Goal: Task Accomplishment & Management: Manage account settings

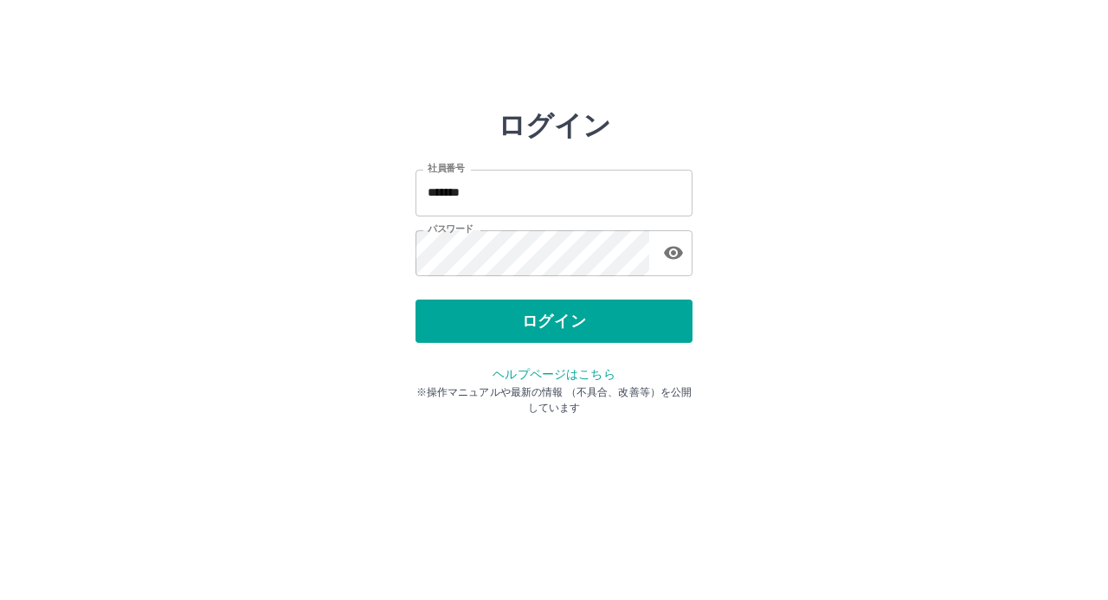
click at [518, 321] on button "ログイン" at bounding box center [553, 320] width 277 height 43
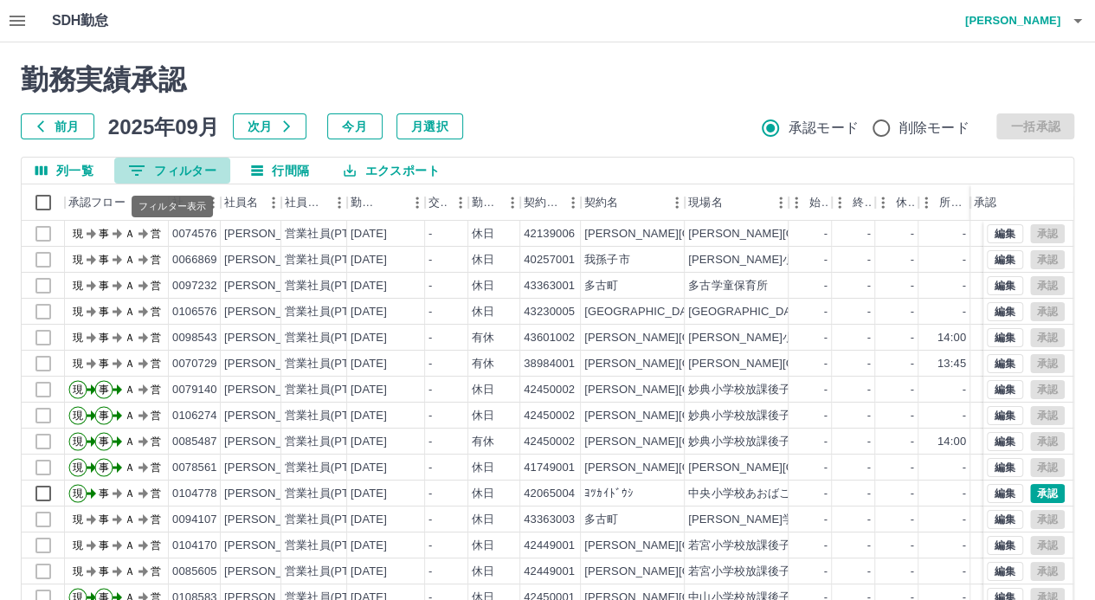
click at [212, 167] on button "0 フィルター" at bounding box center [172, 171] width 116 height 26
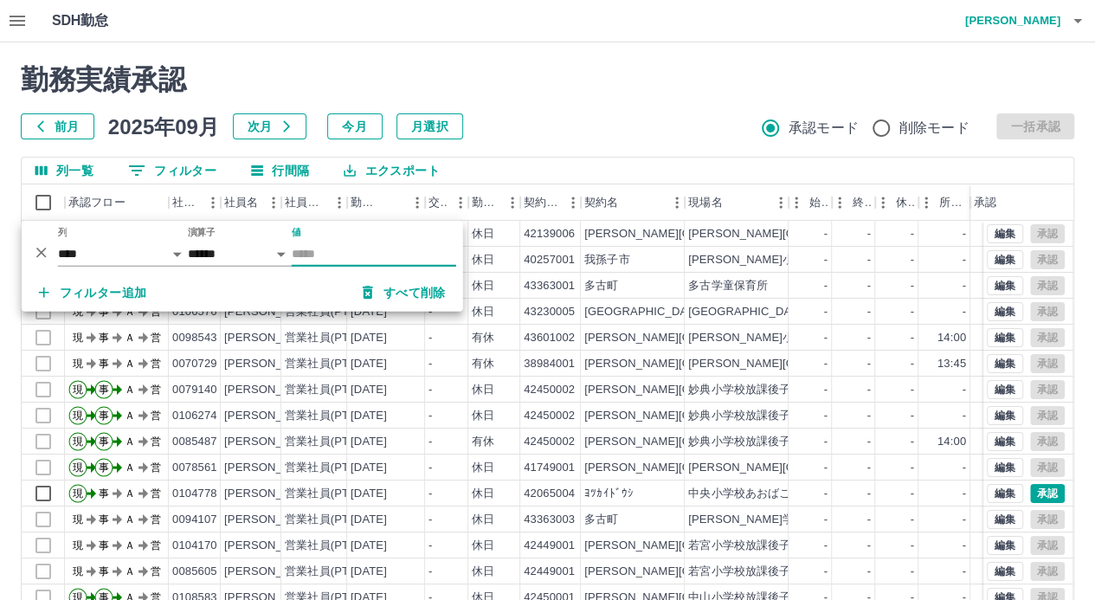
click at [319, 254] on input "値" at bounding box center [374, 253] width 164 height 25
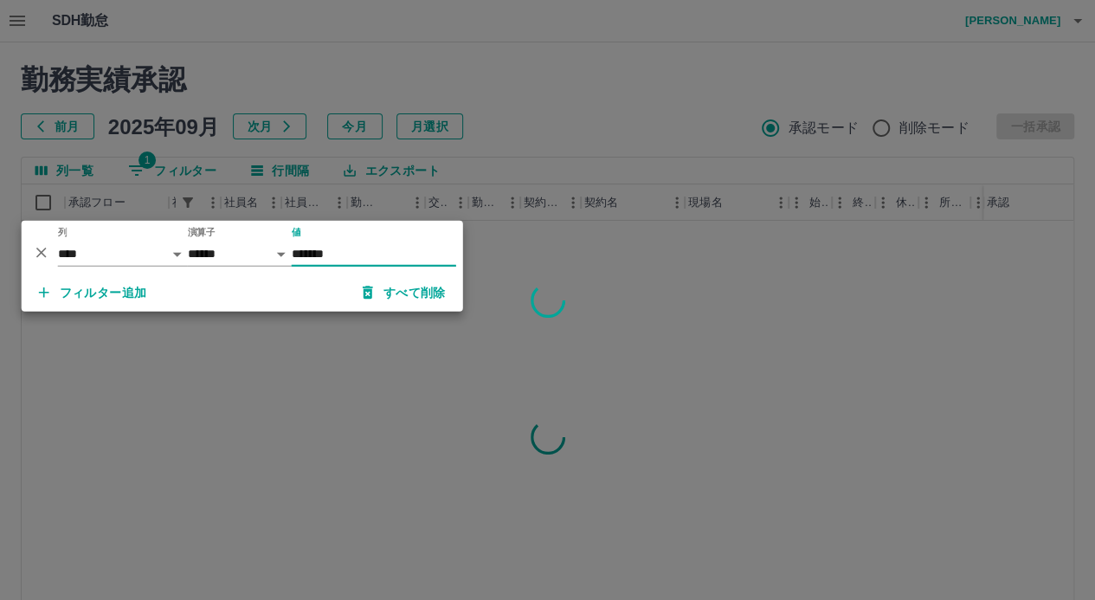
type input "*******"
click at [538, 248] on div at bounding box center [547, 300] width 1095 height 600
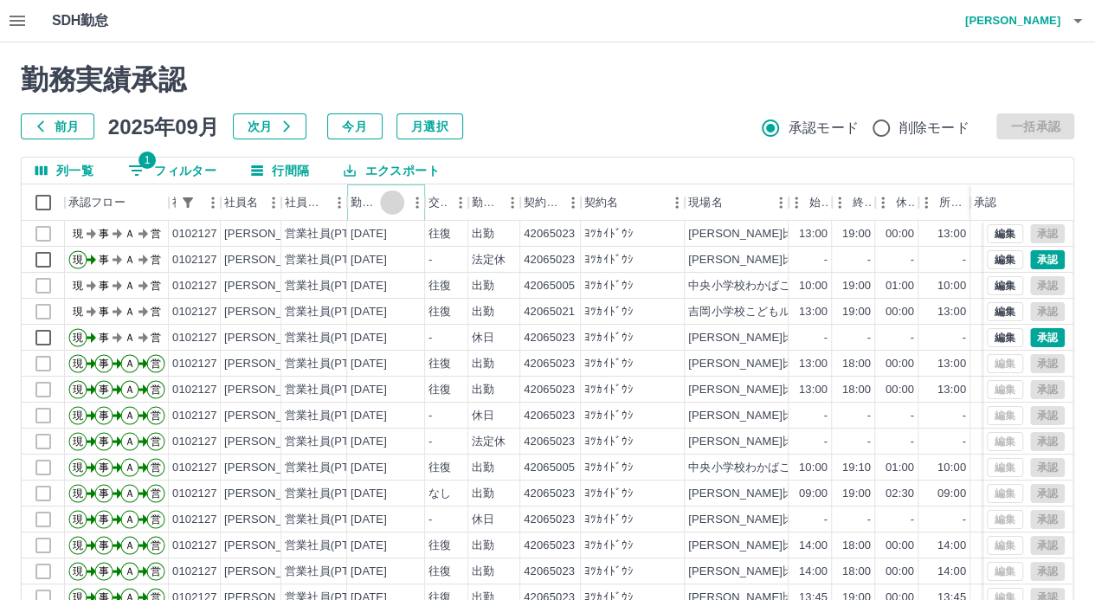
click at [390, 203] on icon "ソート" at bounding box center [392, 203] width 16 height 16
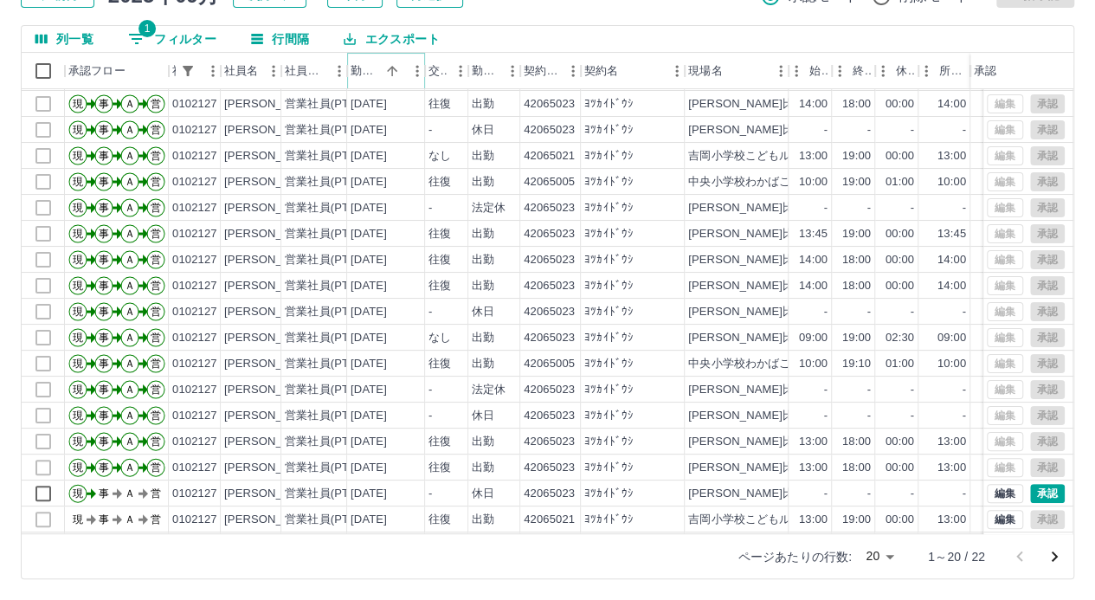
scroll to position [87, 0]
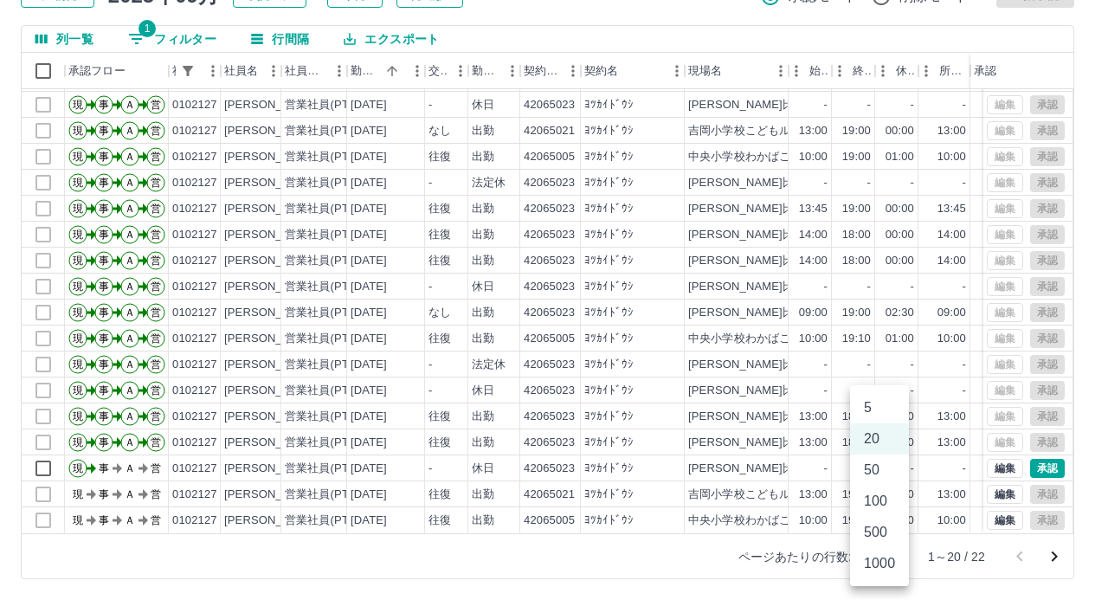
click at [897, 556] on body "SDH勤怠 山中　みつ美 勤務実績承認 前月 2025年09月 次月 今月 月選択 承認モード 削除モード 一括承認 列一覧 1 フィルター 行間隔 エクスポ…" at bounding box center [554, 233] width 1108 height 731
click at [876, 467] on li "50" at bounding box center [879, 469] width 59 height 31
type input "**"
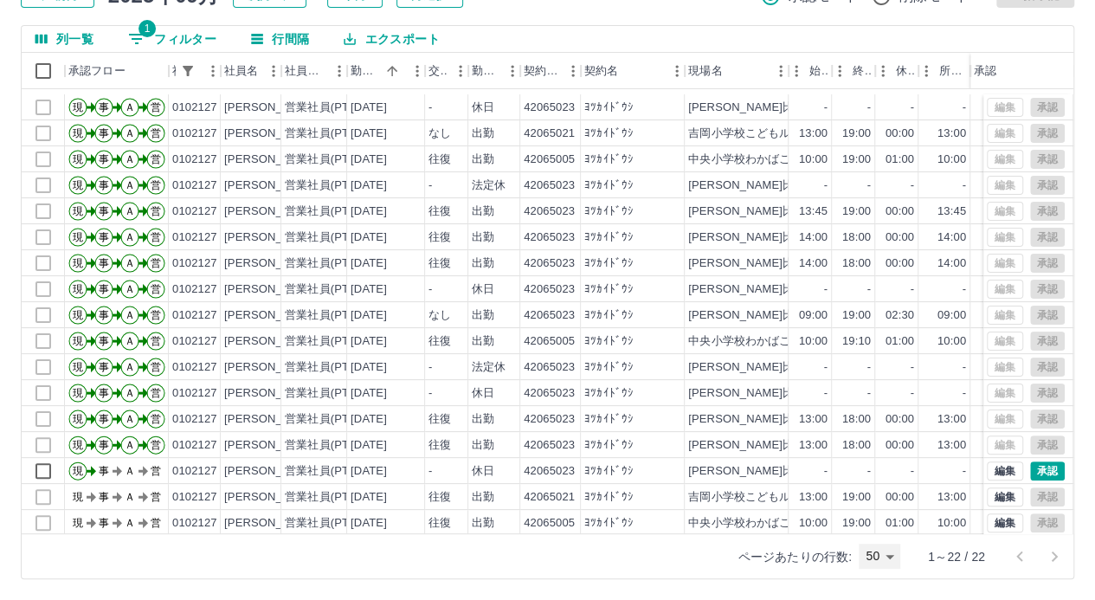
scroll to position [139, 0]
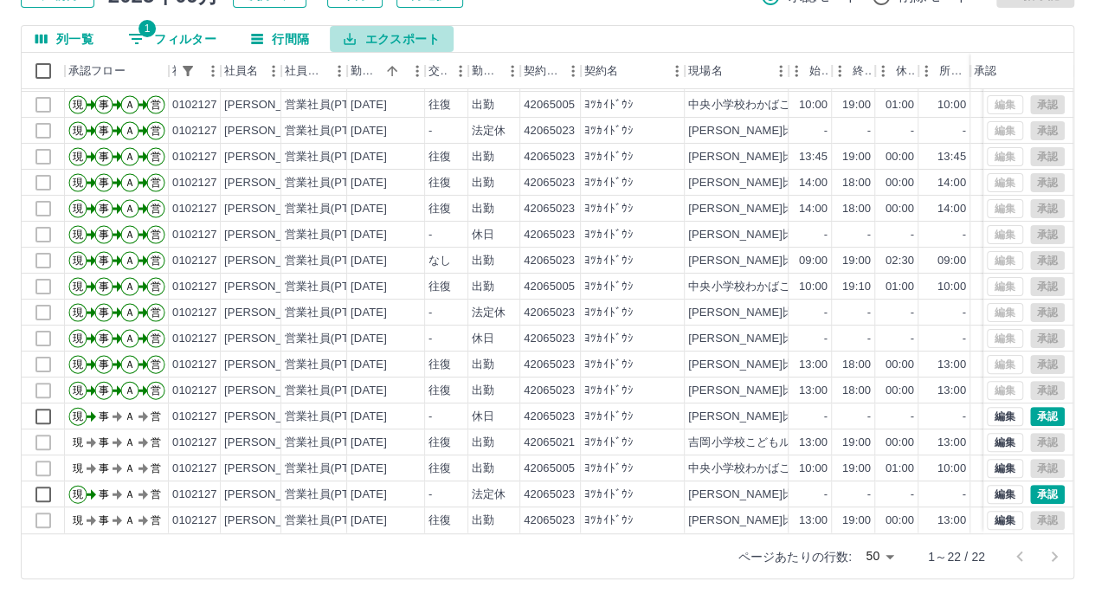
click at [396, 37] on button "エクスポート" at bounding box center [391, 39] width 123 height 26
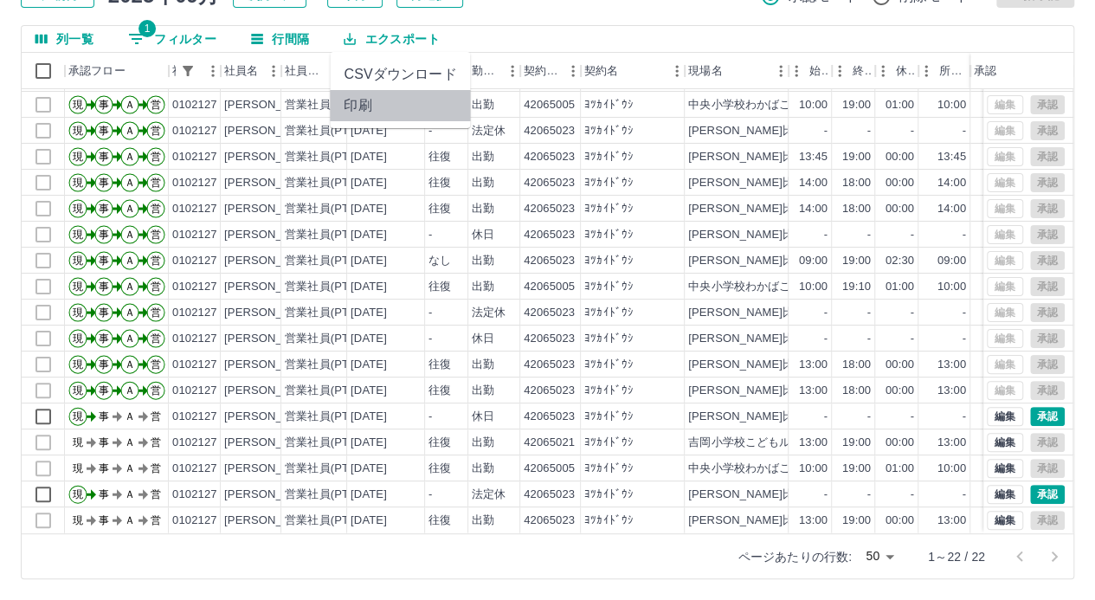
click at [358, 100] on li "印刷" at bounding box center [400, 105] width 140 height 31
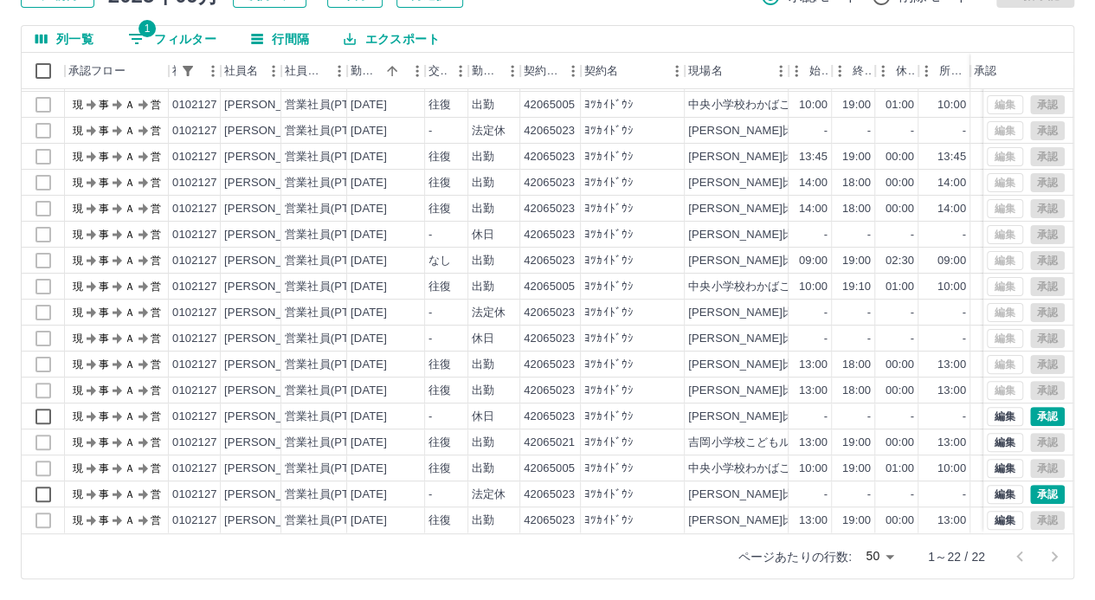
scroll to position [0, 0]
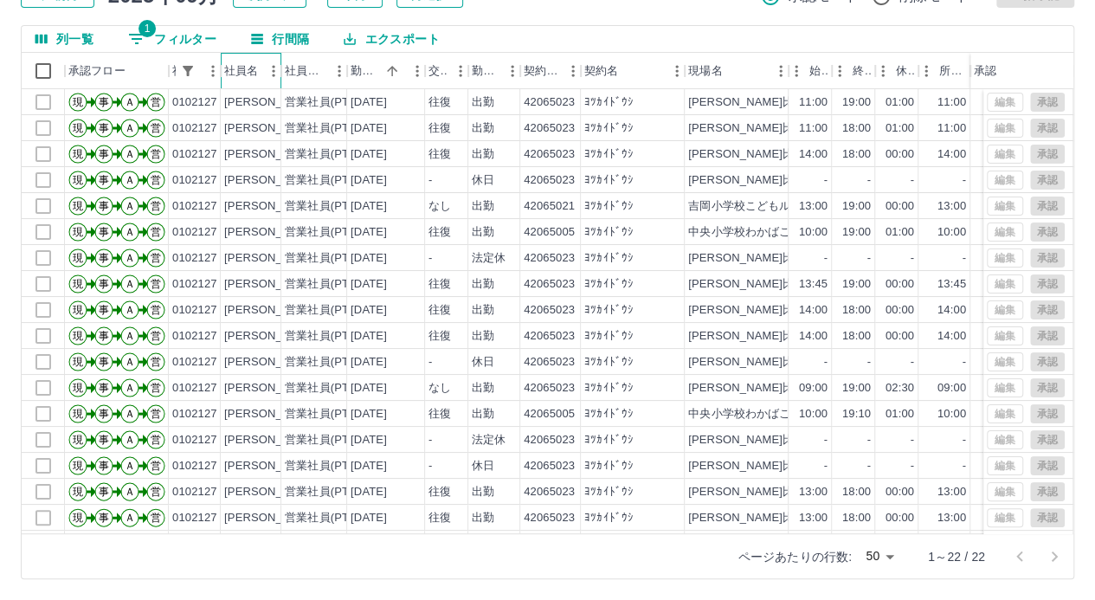
click at [245, 71] on div "社員名" at bounding box center [241, 71] width 34 height 36
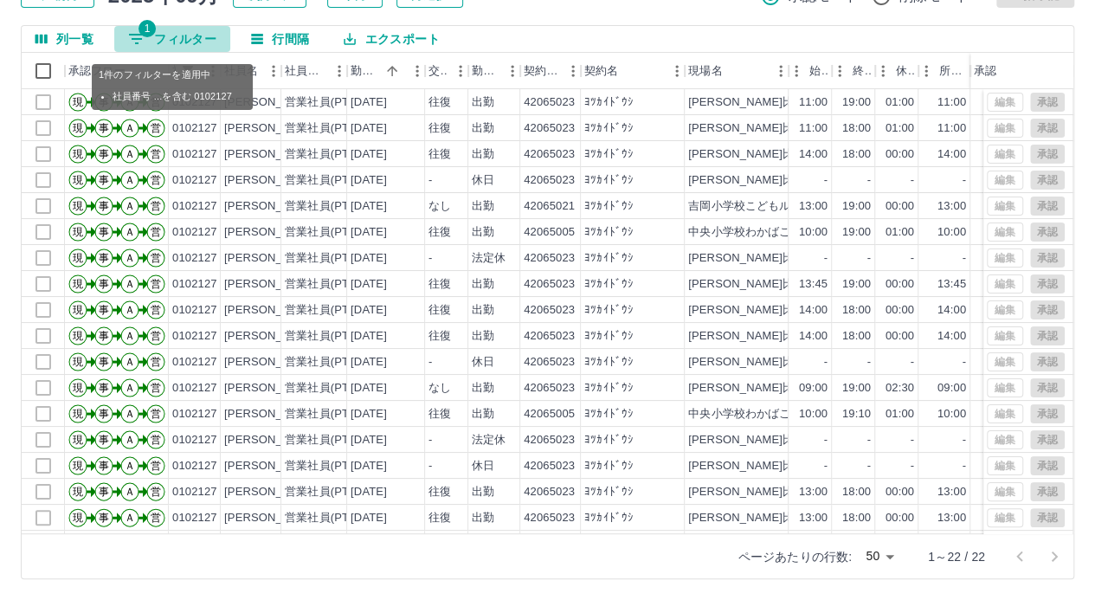
click at [202, 37] on button "1 フィルター" at bounding box center [172, 39] width 116 height 26
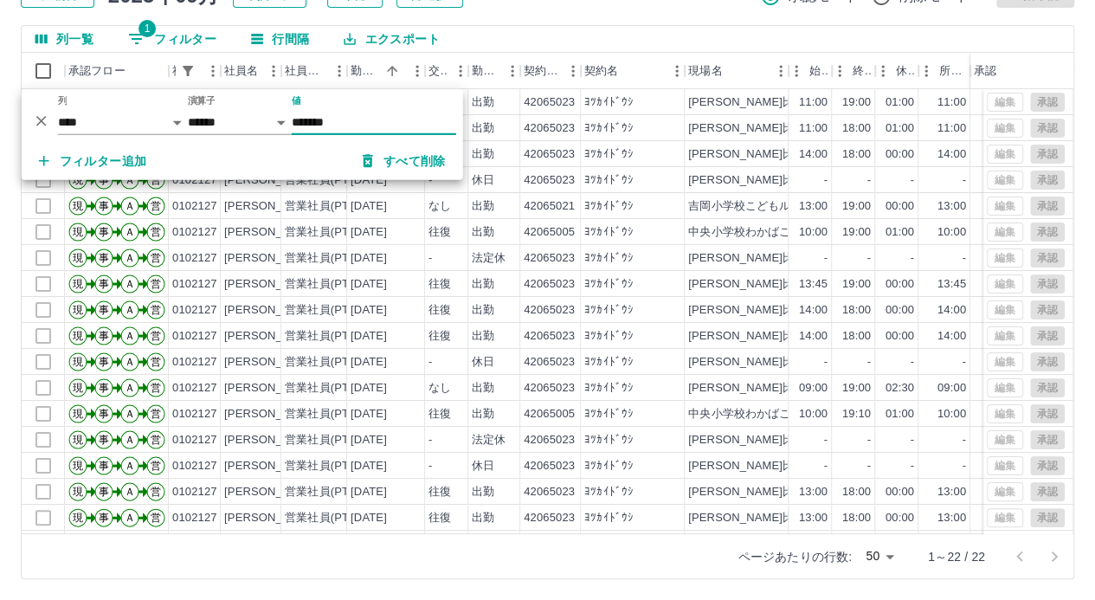
click at [355, 122] on input "*******" at bounding box center [374, 122] width 164 height 25
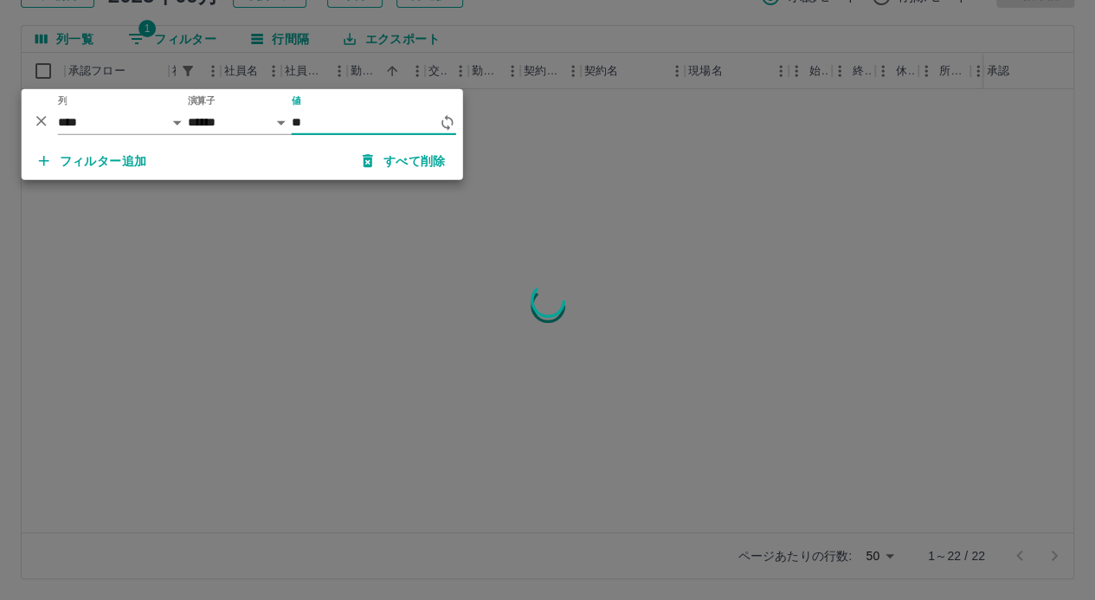
type input "*"
type input "*******"
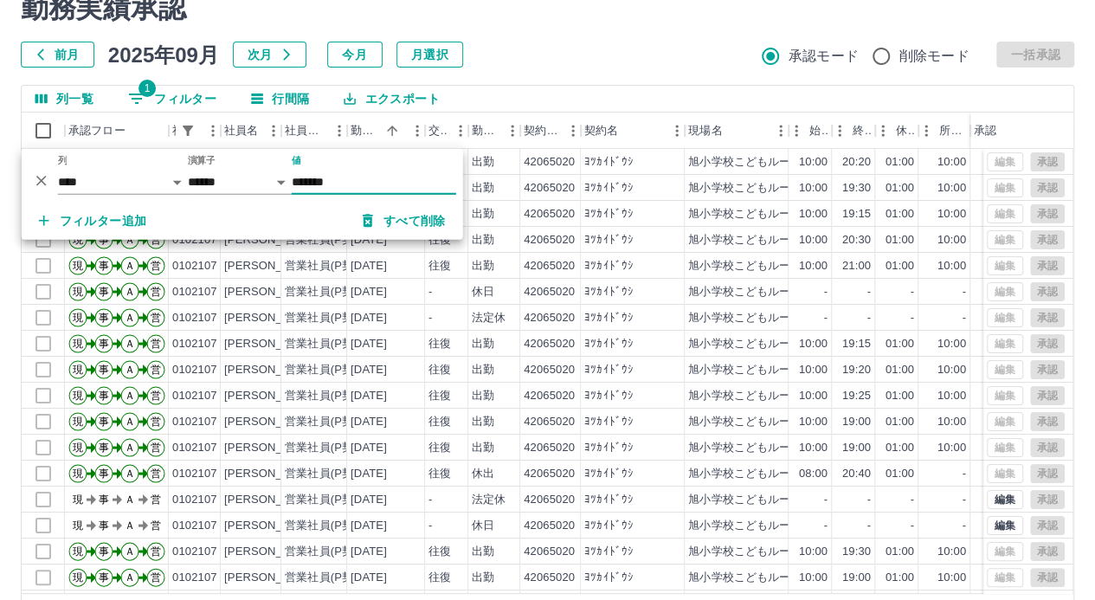
scroll to position [45, 0]
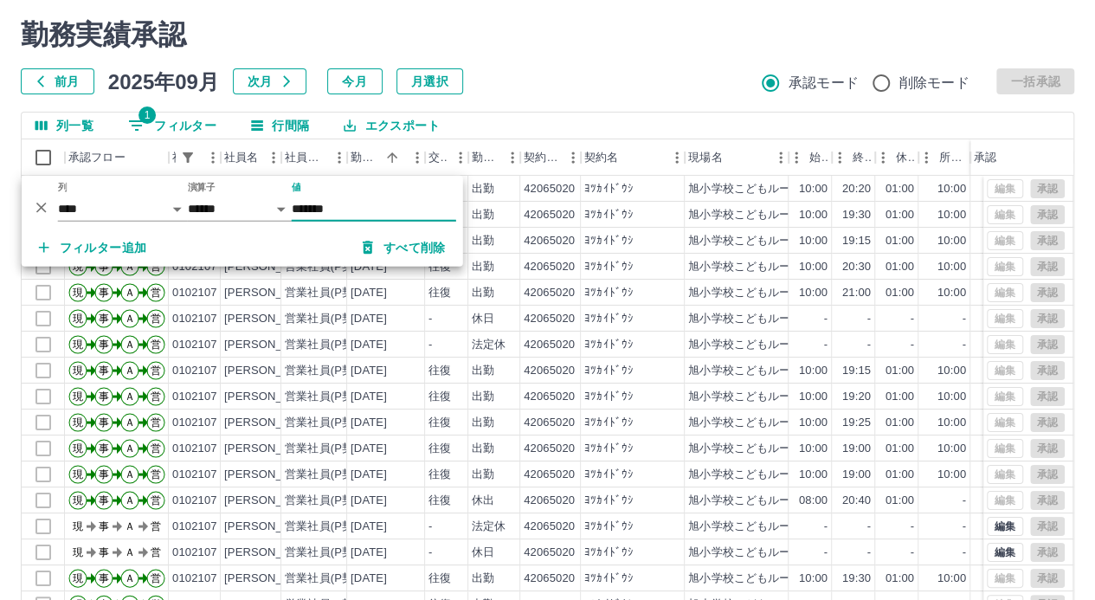
click at [507, 100] on div "勤務実績承認 前月 2025年09月 次月 今月 月選択 承認モード 削除モード 一括承認 列一覧 1 フィルター 行間隔 エクスポート 承認フロー 社員番号…" at bounding box center [547, 341] width 1095 height 689
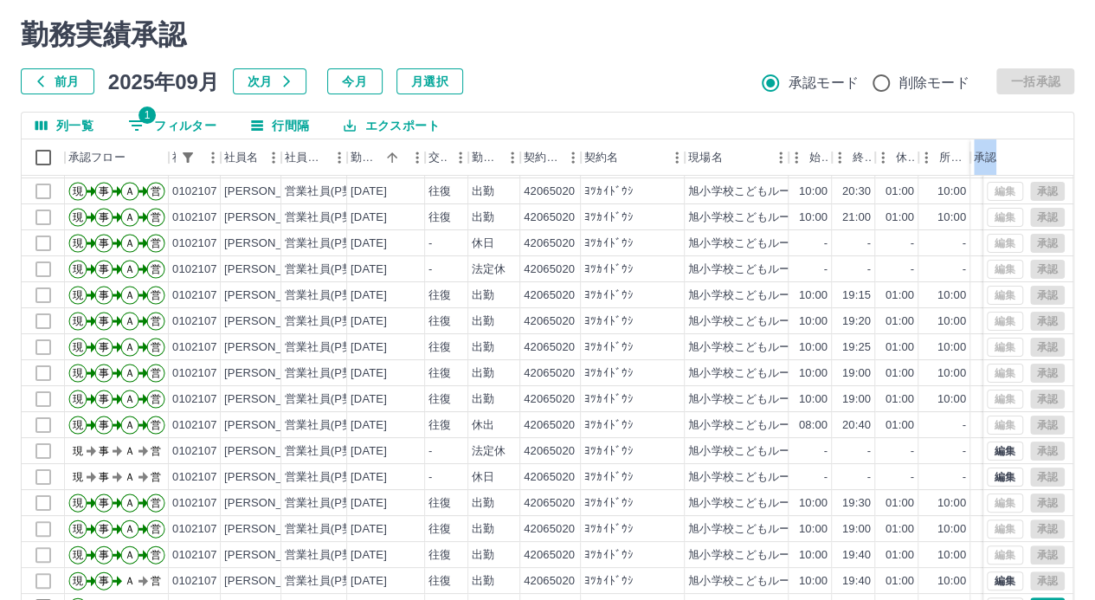
scroll to position [132, 0]
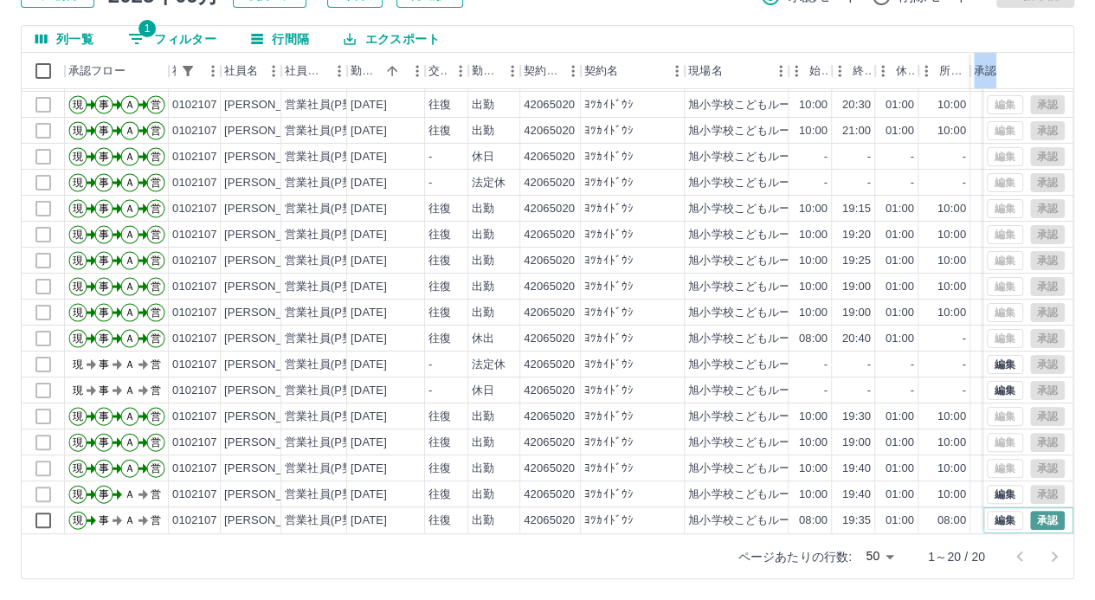
click at [1032, 511] on button "承認" at bounding box center [1047, 520] width 35 height 19
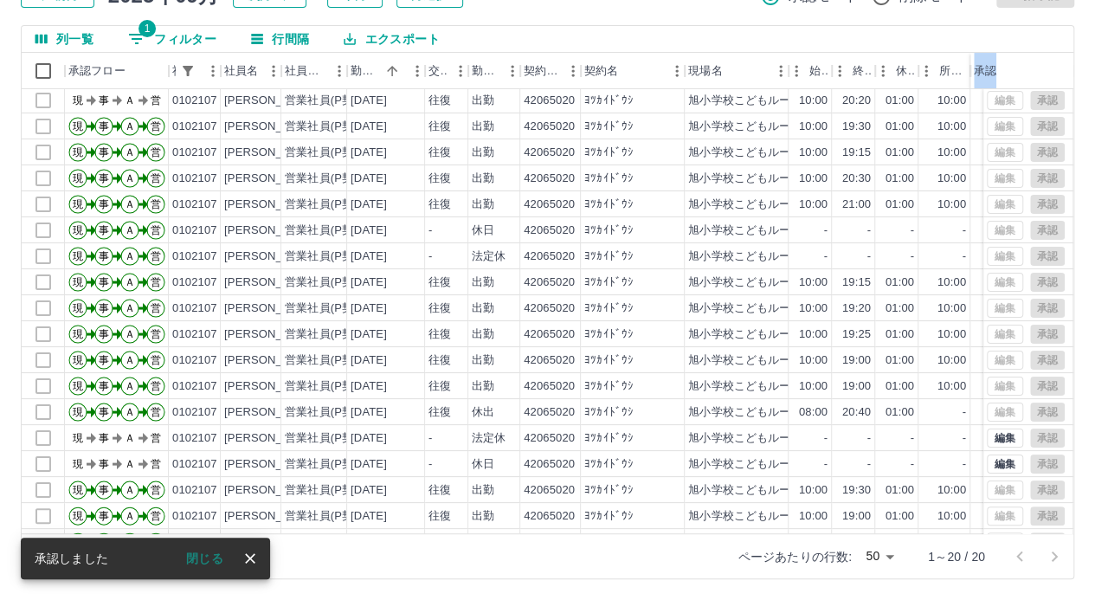
scroll to position [0, 0]
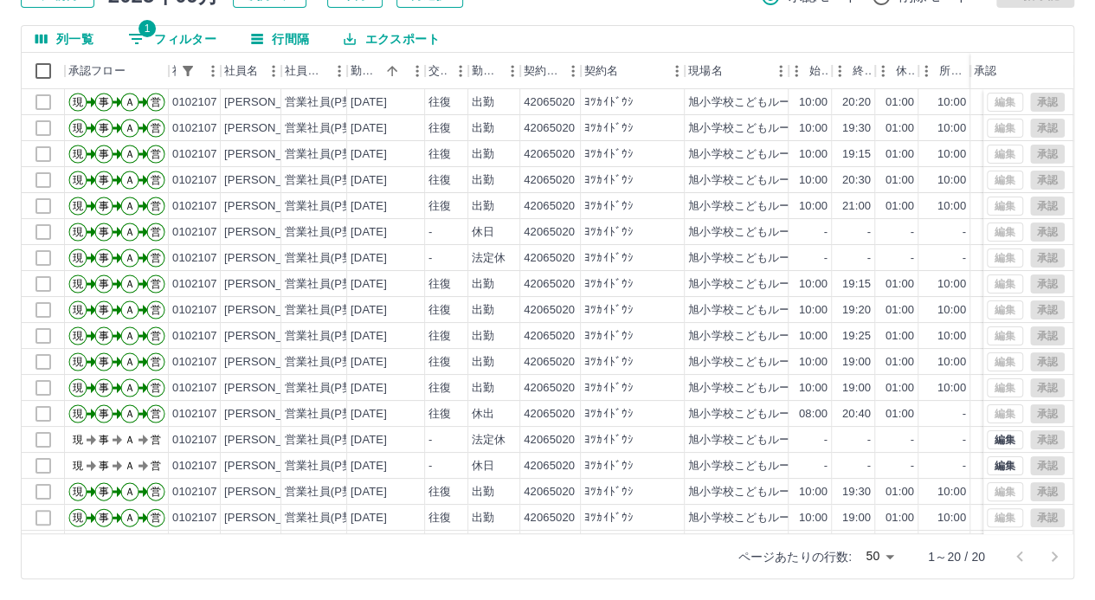
click at [1020, 49] on div "列一覧 1 フィルター 行間隔 エクスポート" at bounding box center [548, 39] width 1052 height 27
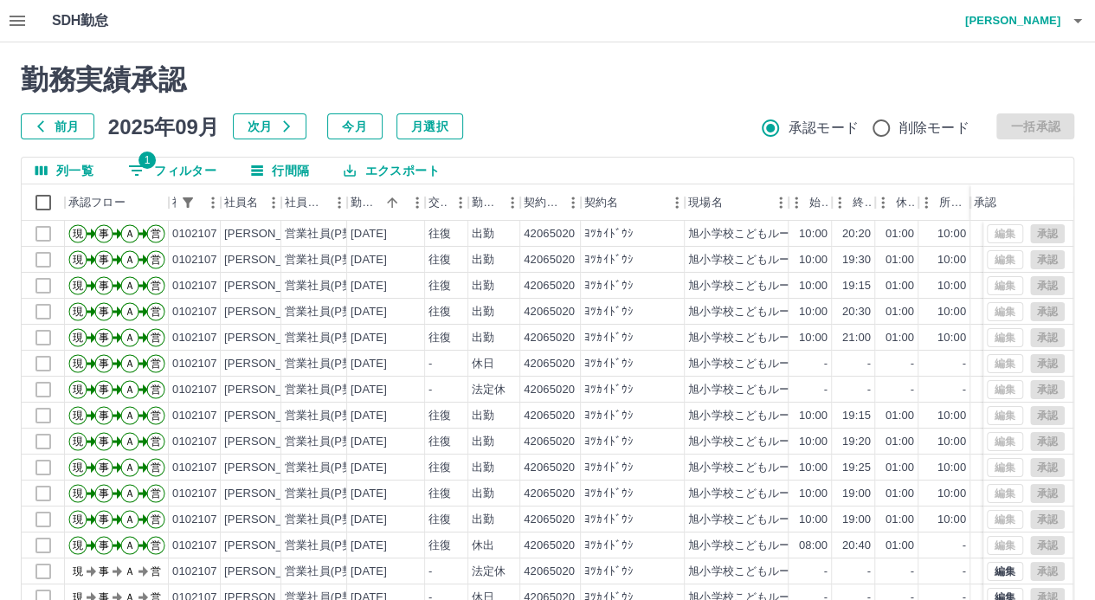
click at [1067, 24] on icon "button" at bounding box center [1077, 20] width 21 height 21
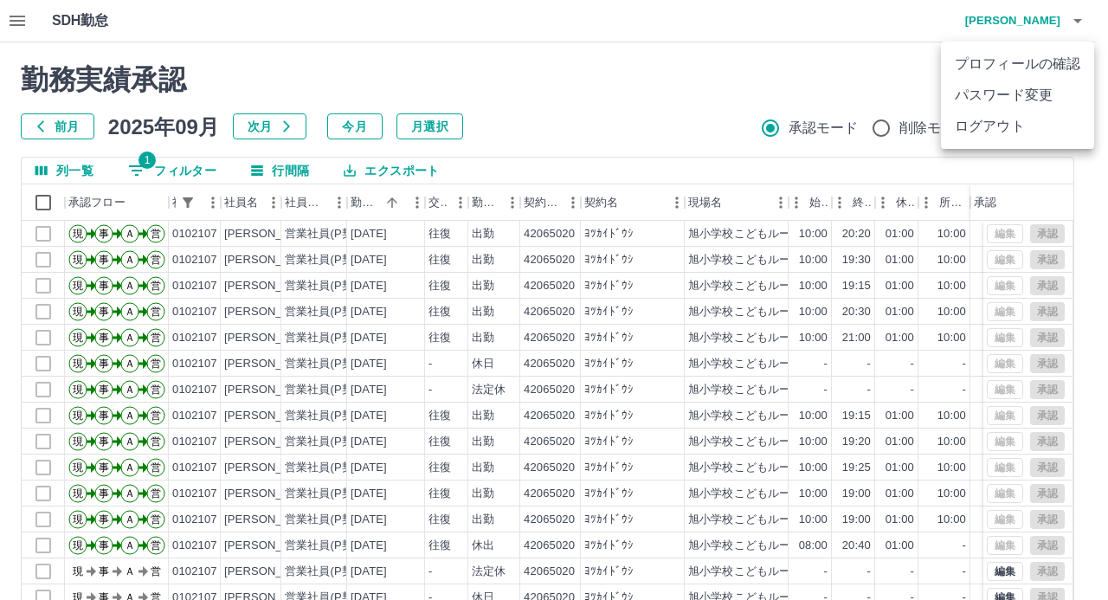
click at [999, 120] on li "ログアウト" at bounding box center [1017, 126] width 153 height 31
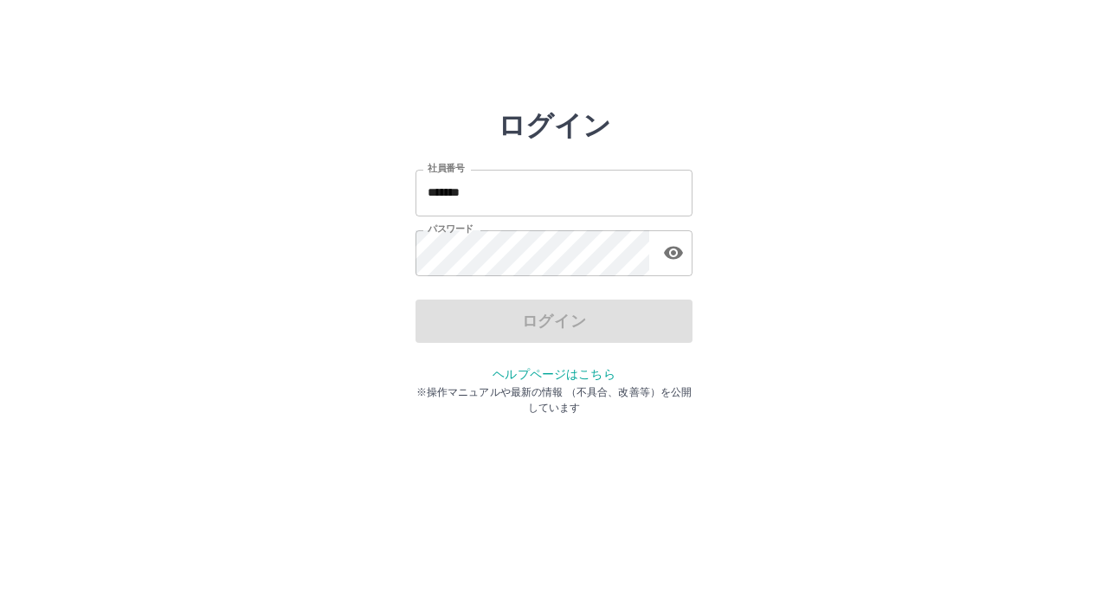
click at [679, 200] on input "*******" at bounding box center [553, 193] width 277 height 46
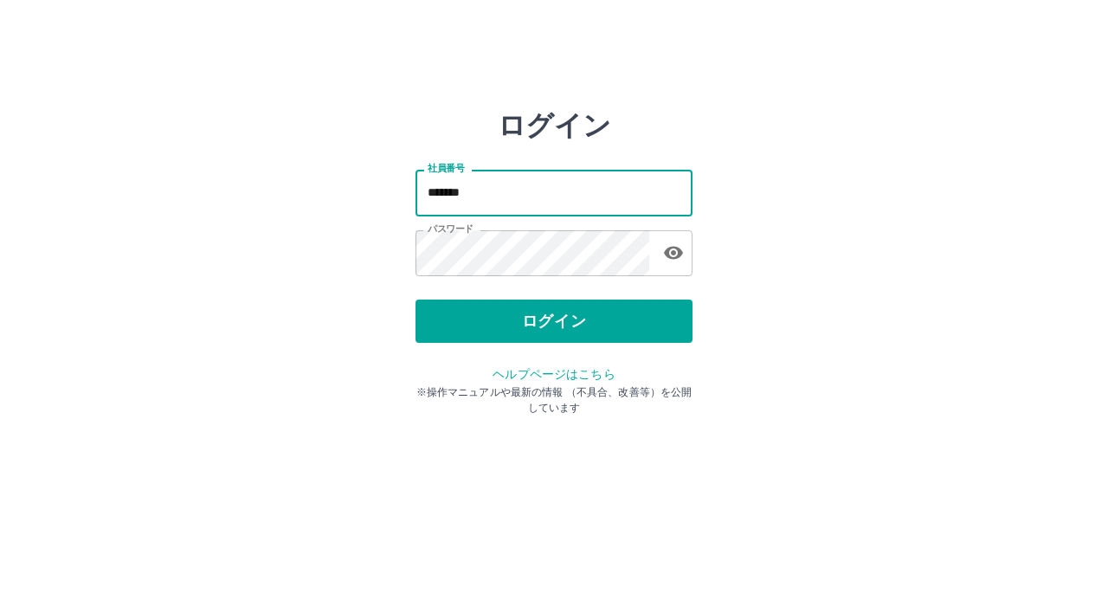
type input "*******"
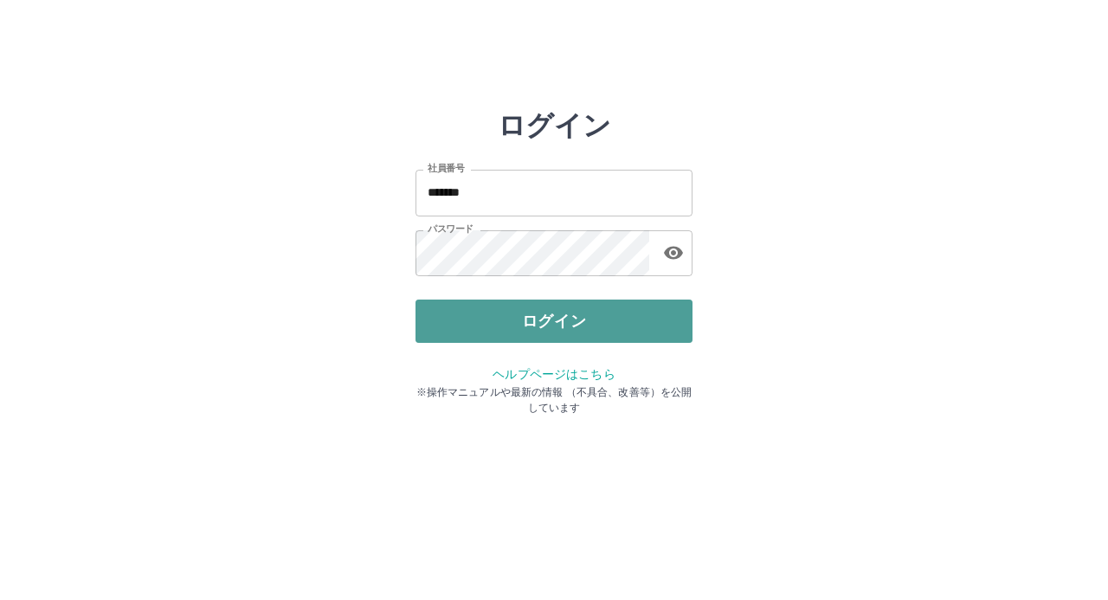
click at [547, 319] on button "ログイン" at bounding box center [553, 320] width 277 height 43
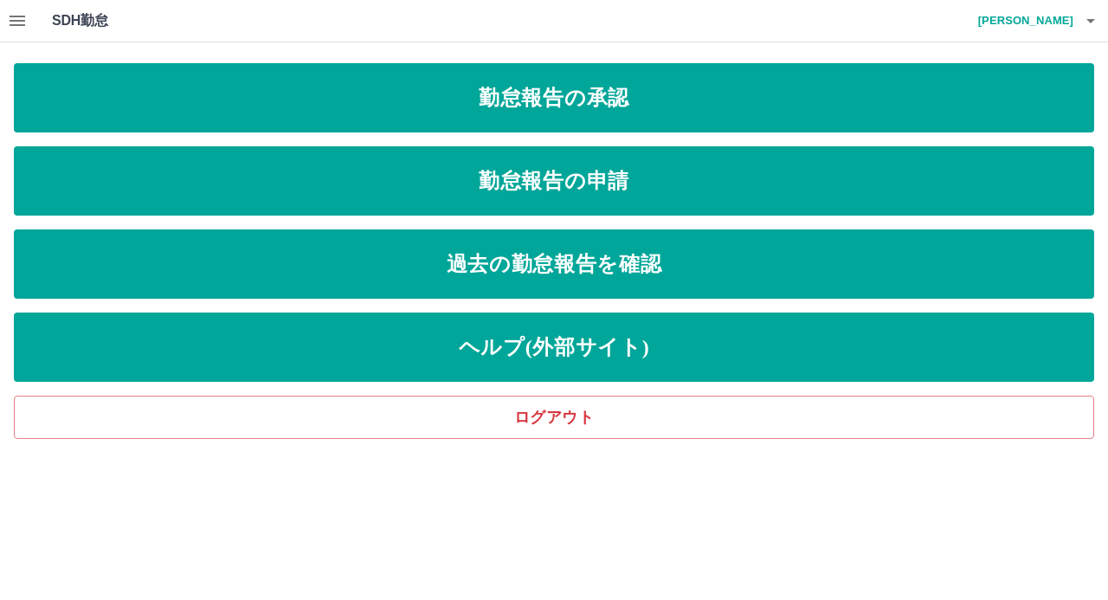
click at [28, 26] on button "button" at bounding box center [17, 21] width 35 height 42
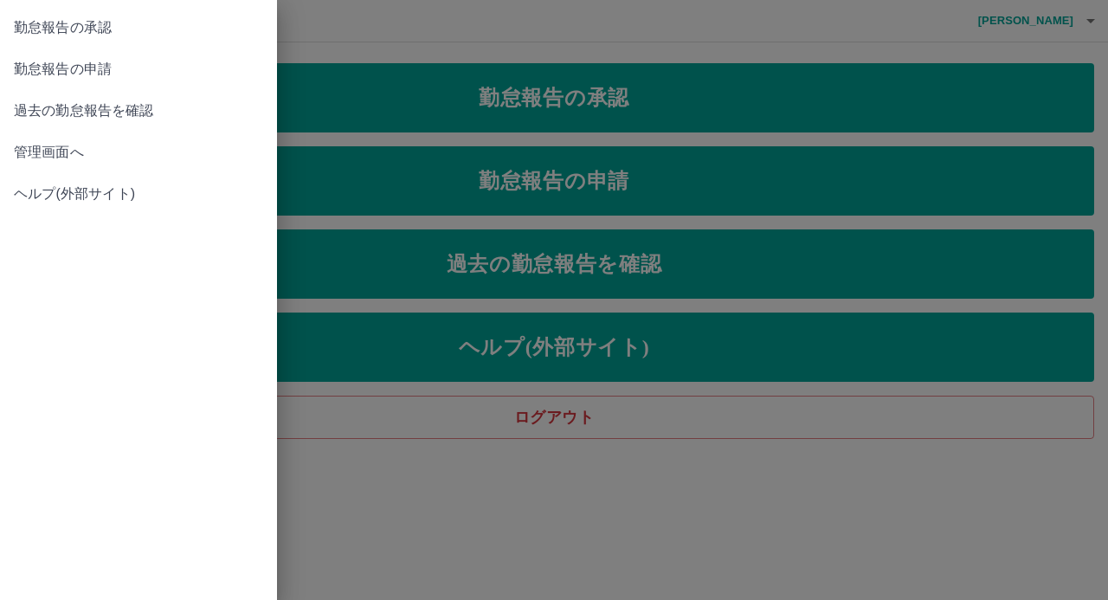
click at [64, 145] on span "管理画面へ" at bounding box center [138, 152] width 249 height 21
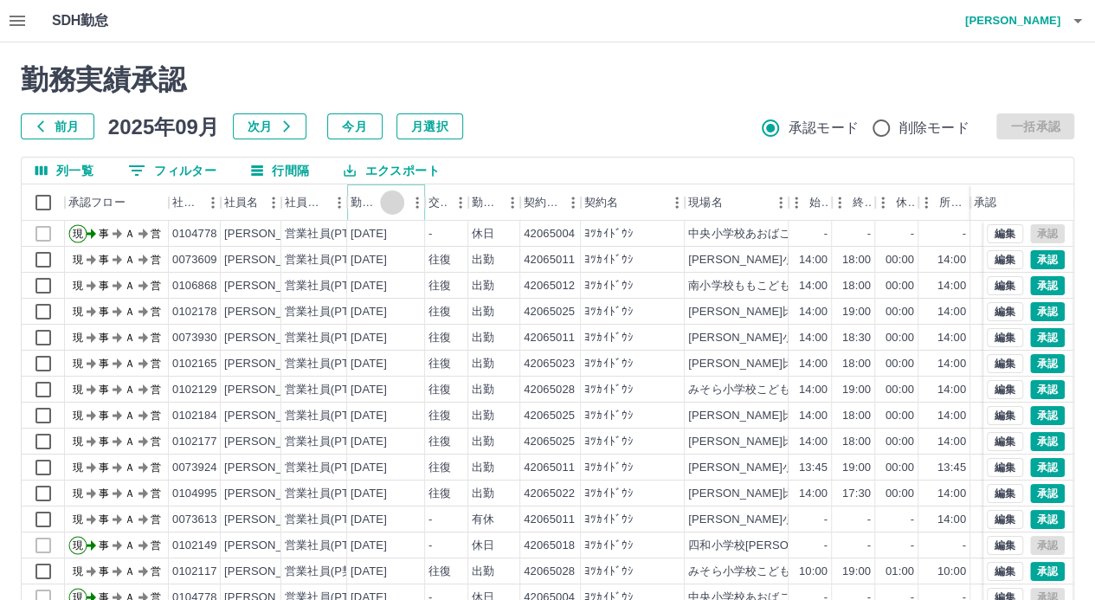
click at [397, 207] on icon "ソート" at bounding box center [392, 203] width 16 height 16
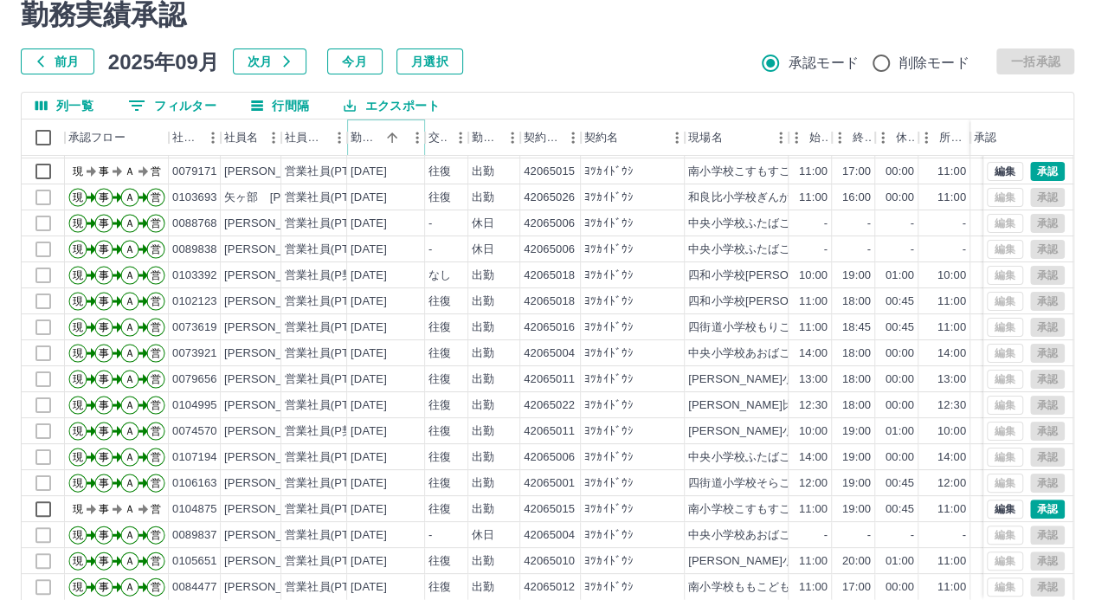
scroll to position [132, 0]
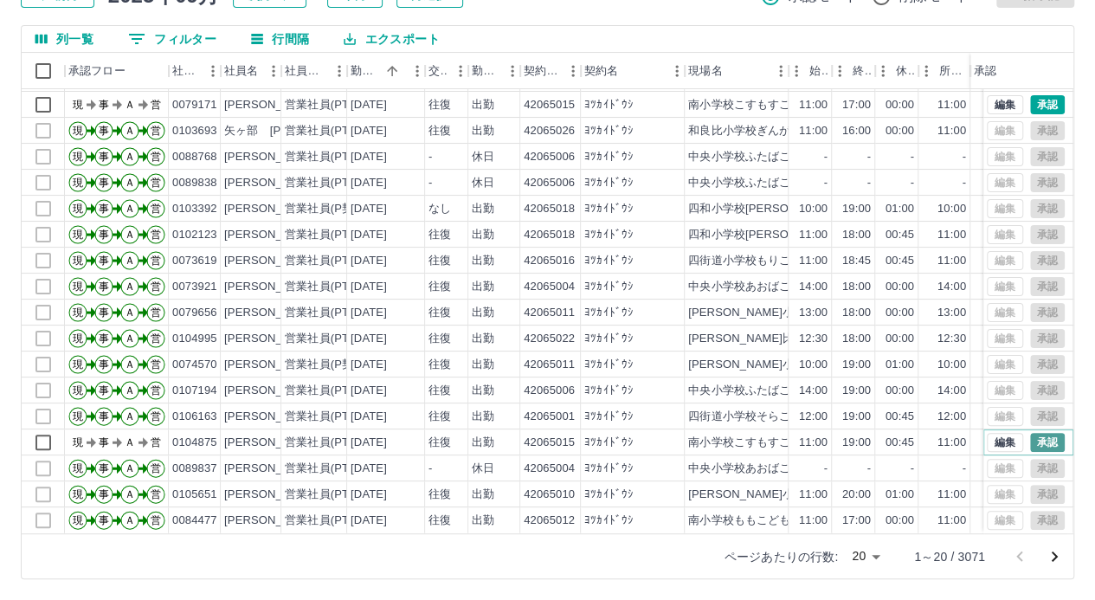
click at [1032, 433] on button "承認" at bounding box center [1047, 442] width 35 height 19
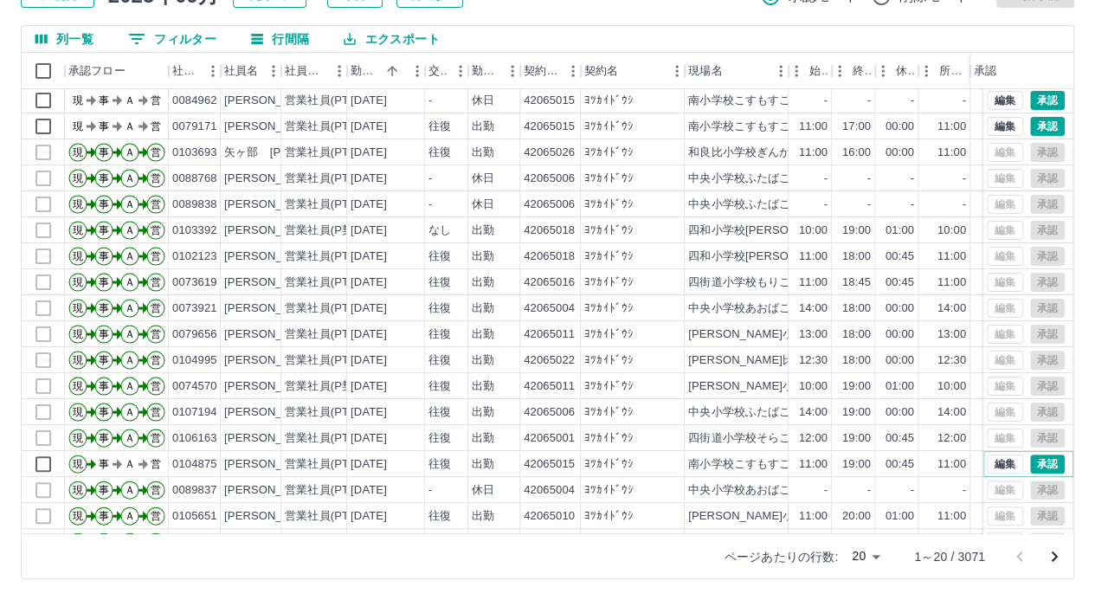
scroll to position [1, 0]
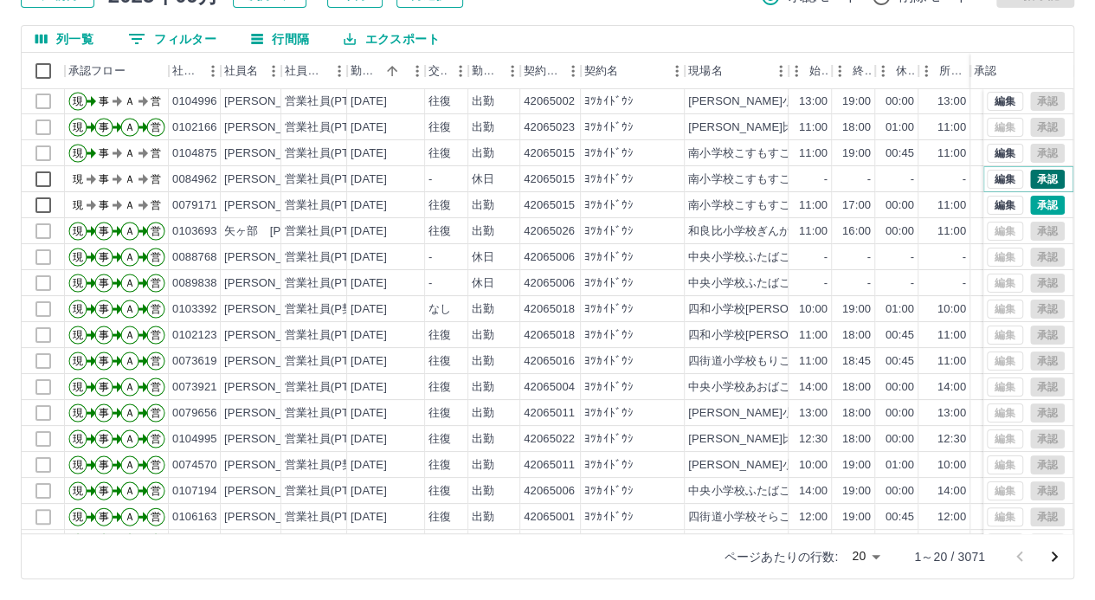
click at [1037, 177] on button "承認" at bounding box center [1047, 179] width 35 height 19
click at [1042, 202] on button "承認" at bounding box center [1047, 205] width 35 height 19
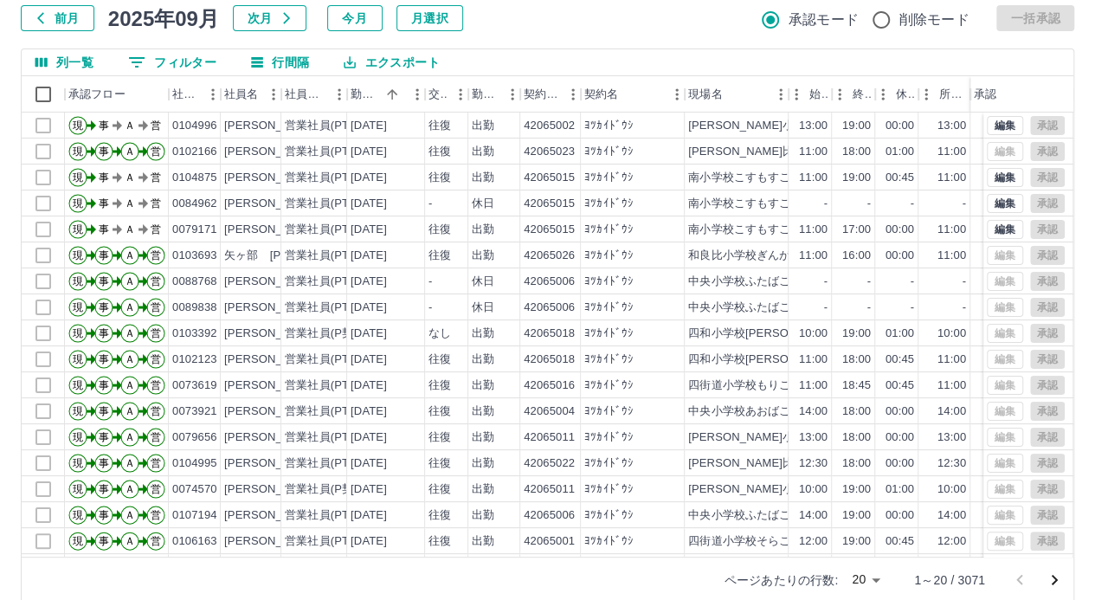
scroll to position [45, 0]
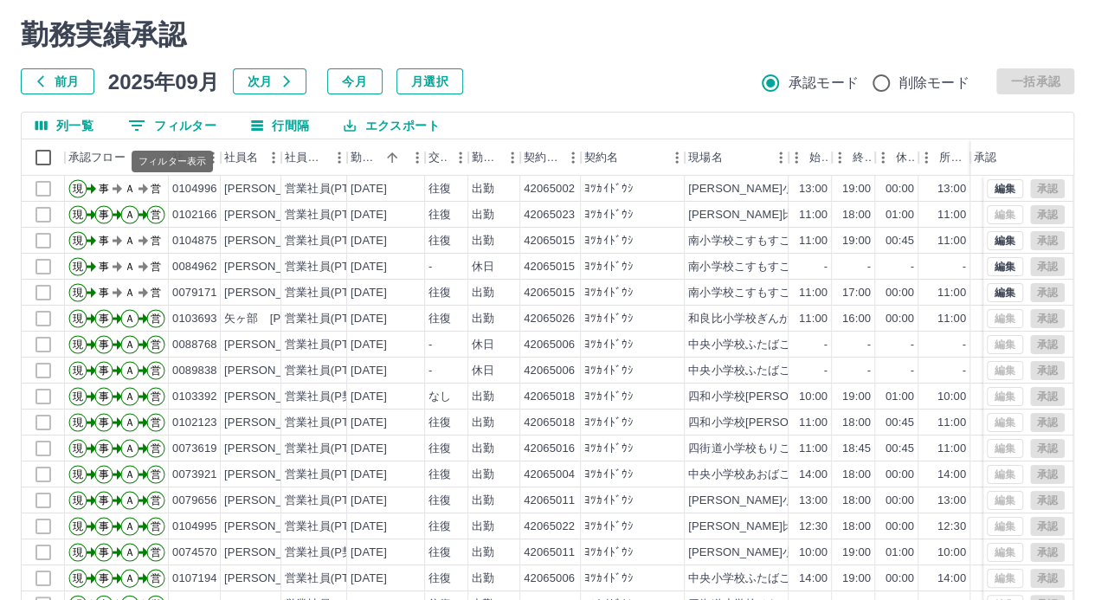
click at [178, 129] on button "0 フィルター" at bounding box center [172, 126] width 116 height 26
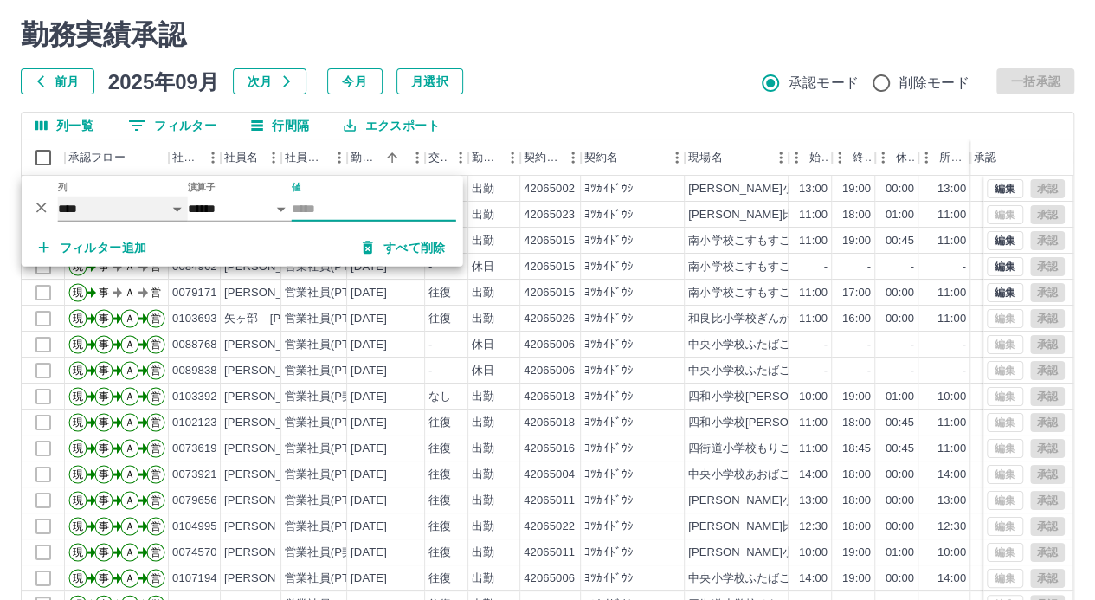
click at [147, 203] on select "**** *** **** *** *** **** ***** *** *** ** ** ** **** **** **** ** ** *** ****…" at bounding box center [123, 208] width 130 height 25
click at [58, 196] on select "**** *** **** *** *** **** ***** *** *** ** ** ** **** **** **** ** ** *** ****…" at bounding box center [123, 208] width 130 height 25
select select "**********"
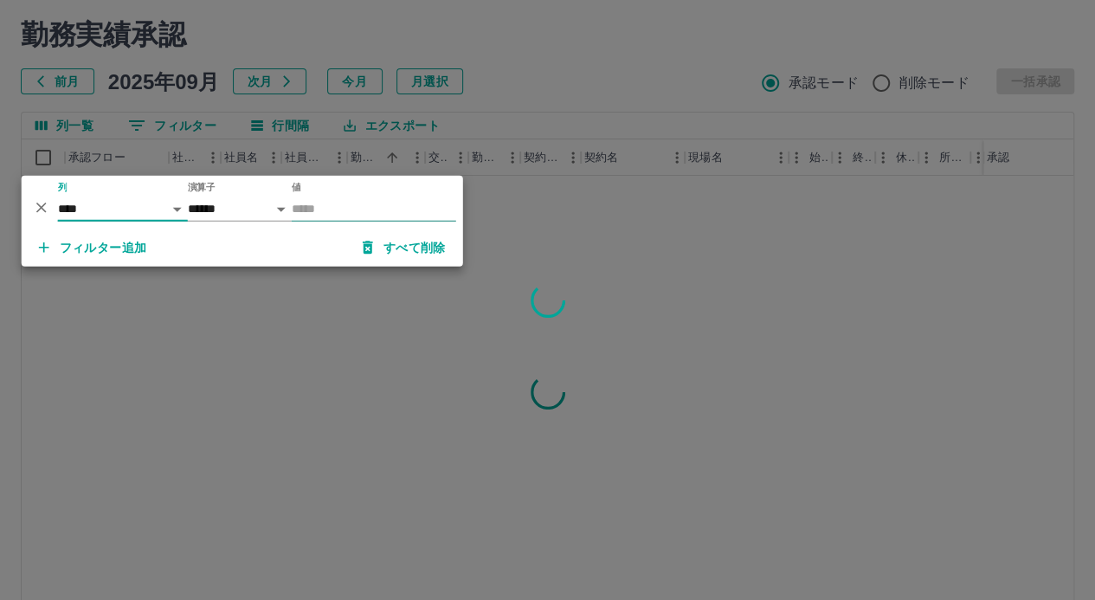
click at [325, 212] on input "値" at bounding box center [374, 208] width 164 height 25
click at [328, 205] on input "値" at bounding box center [374, 208] width 164 height 25
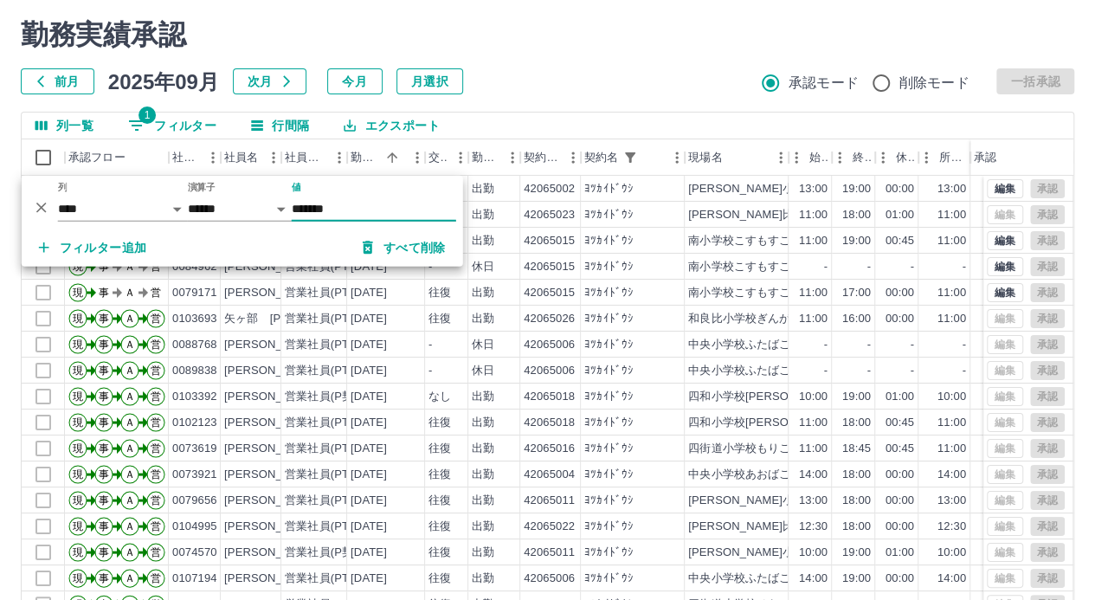
type input "*******"
click at [125, 246] on button "フィルター追加" at bounding box center [93, 247] width 136 height 31
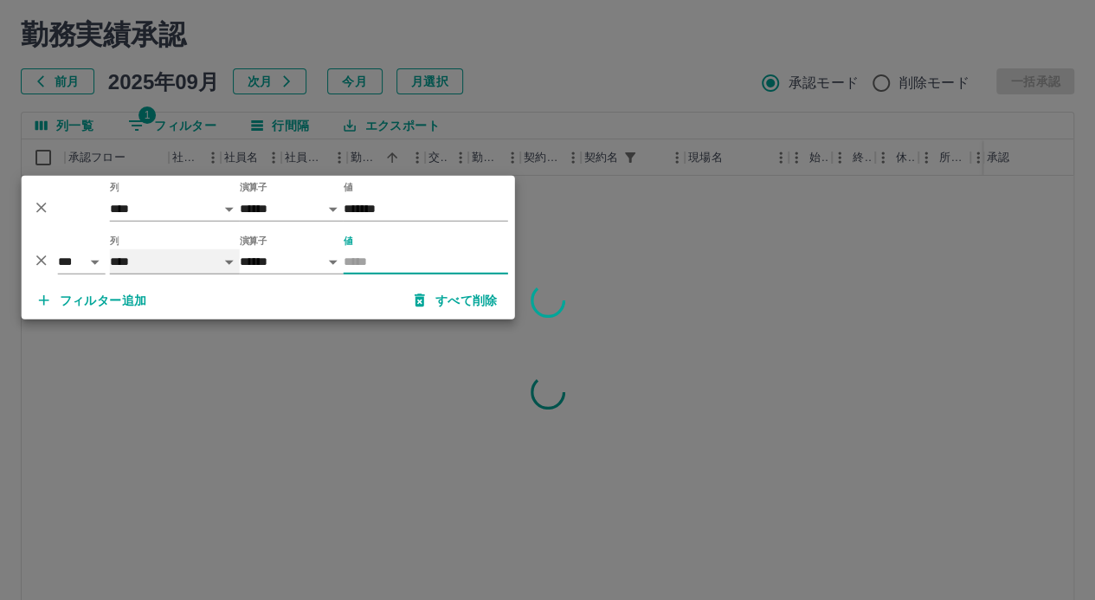
click at [132, 255] on select "**** *** **** *** *** **** ***** *** *** ** ** ** **** **** **** ** ** *** ****…" at bounding box center [175, 261] width 130 height 25
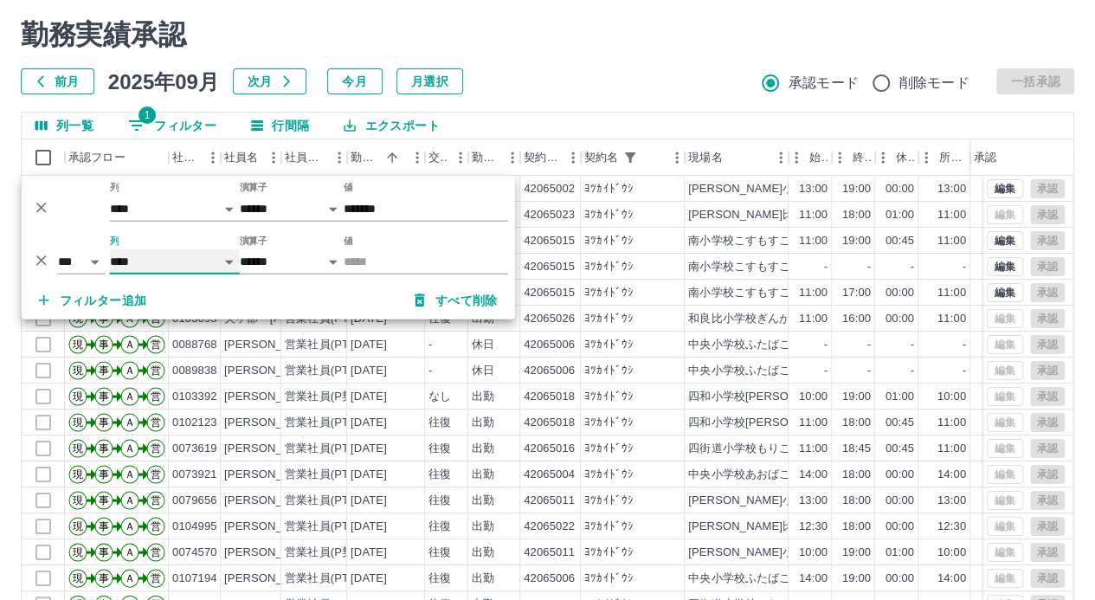
click at [110, 249] on select "**** *** **** *** *** **** ***** *** *** ** ** ** **** **** **** ** ** *** ****…" at bounding box center [175, 261] width 130 height 25
select select "**********"
select select "*****"
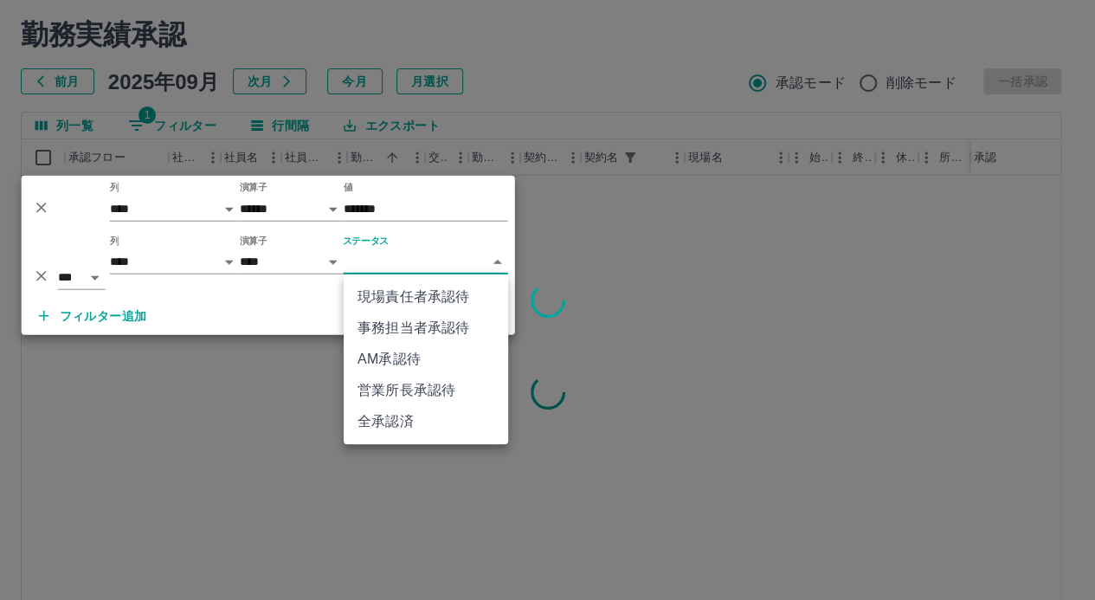
click at [381, 267] on body "SDH勤怠 米村　康平 勤務実績承認 前月 2025年09月 次月 今月 月選択 承認モード 削除モード 一括承認 列一覧 1 フィルター 行間隔 エクスポー…" at bounding box center [547, 320] width 1095 height 731
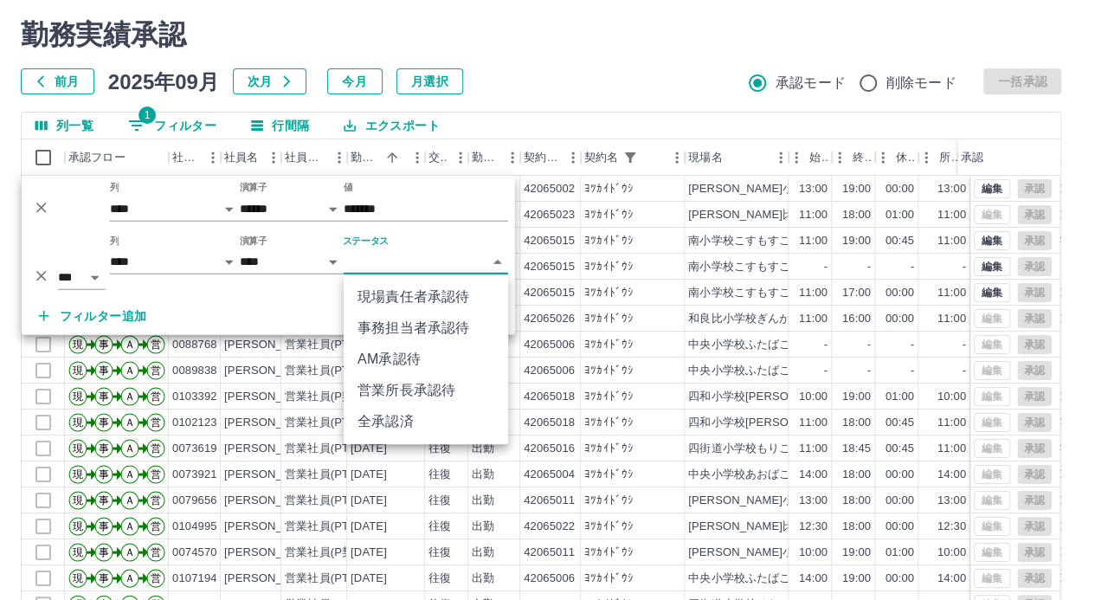
click at [405, 253] on body "SDH勤怠 米村　康平 勤務実績承認 前月 2025年09月 次月 今月 月選択 承認モード 削除モード 一括承認 列一覧 1 フィルター 行間隔 エクスポー…" at bounding box center [547, 320] width 1095 height 731
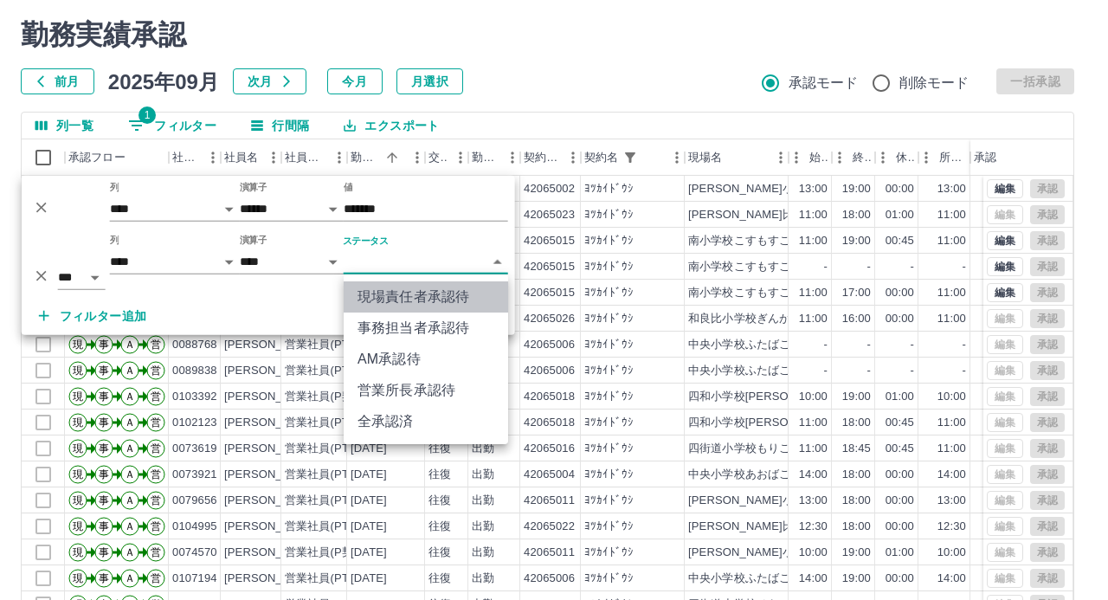
click at [408, 299] on li "現場責任者承認待" at bounding box center [426, 296] width 164 height 31
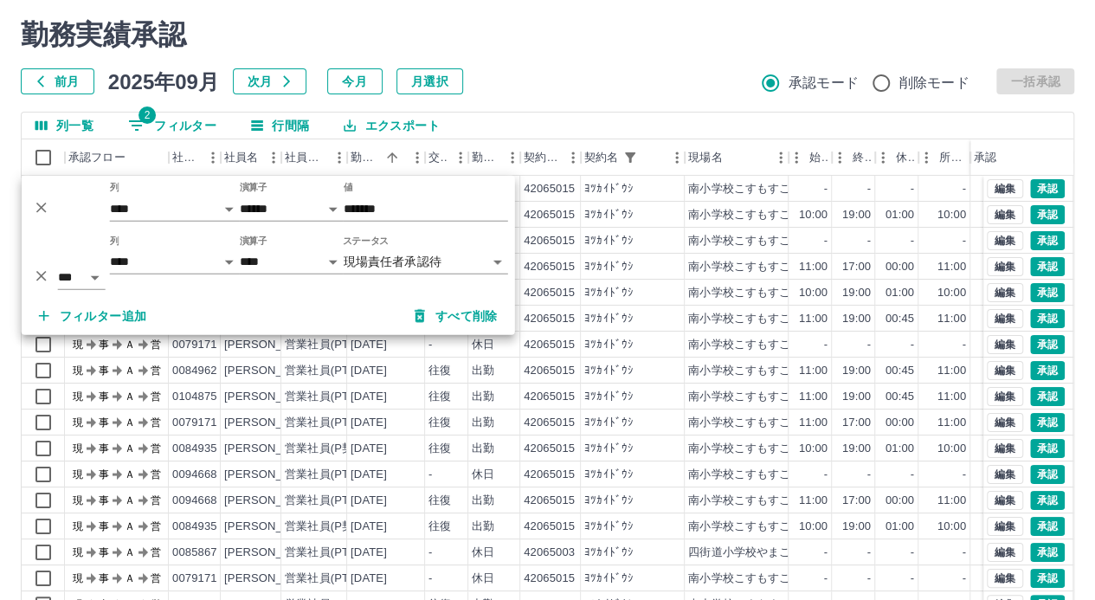
click at [632, 79] on div "前月 2025年09月 次月 今月 月選択 承認モード 削除モード 一括承認" at bounding box center [547, 81] width 1053 height 26
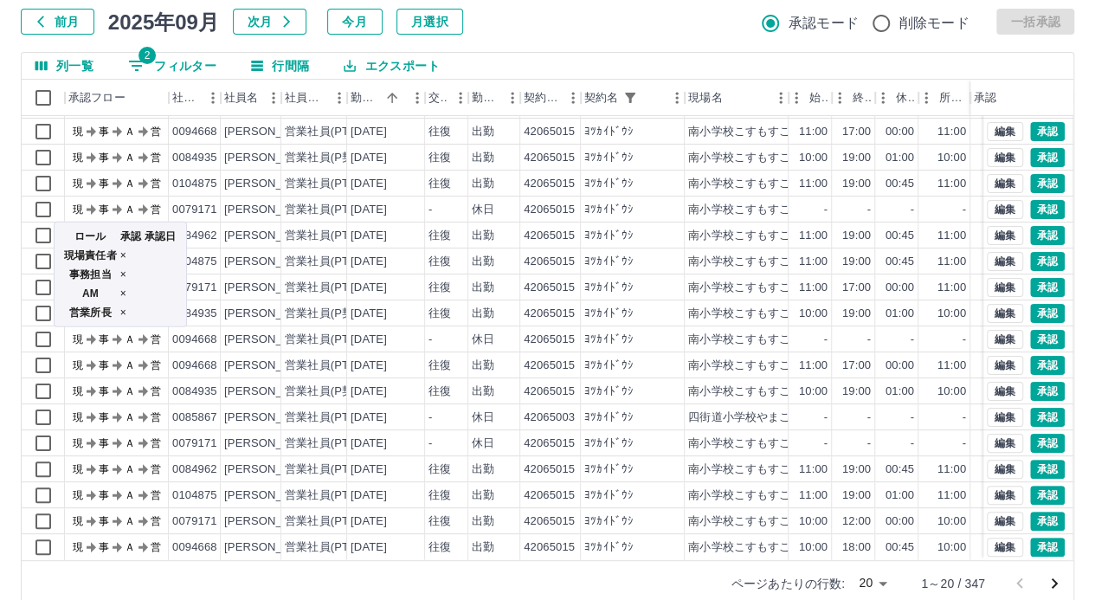
scroll to position [132, 0]
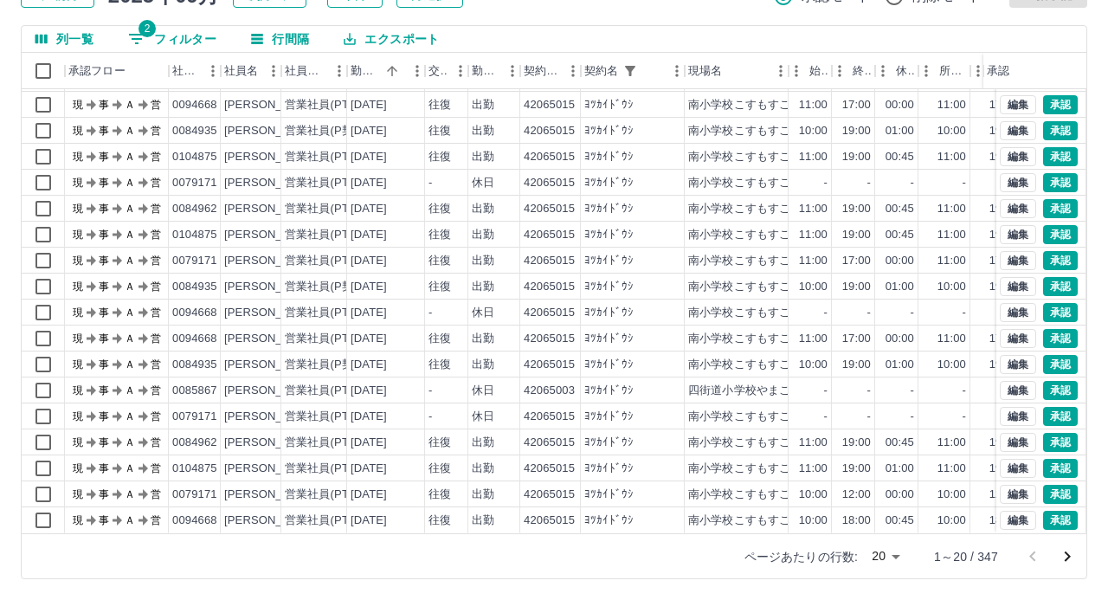
click at [876, 555] on body "SDH勤怠 米村　康平 勤務実績承認 前月 2025年09月 次月 今月 月選択 承認モード 削除モード 一括承認 列一覧 2 フィルター 行間隔 エクスポー…" at bounding box center [554, 233] width 1108 height 731
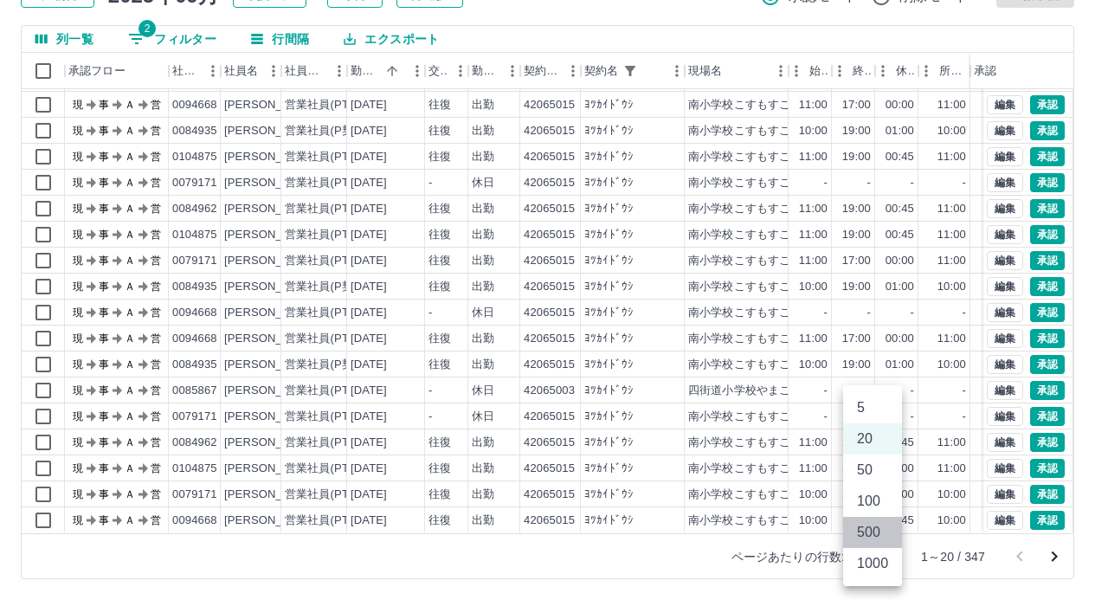
click at [880, 526] on li "500" at bounding box center [872, 532] width 59 height 31
type input "***"
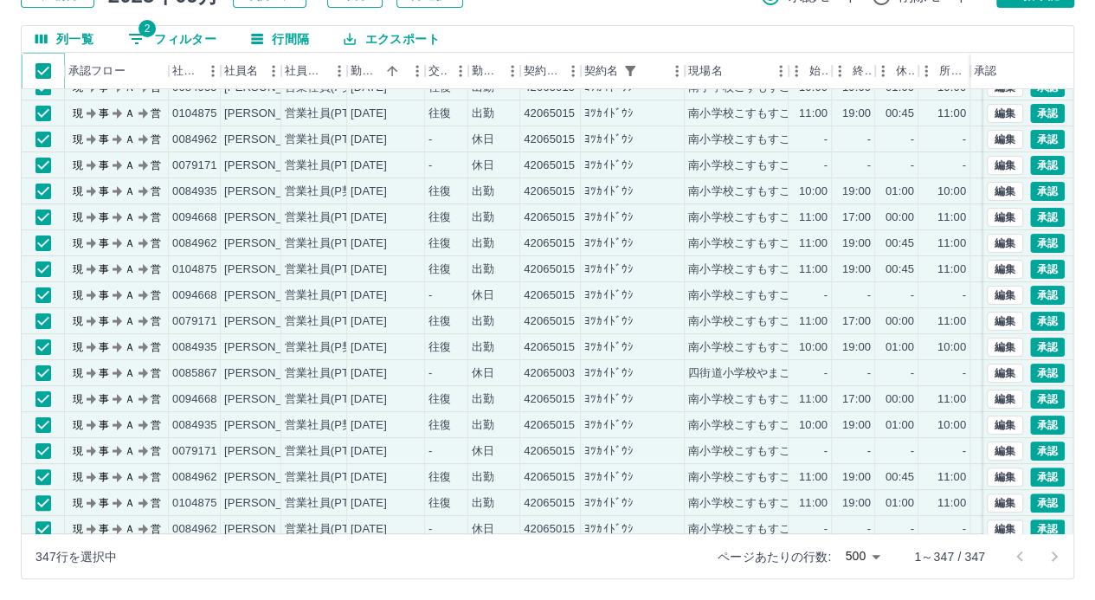
scroll to position [0, 0]
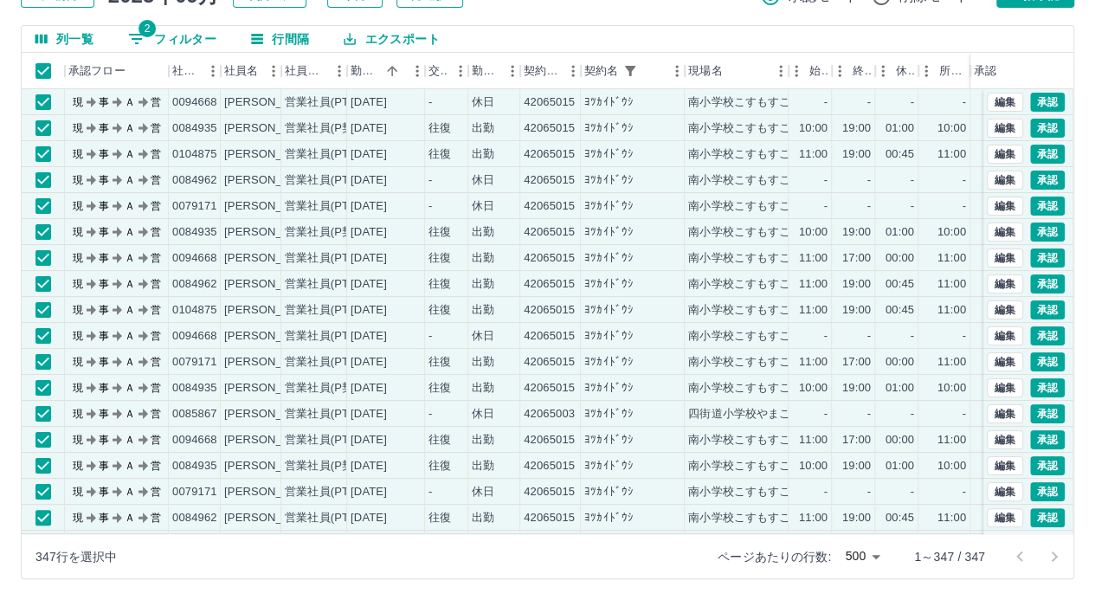
click at [990, 22] on div "勤務実績承認 前月 2025年09月 次月 今月 月選択 承認モード 削除モード 一括承認 列一覧 2 フィルター 行間隔 エクスポート 承認フロー 社員番号…" at bounding box center [547, 255] width 1095 height 689
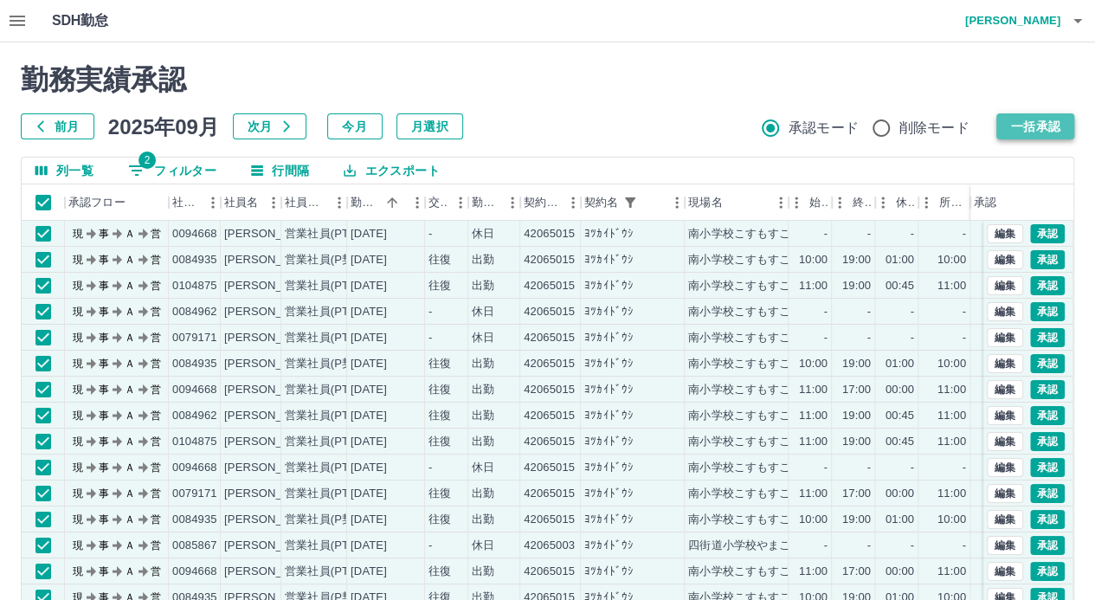
click at [1034, 123] on button "一括承認" at bounding box center [1035, 126] width 78 height 26
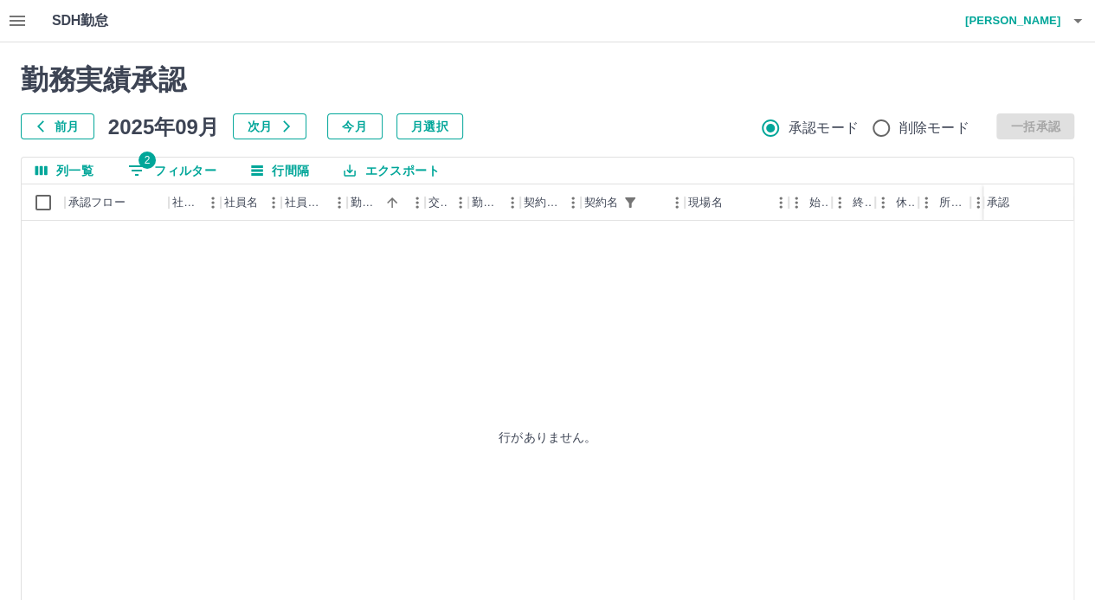
click at [1051, 21] on h4 "米村　康平" at bounding box center [1008, 21] width 104 height 42
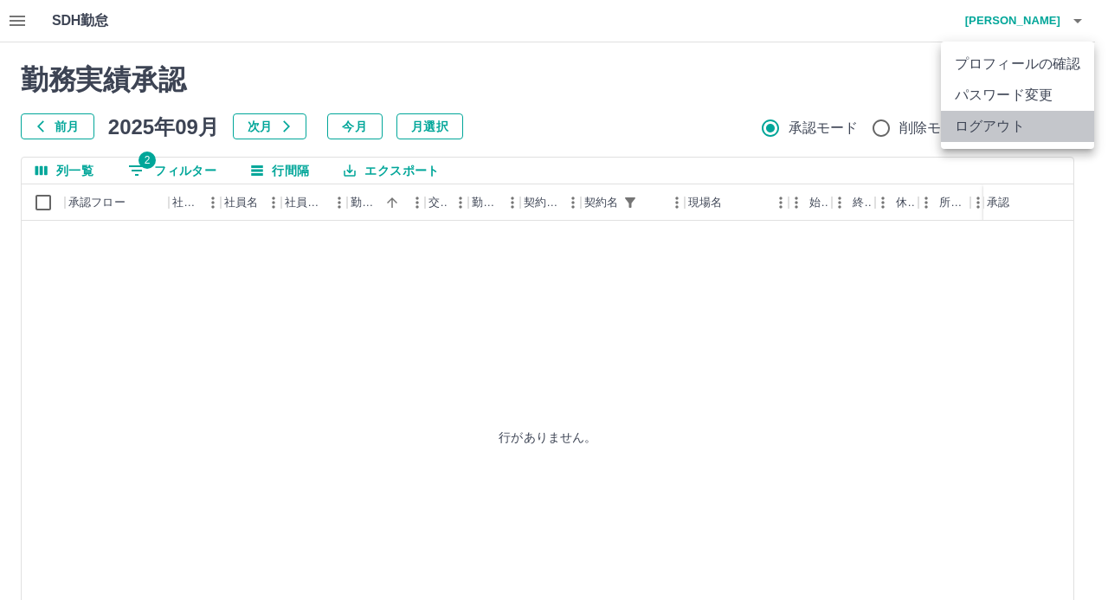
click at [1006, 127] on li "ログアウト" at bounding box center [1017, 126] width 153 height 31
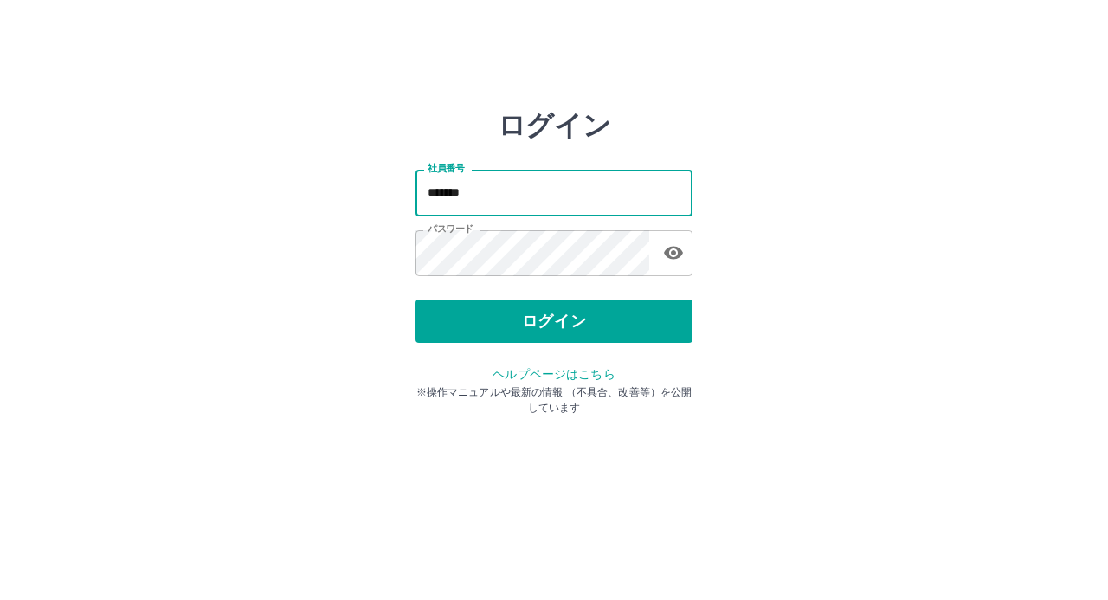
click at [614, 190] on input "*******" at bounding box center [553, 193] width 277 height 46
type input "*******"
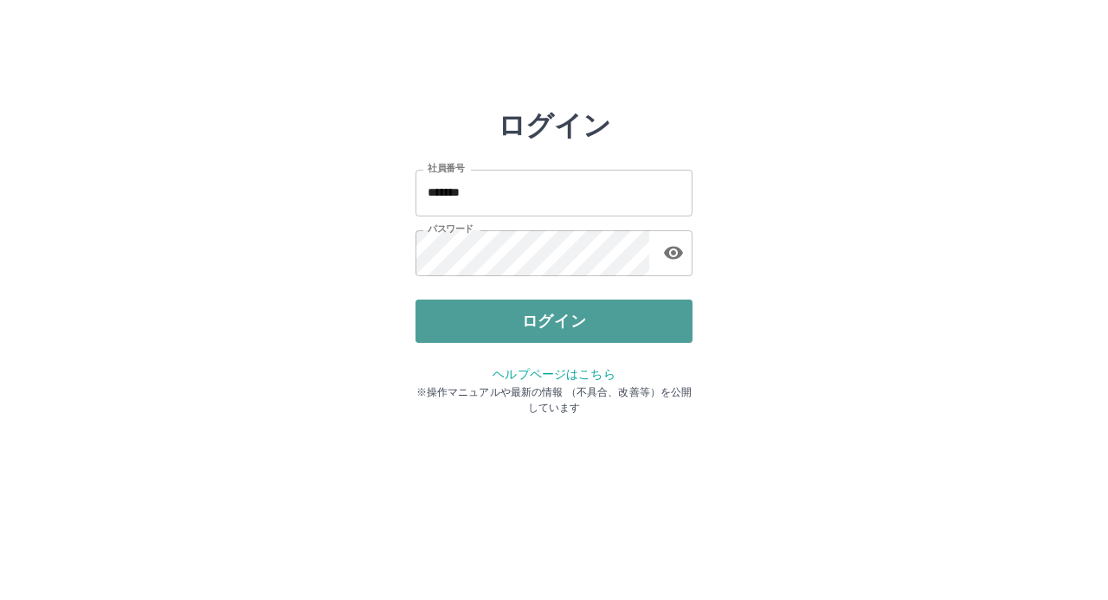
click at [576, 306] on button "ログイン" at bounding box center [553, 320] width 277 height 43
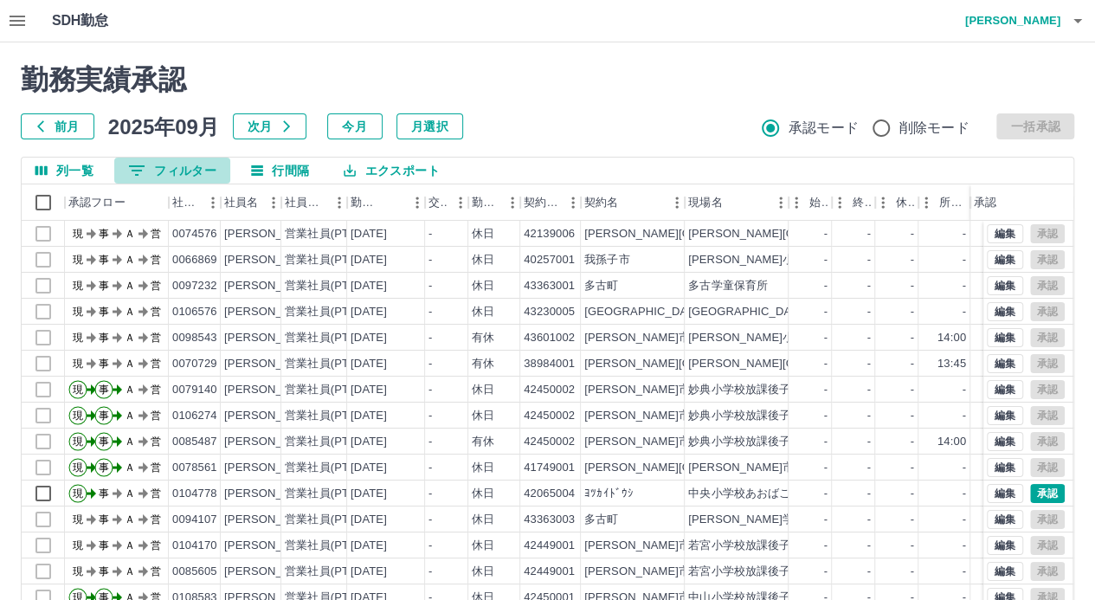
click at [209, 169] on button "0 フィルター" at bounding box center [172, 171] width 116 height 26
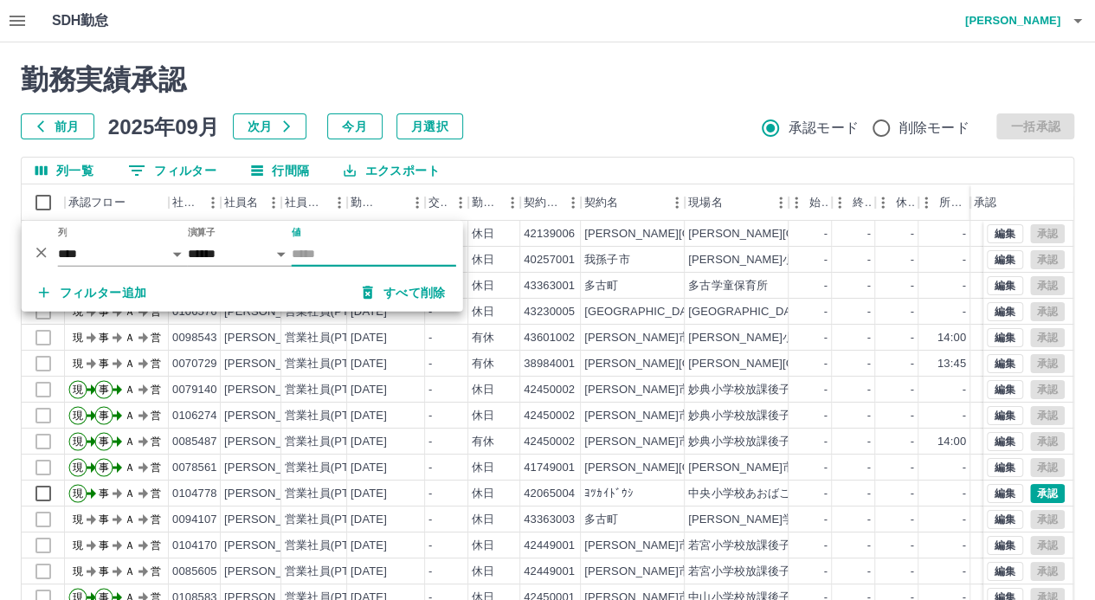
click at [335, 257] on input "値" at bounding box center [374, 253] width 164 height 25
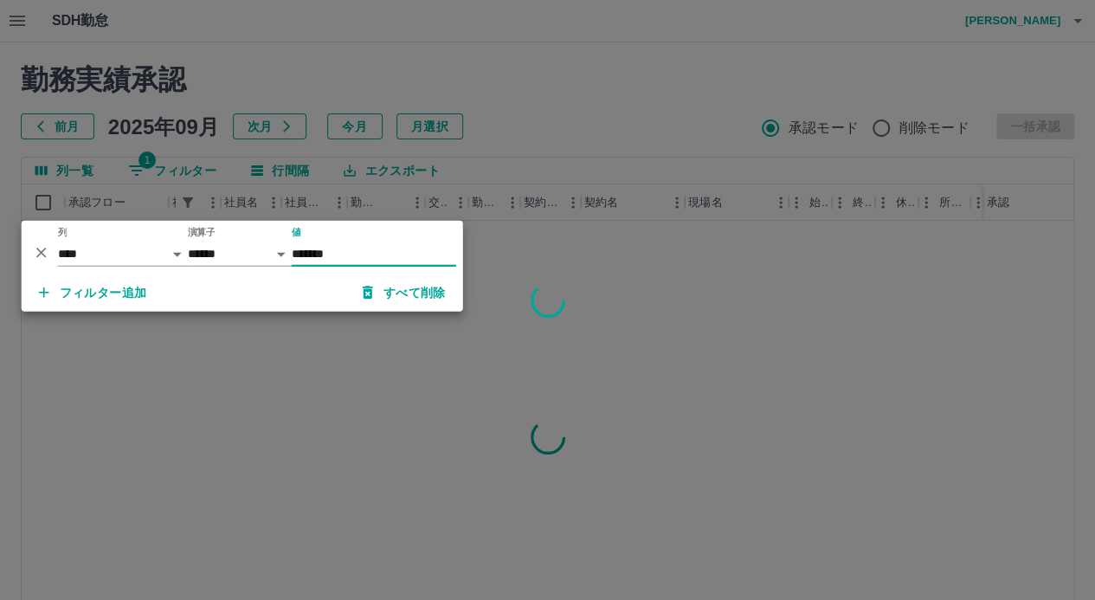
click at [318, 253] on input "*******" at bounding box center [374, 253] width 164 height 25
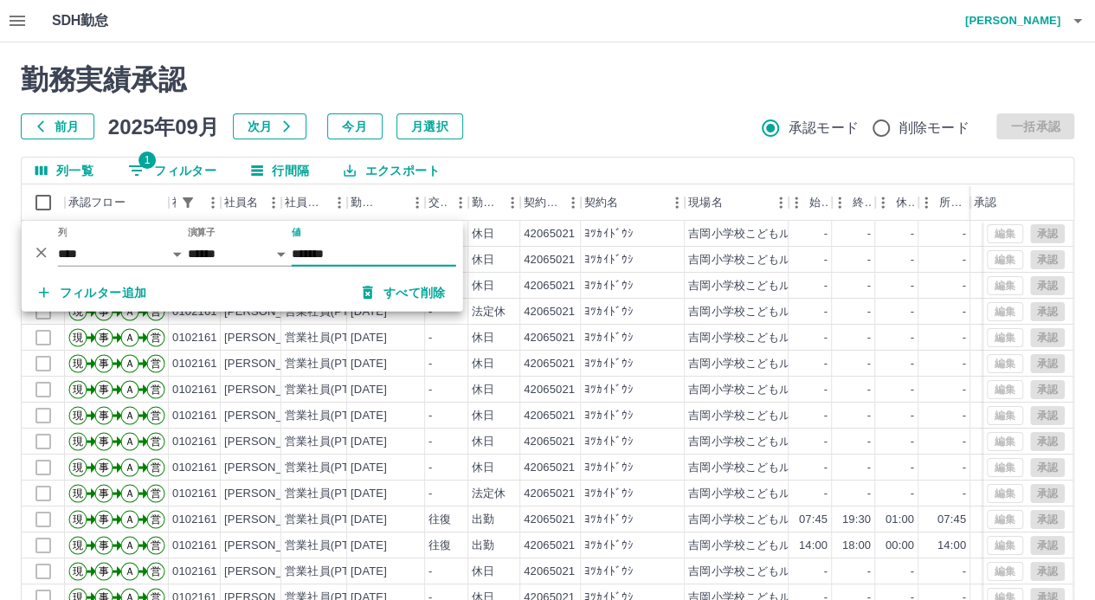
type input "*******"
click at [527, 164] on div "列一覧 1 フィルター 行間隔 エクスポート" at bounding box center [548, 171] width 1052 height 27
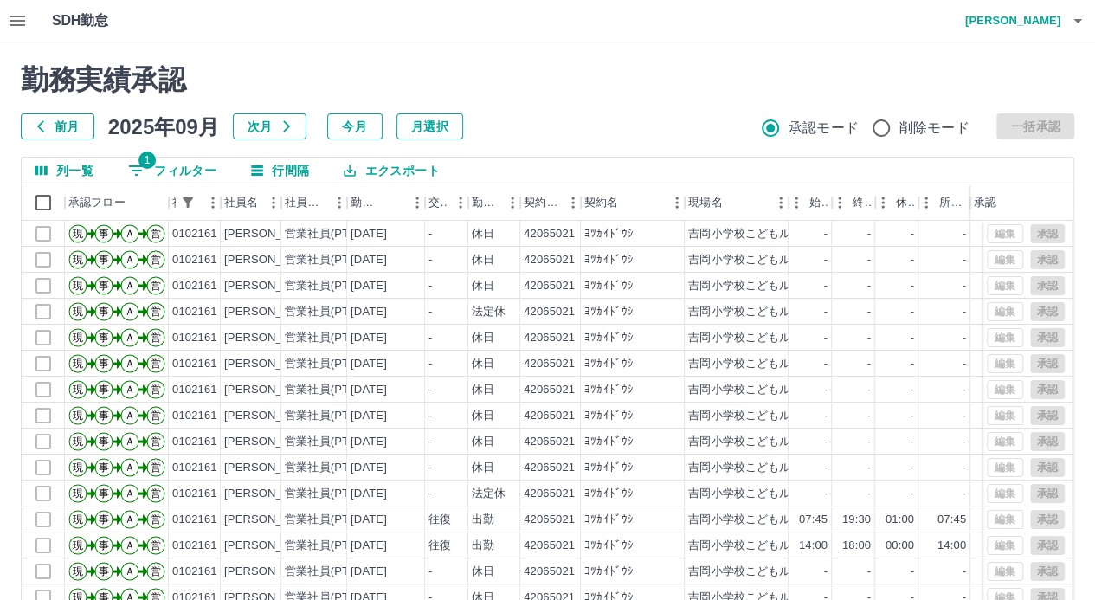
click at [203, 170] on button "1 フィルター" at bounding box center [172, 171] width 116 height 26
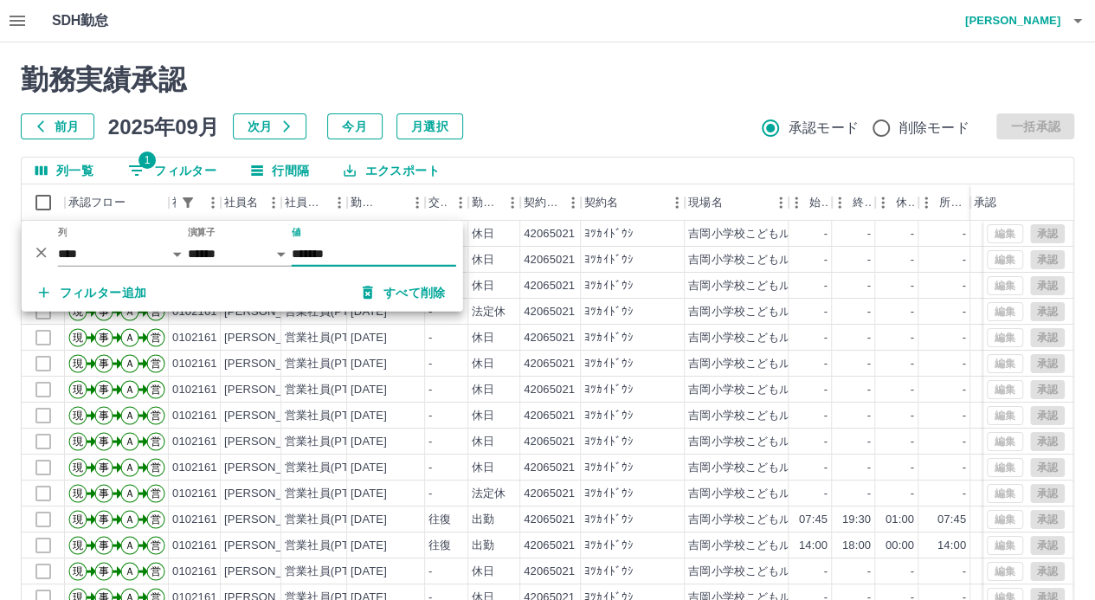
click at [372, 250] on input "*******" at bounding box center [374, 253] width 164 height 25
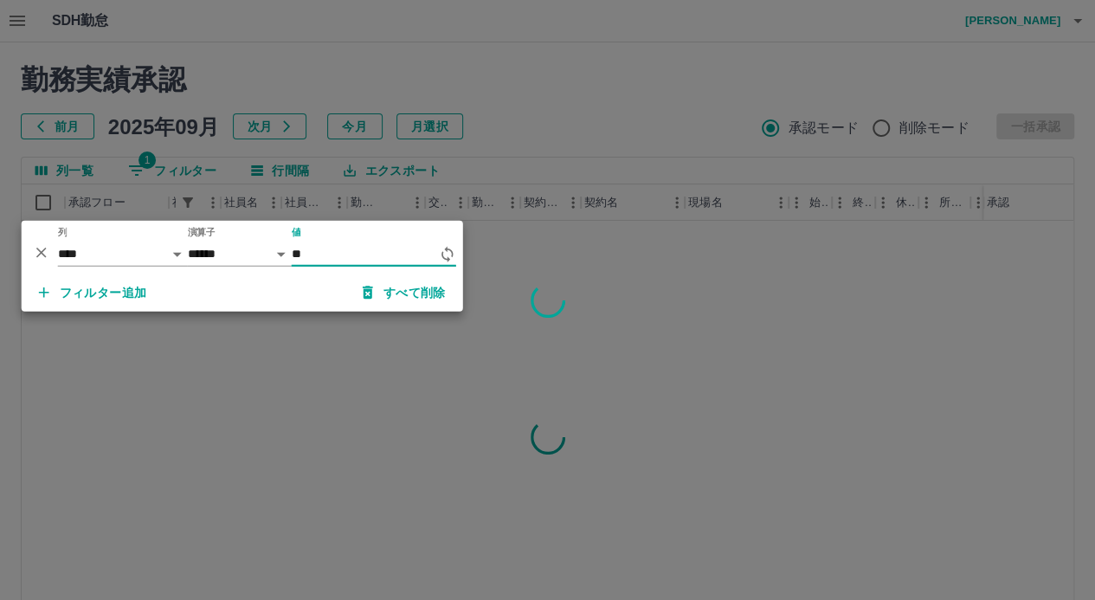
type input "*"
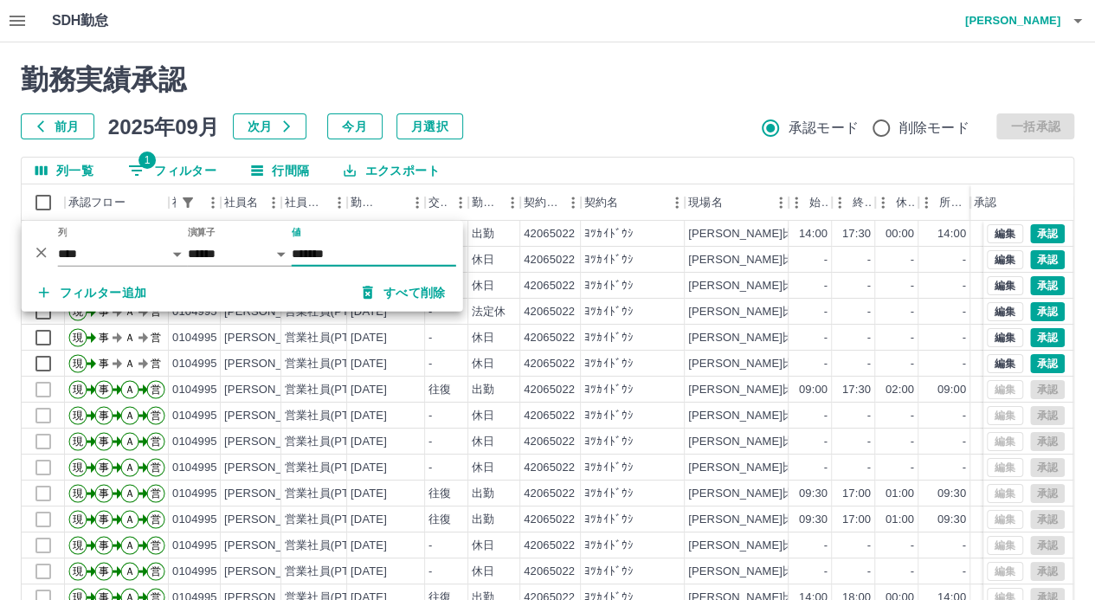
type input "*******"
click at [480, 145] on div "勤務実績承認 前月 2025年09月 次月 今月 月選択 承認モード 削除モード 一括承認 列一覧 1 フィルター 行間隔 エクスポート 承認フロー 社員番号…" at bounding box center [547, 386] width 1095 height 689
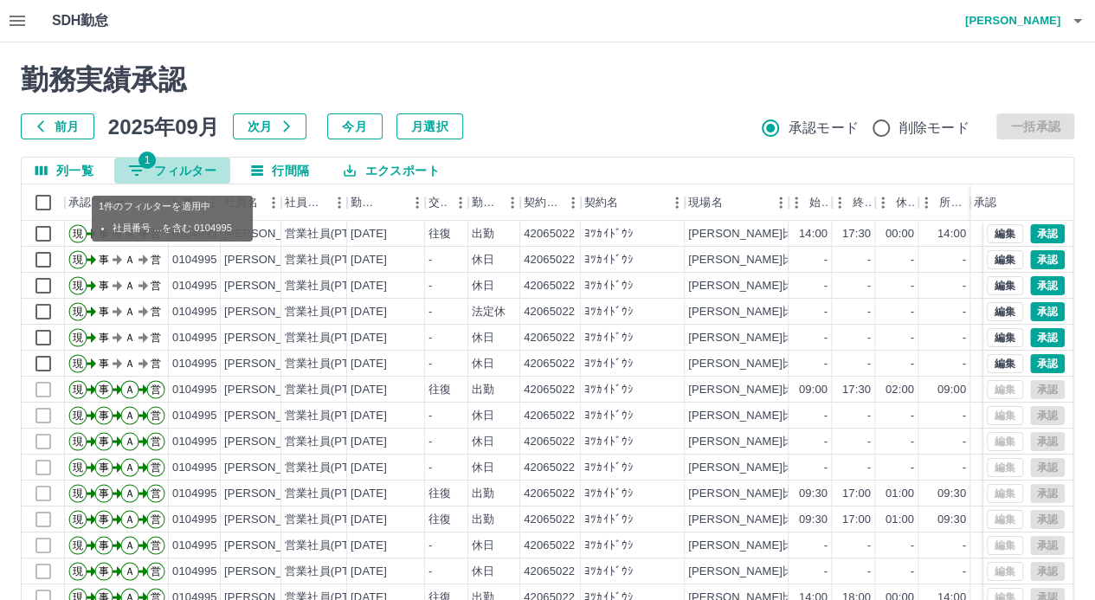
click at [200, 168] on button "1 フィルター" at bounding box center [172, 171] width 116 height 26
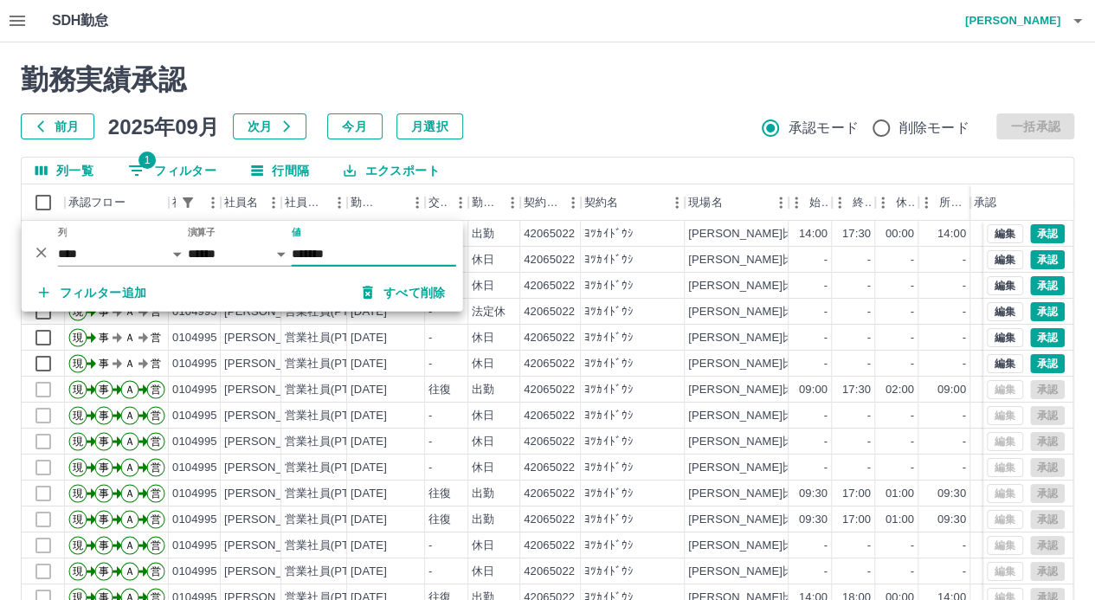
click at [621, 95] on h2 "勤務実績承認" at bounding box center [547, 79] width 1053 height 33
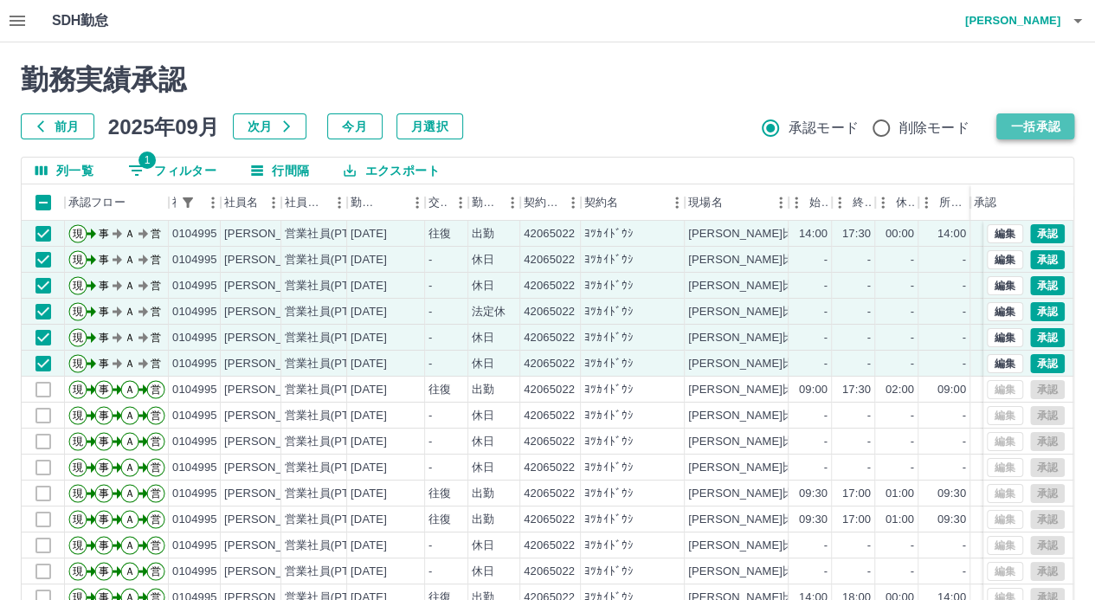
click at [1031, 122] on button "一括承認" at bounding box center [1035, 126] width 78 height 26
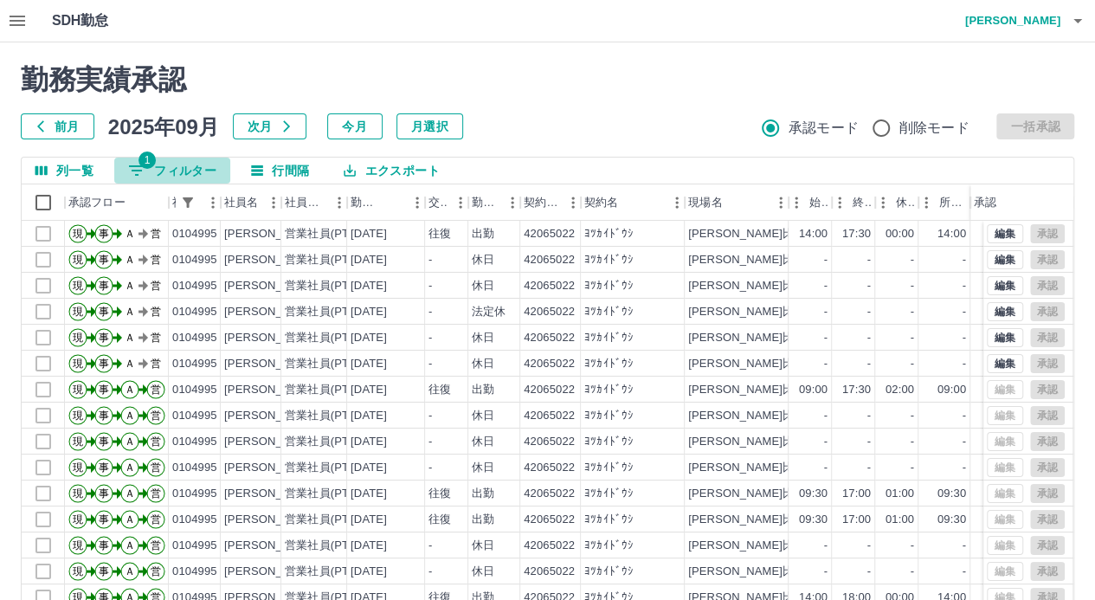
click at [193, 172] on button "1 フィルター" at bounding box center [172, 171] width 116 height 26
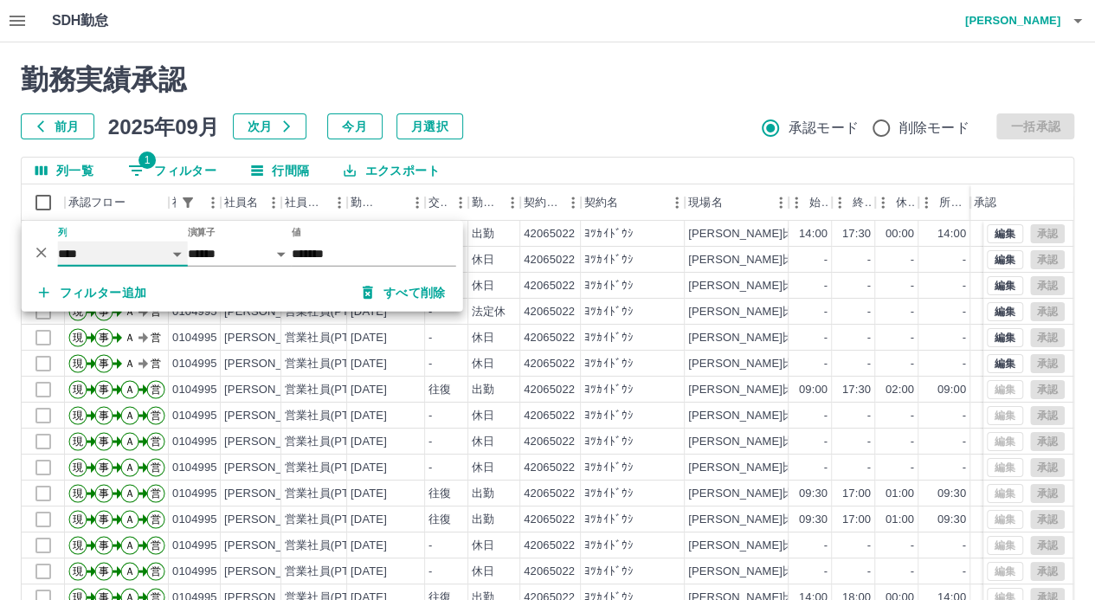
click at [141, 244] on select "**** *** **** *** *** **** ***** *** *** ** ** ** **** **** **** ** ** *** ****…" at bounding box center [123, 253] width 130 height 25
click at [58, 241] on select "**** *** **** *** *** **** ***** *** *** ** ** ** **** **** **** ** ** *** ****…" at bounding box center [123, 253] width 130 height 25
select select "**********"
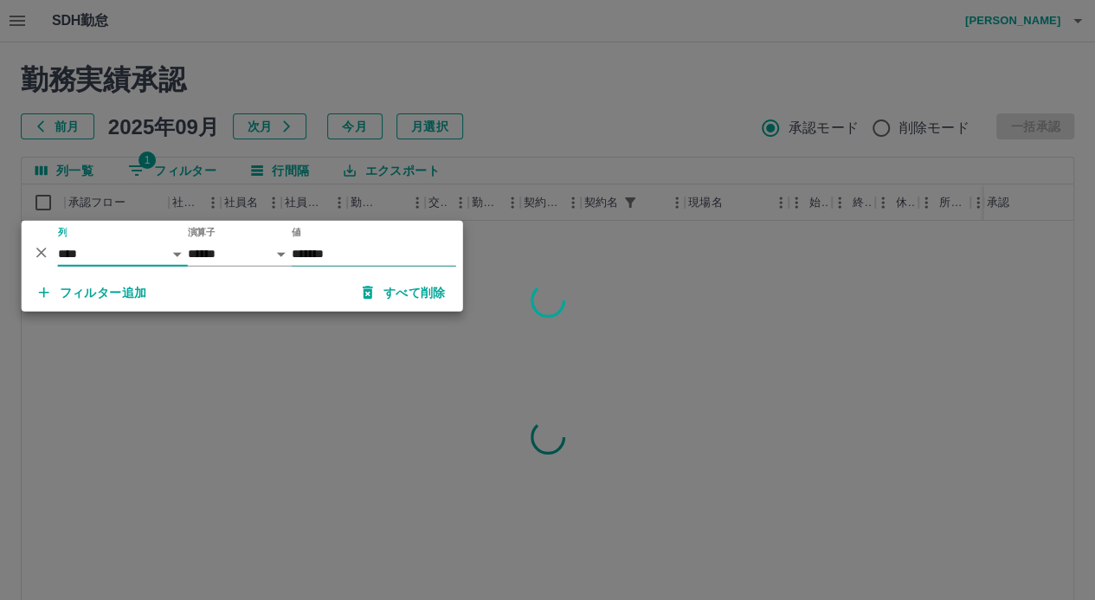
click at [357, 250] on input "*******" at bounding box center [374, 253] width 164 height 25
type input "*"
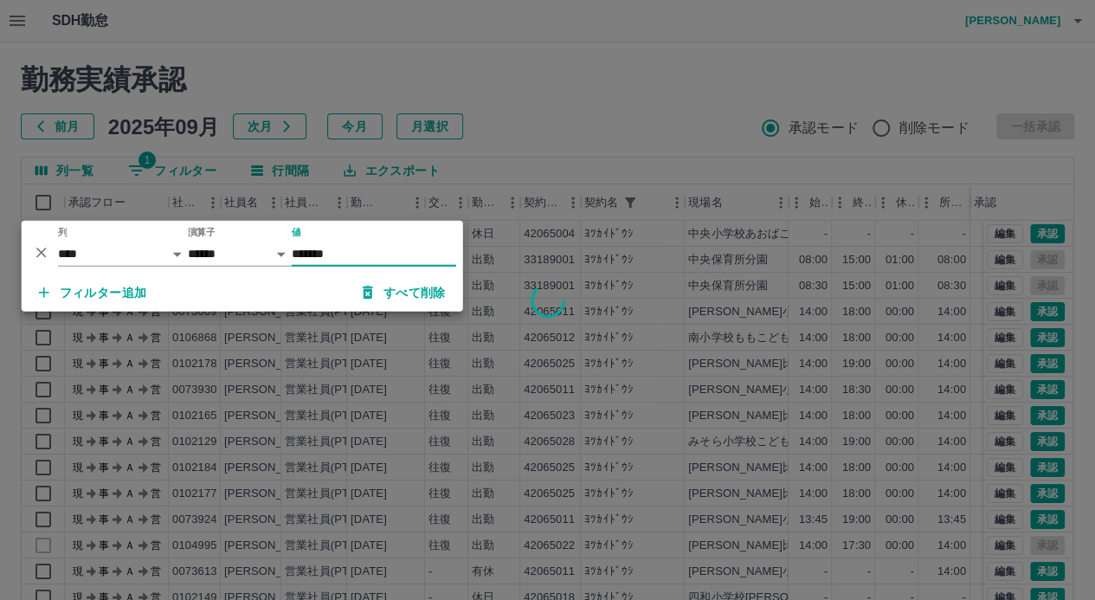
type input "********"
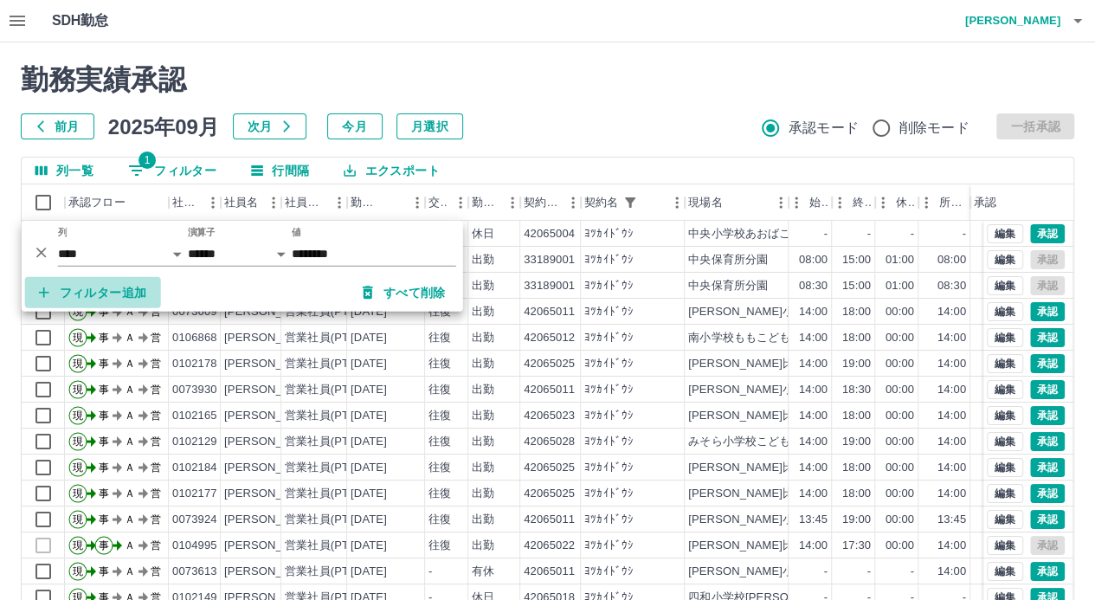
click at [130, 286] on button "フィルター追加" at bounding box center [93, 292] width 136 height 31
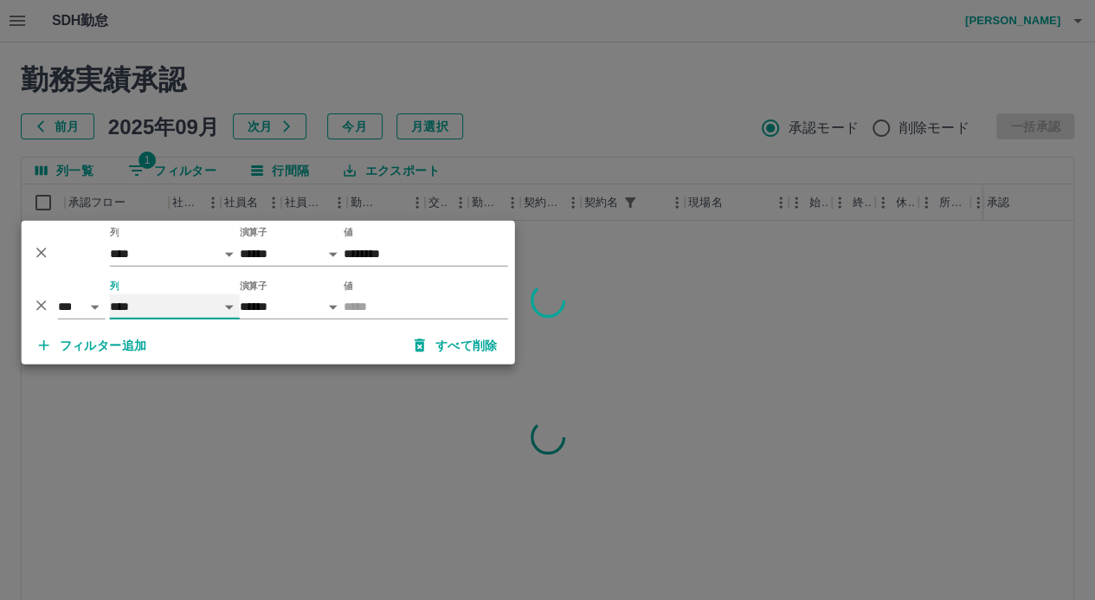
click at [160, 312] on select "**** *** **** *** *** **** ***** *** *** ** ** ** **** **** **** ** ** *** ****…" at bounding box center [175, 306] width 130 height 25
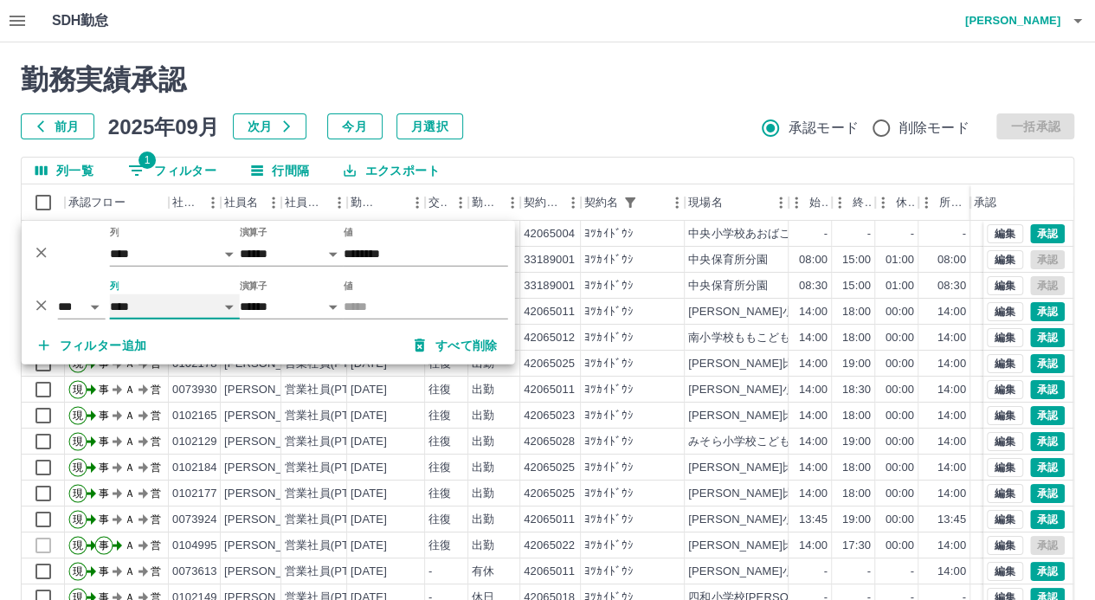
click at [110, 294] on select "**** *** **** *** *** **** ***** *** *** ** ** ** **** **** **** ** ** *** ****…" at bounding box center [175, 306] width 130 height 25
select select "**********"
select select "*****"
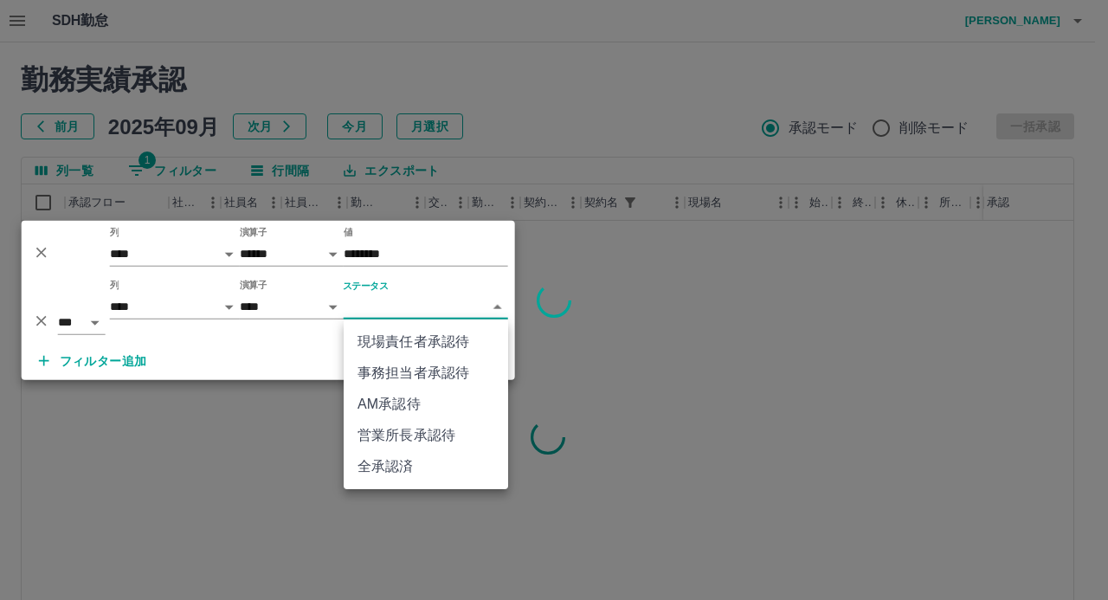
click at [364, 306] on body "SDH勤怠 山中　みつ美 勤務実績承認 前月 2025年09月 次月 今月 月選択 承認モード 削除モード 一括承認 列一覧 1 フィルター 行間隔 エクスポ…" at bounding box center [554, 365] width 1108 height 731
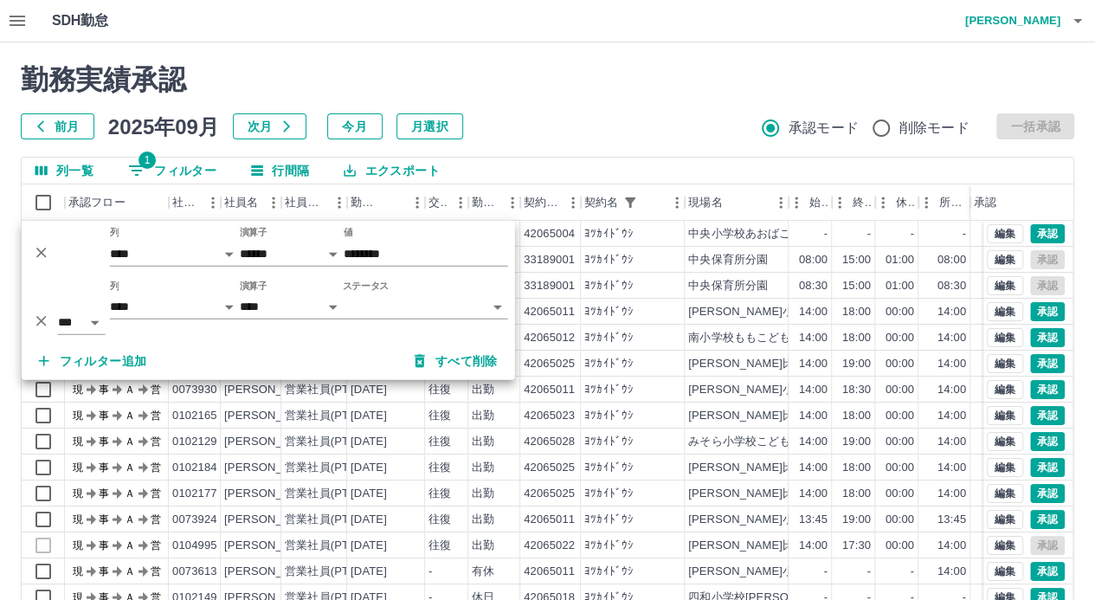
click at [386, 368] on div "フィルター追加 すべて削除" at bounding box center [268, 361] width 493 height 38
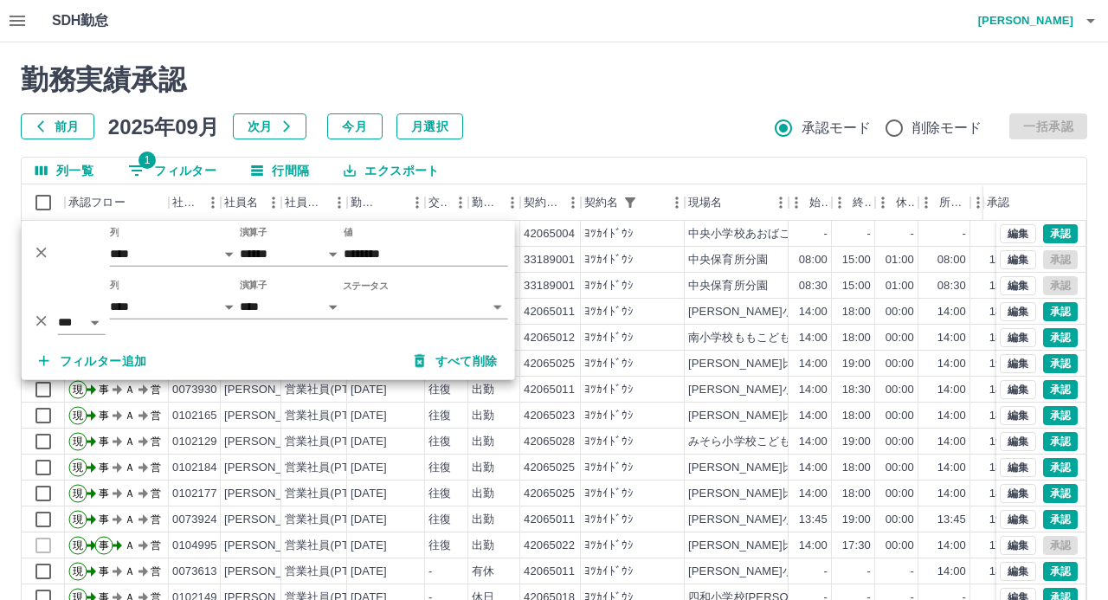
click at [395, 306] on body "SDH勤怠 山中　みつ美 勤務実績承認 前月 2025年09月 次月 今月 月選択 承認モード 削除モード 一括承認 列一覧 1 フィルター 行間隔 エクスポ…" at bounding box center [554, 365] width 1108 height 731
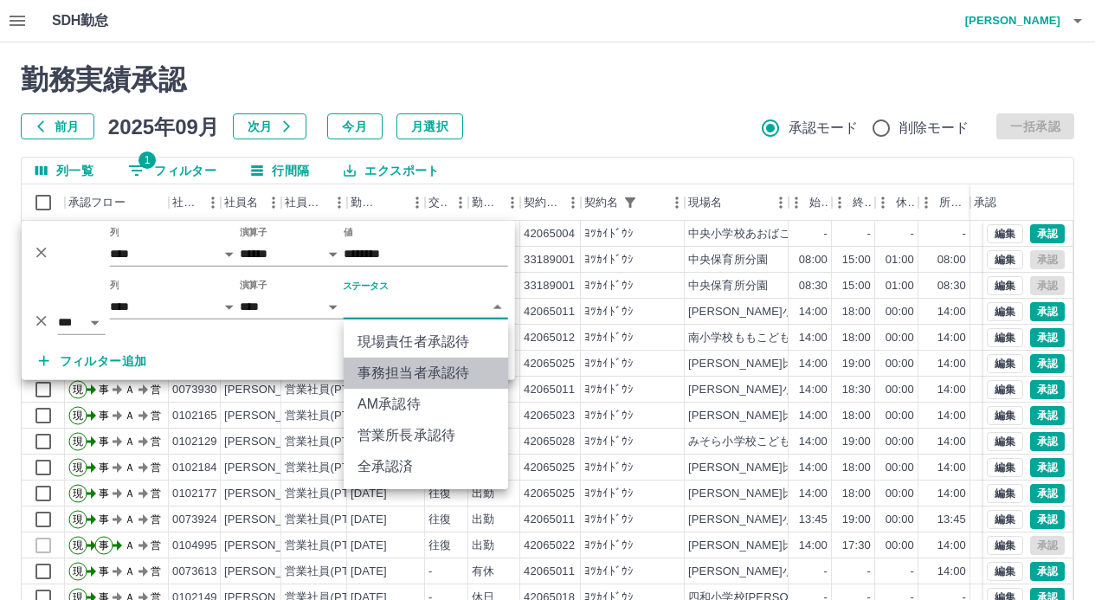
click at [400, 365] on li "事務担当者承認待" at bounding box center [426, 372] width 164 height 31
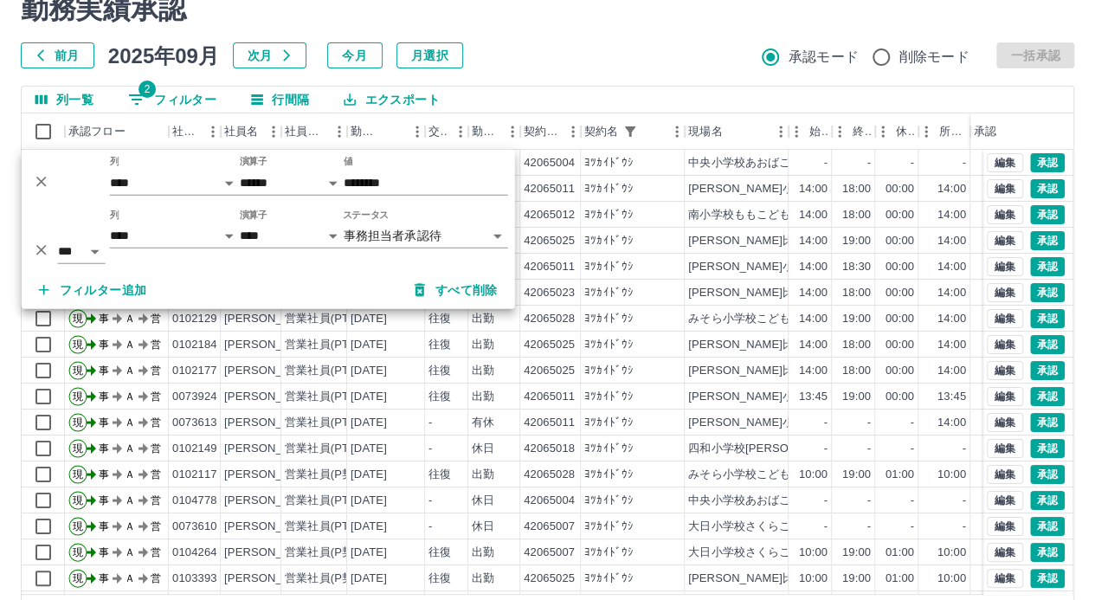
scroll to position [132, 0]
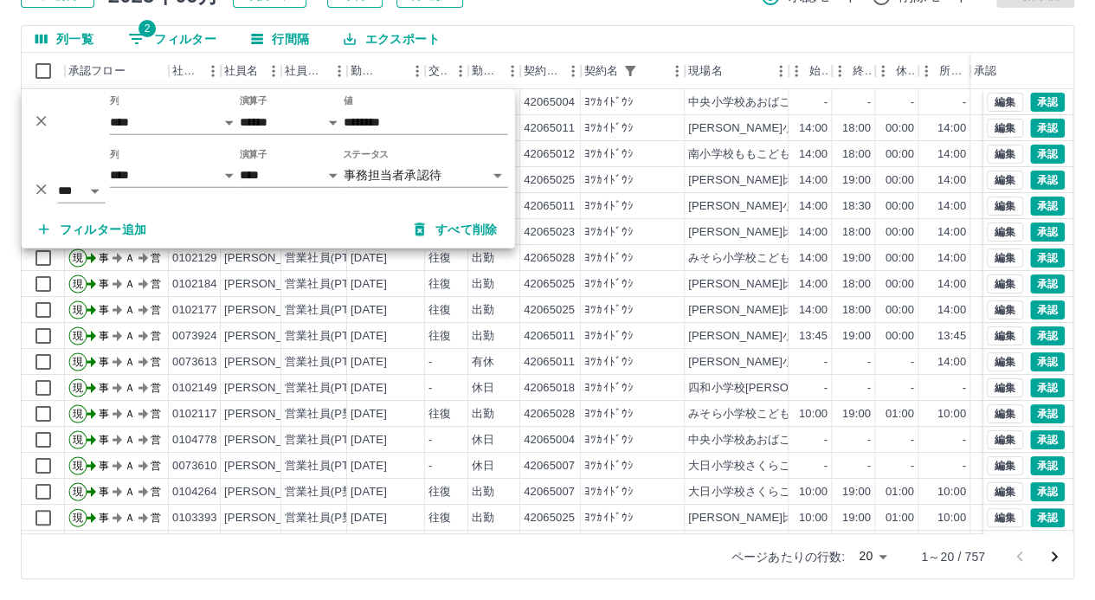
click at [890, 553] on body "SDH勤怠 山中　みつ美 勤務実績承認 前月 2025年09月 次月 今月 月選択 承認モード 削除モード 一括承認 列一覧 2 フィルター 行間隔 エクスポ…" at bounding box center [547, 233] width 1095 height 731
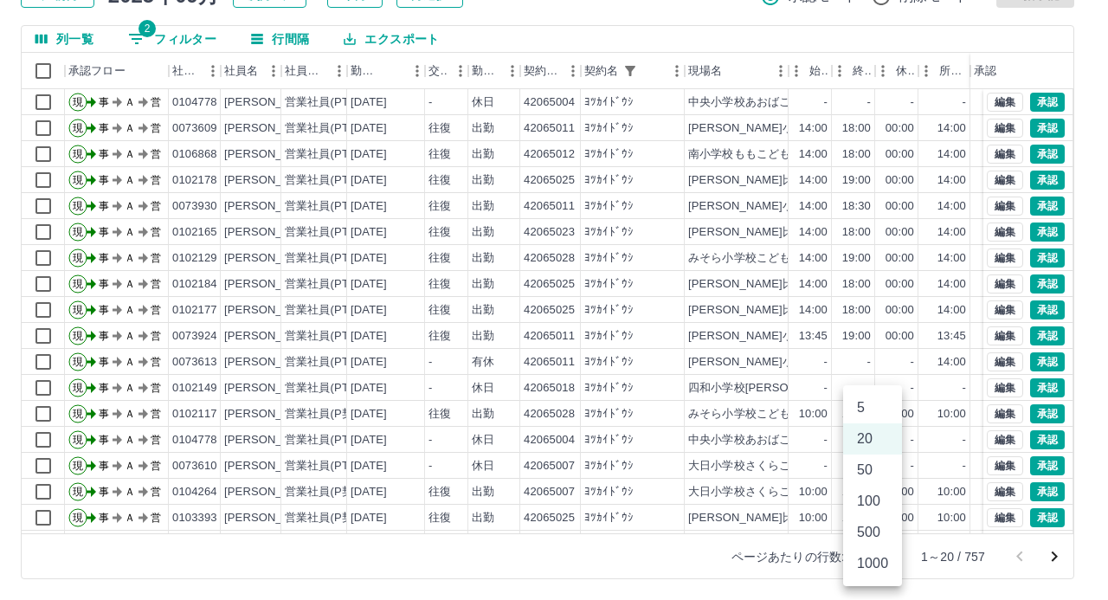
click at [867, 531] on li "500" at bounding box center [872, 532] width 59 height 31
type input "***"
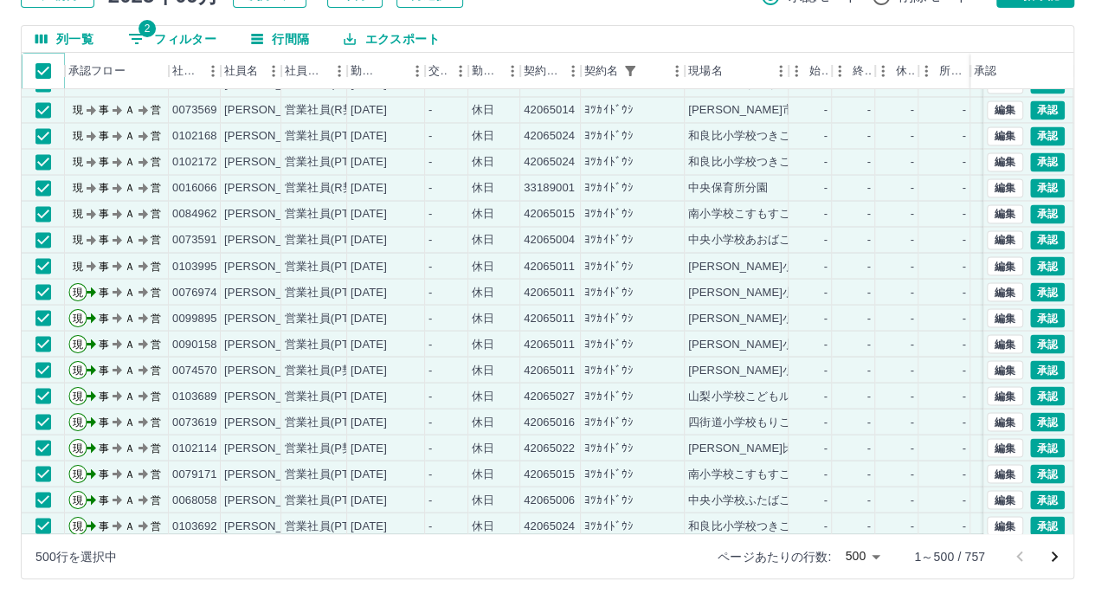
scroll to position [1471, 0]
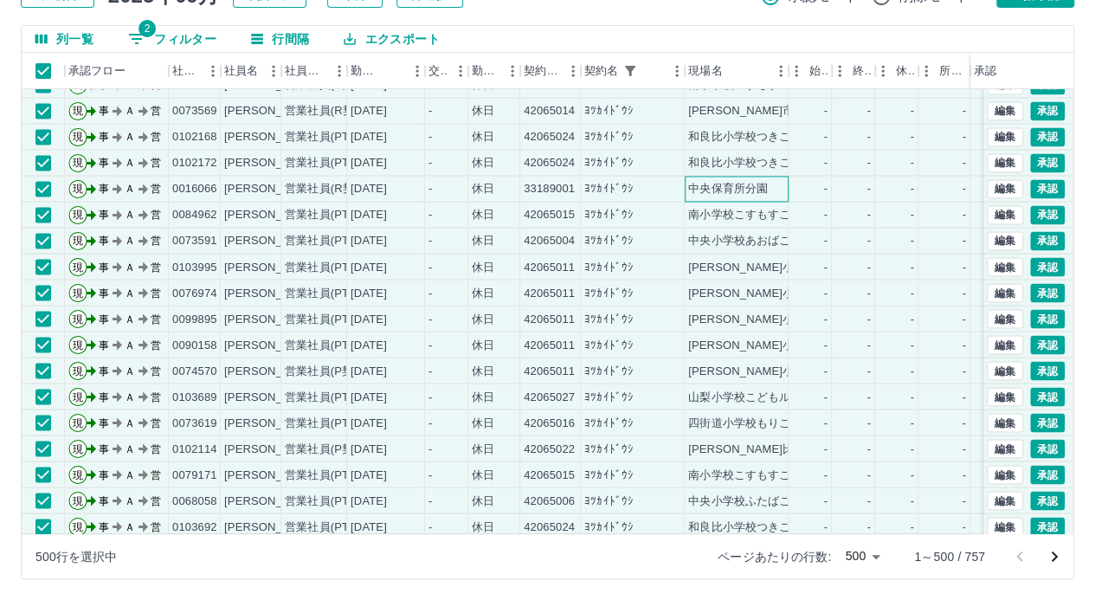
click at [729, 184] on div "中央保育所分園" at bounding box center [728, 189] width 80 height 16
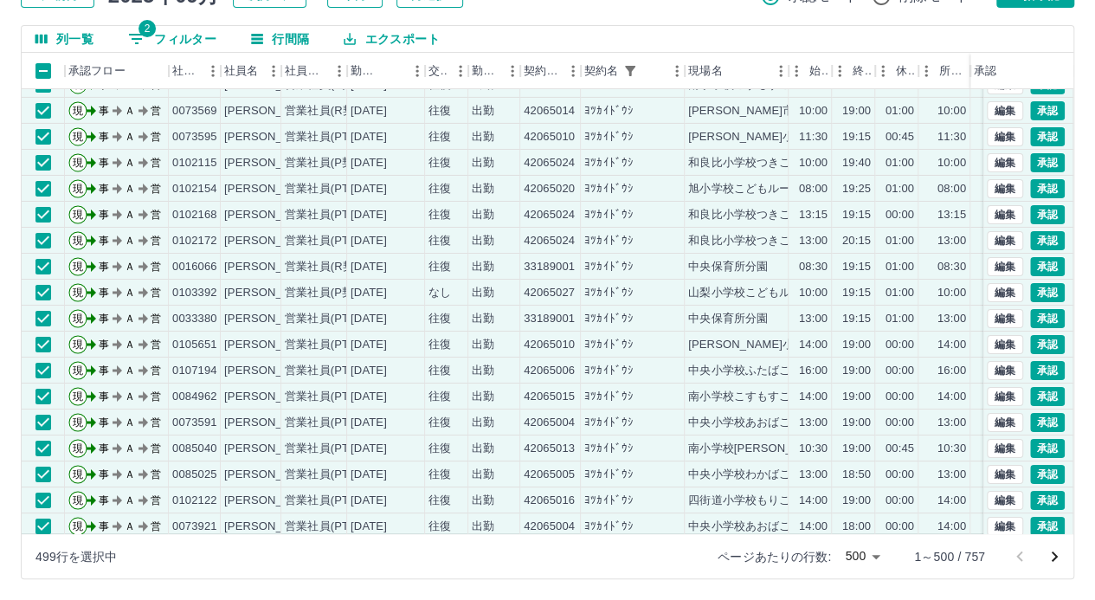
scroll to position [3116, 0]
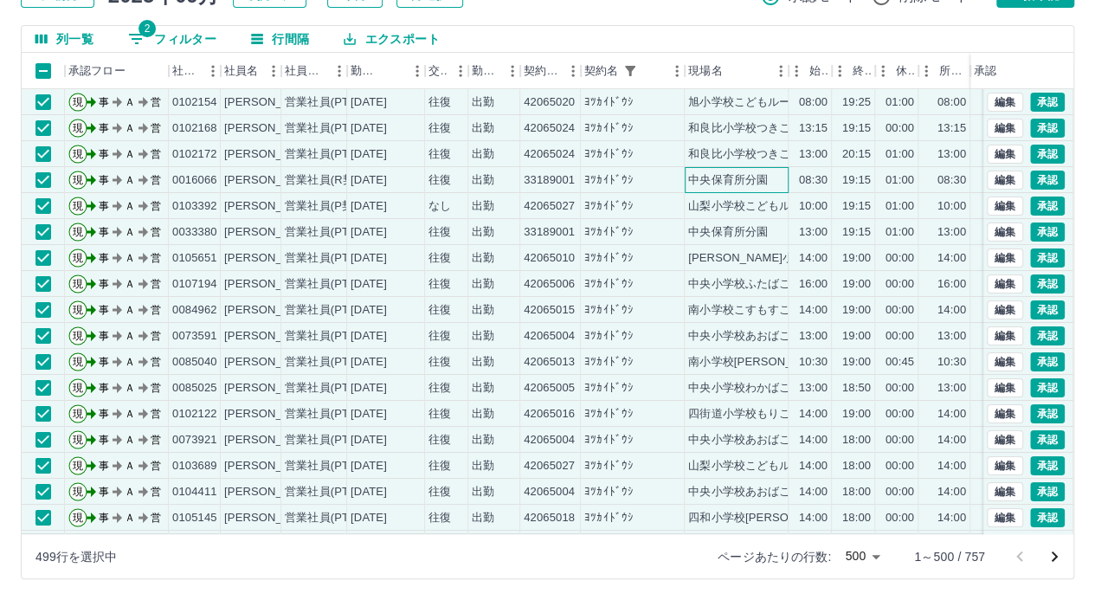
click at [729, 176] on div "中央保育所分園" at bounding box center [728, 180] width 80 height 16
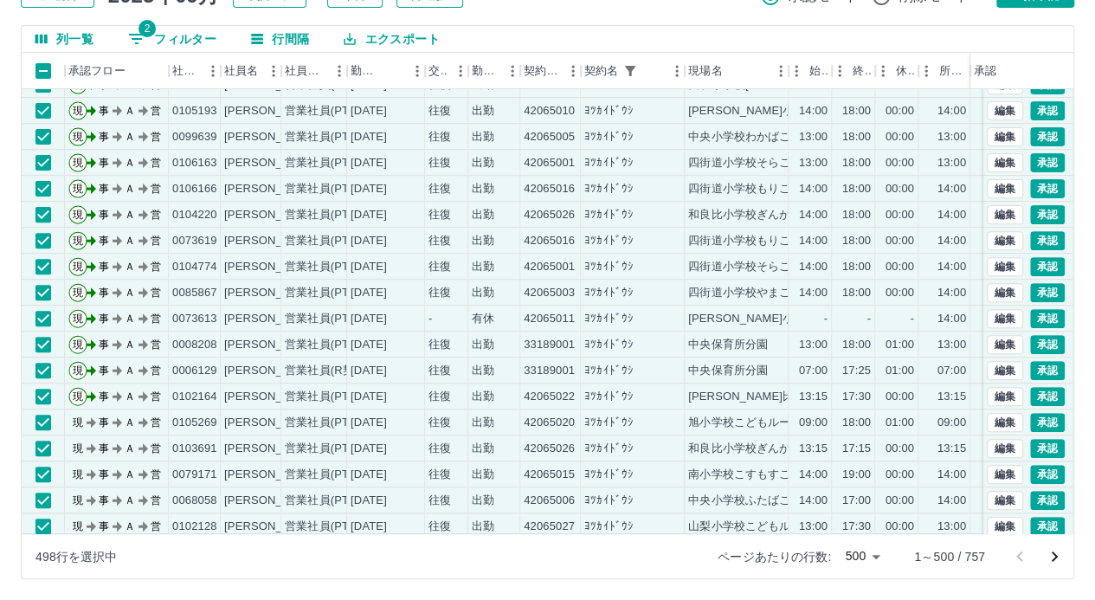
scroll to position [3635, 0]
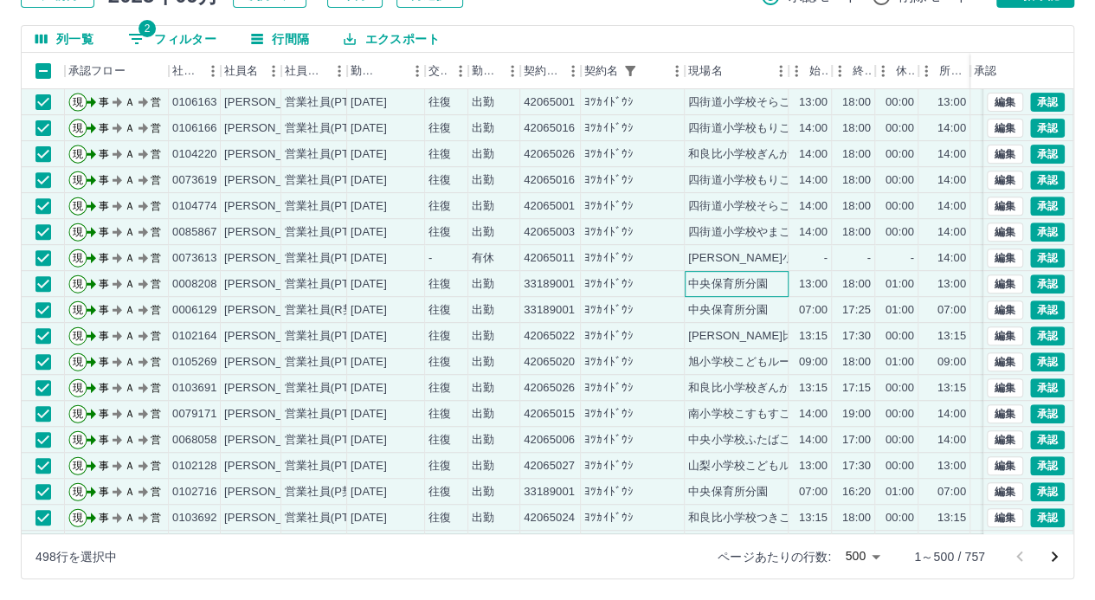
click at [736, 281] on div "中央保育所分園" at bounding box center [728, 284] width 80 height 16
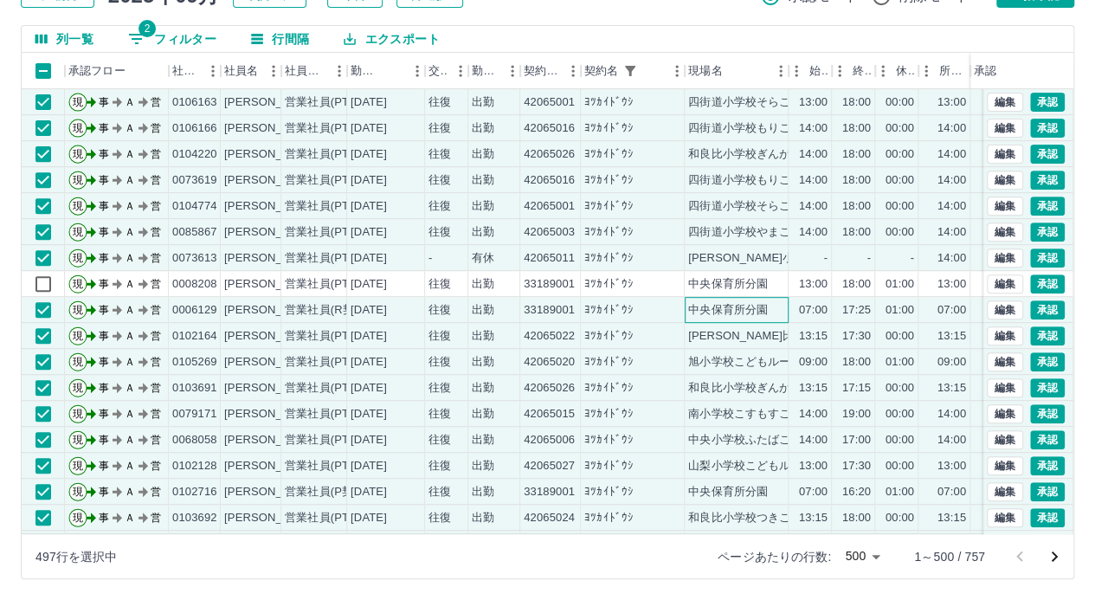
click at [739, 310] on div "中央保育所分園" at bounding box center [728, 310] width 80 height 16
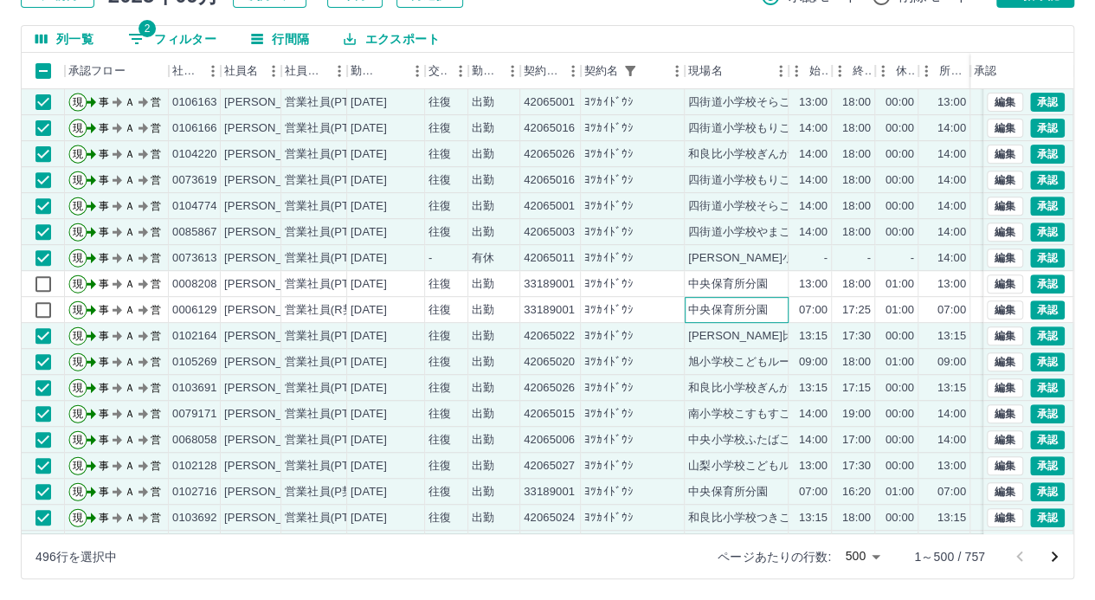
scroll to position [3809, 0]
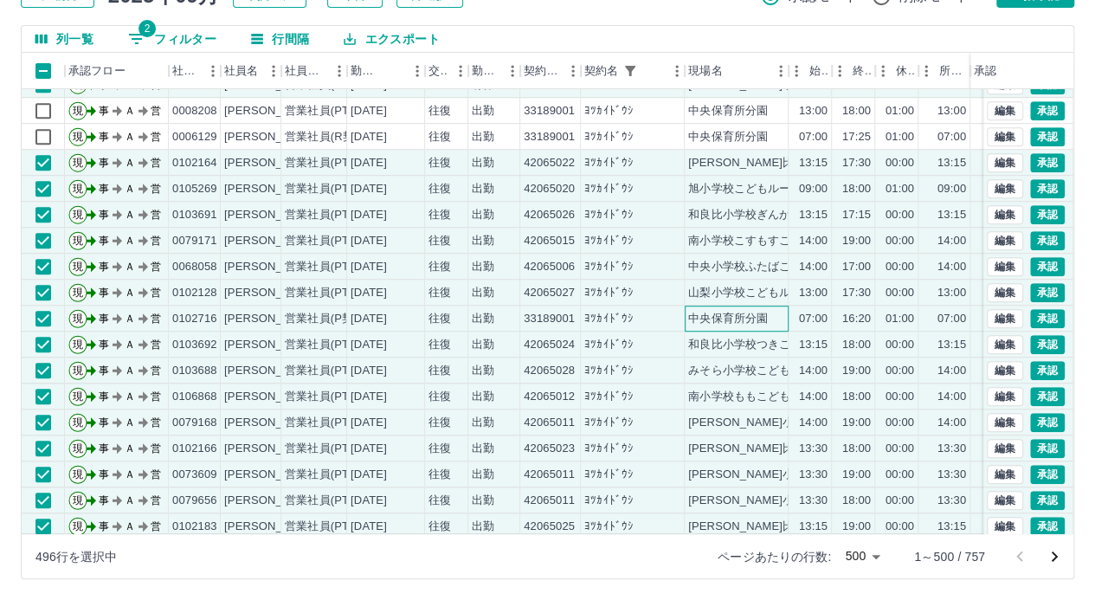
click at [739, 311] on div "中央保育所分園" at bounding box center [728, 319] width 80 height 16
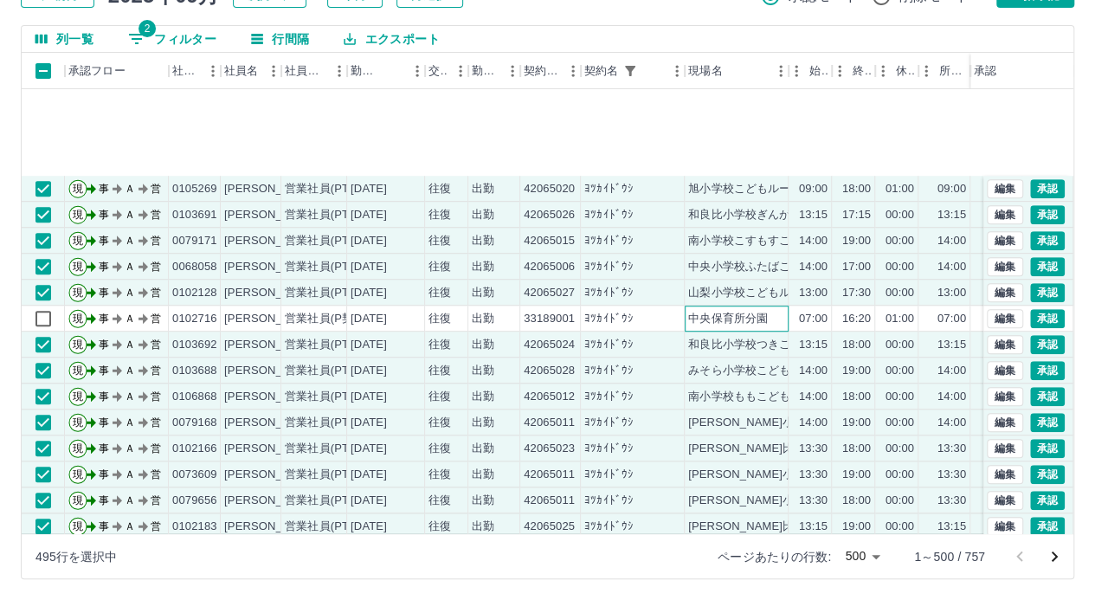
scroll to position [4155, 0]
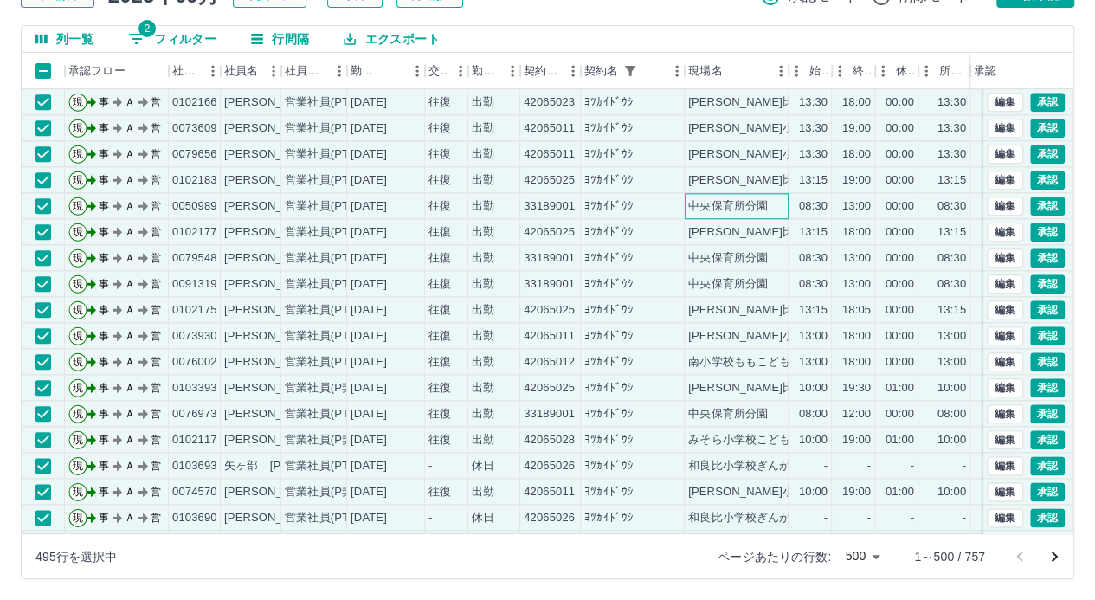
click at [741, 202] on div "中央保育所分園" at bounding box center [728, 206] width 80 height 16
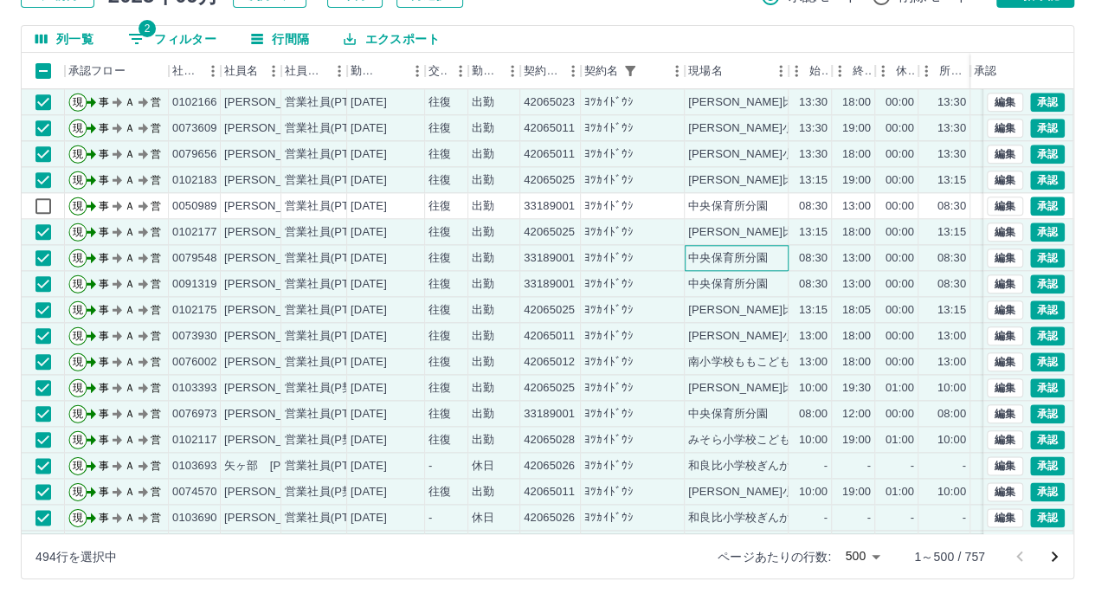
click at [742, 254] on div "中央保育所分園" at bounding box center [728, 258] width 80 height 16
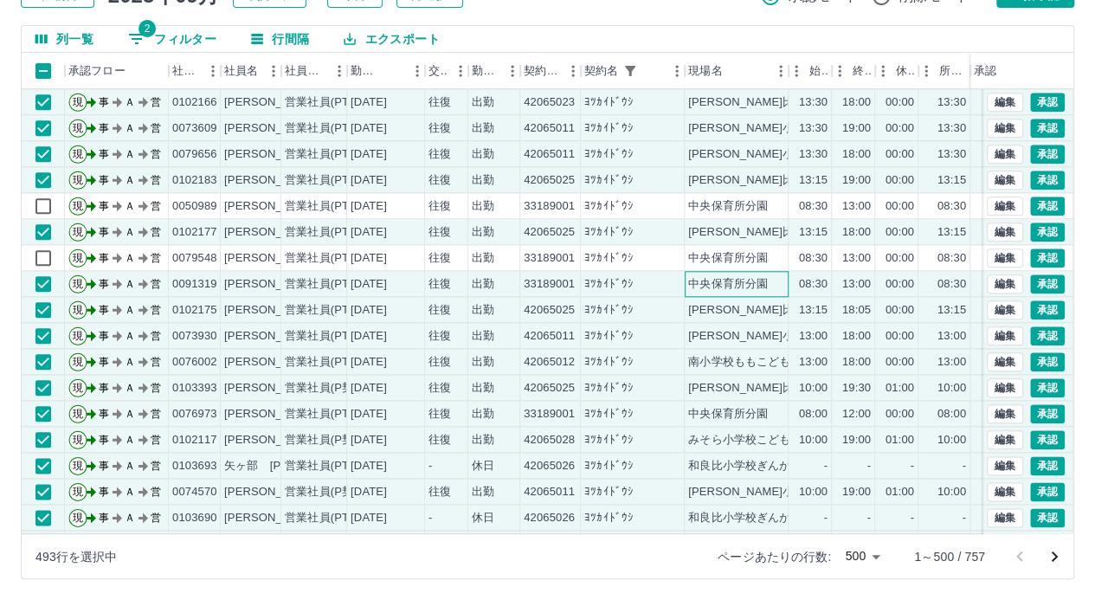
click at [744, 280] on div "中央保育所分園" at bounding box center [728, 284] width 80 height 16
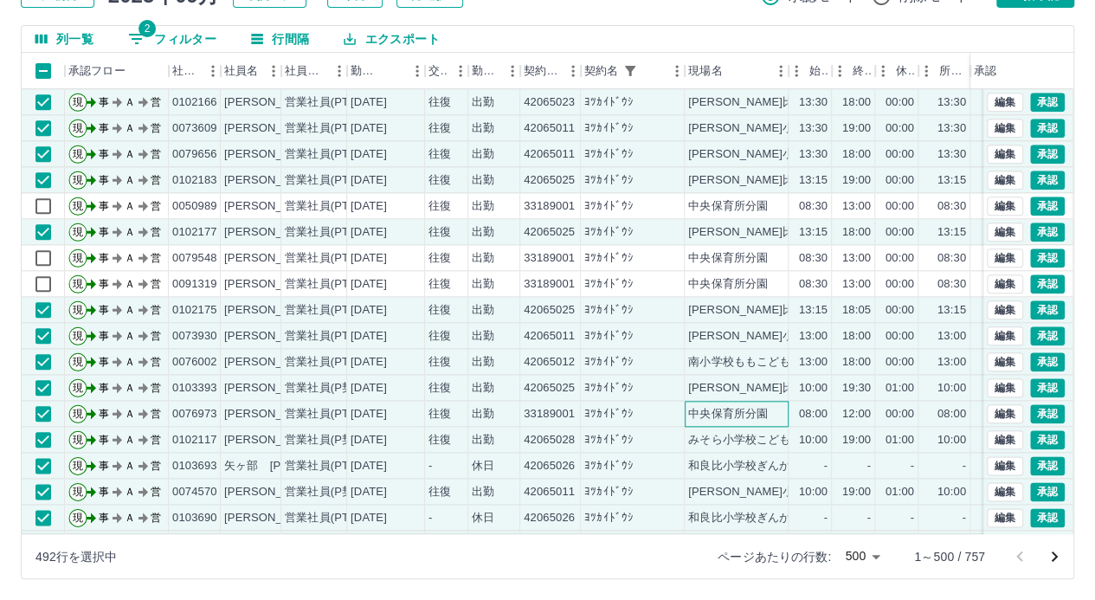
click at [763, 409] on div "中央保育所分園" at bounding box center [728, 414] width 80 height 16
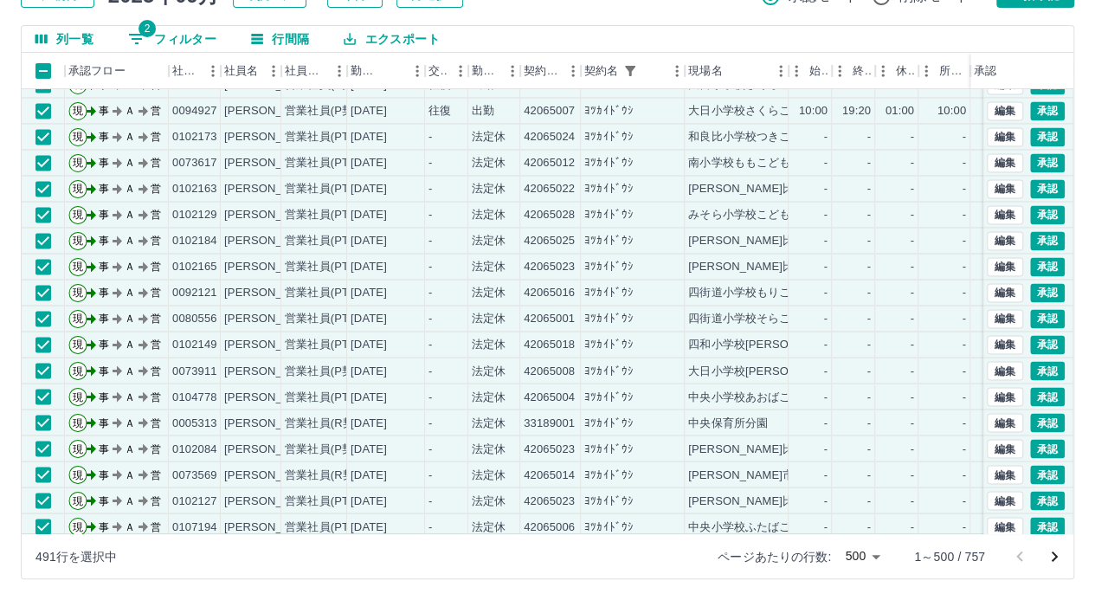
scroll to position [4761, 0]
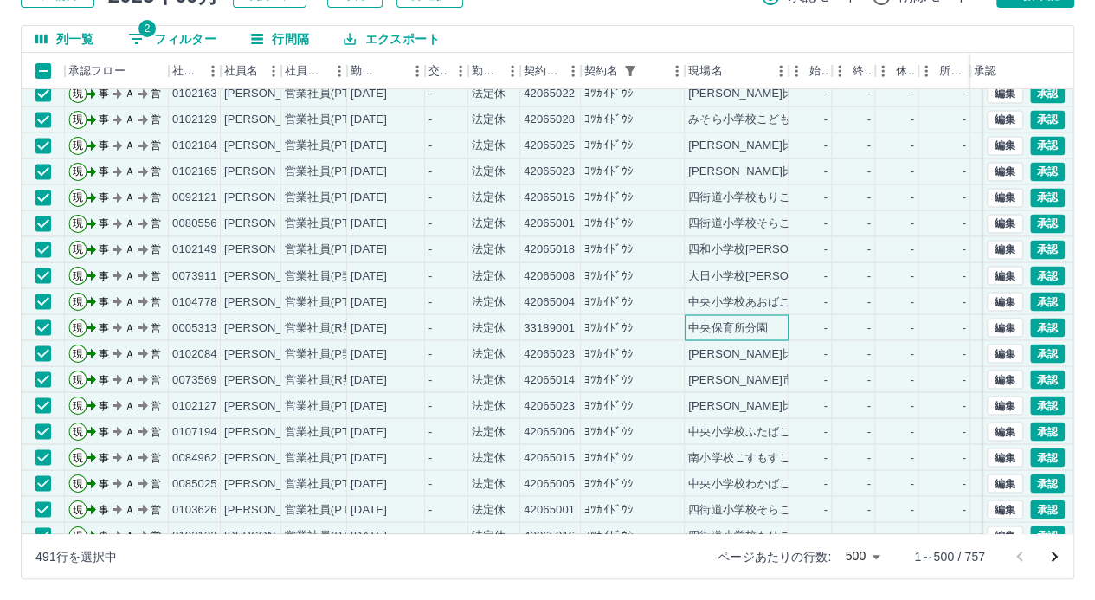
click at [726, 323] on div "中央保育所分園" at bounding box center [728, 327] width 80 height 16
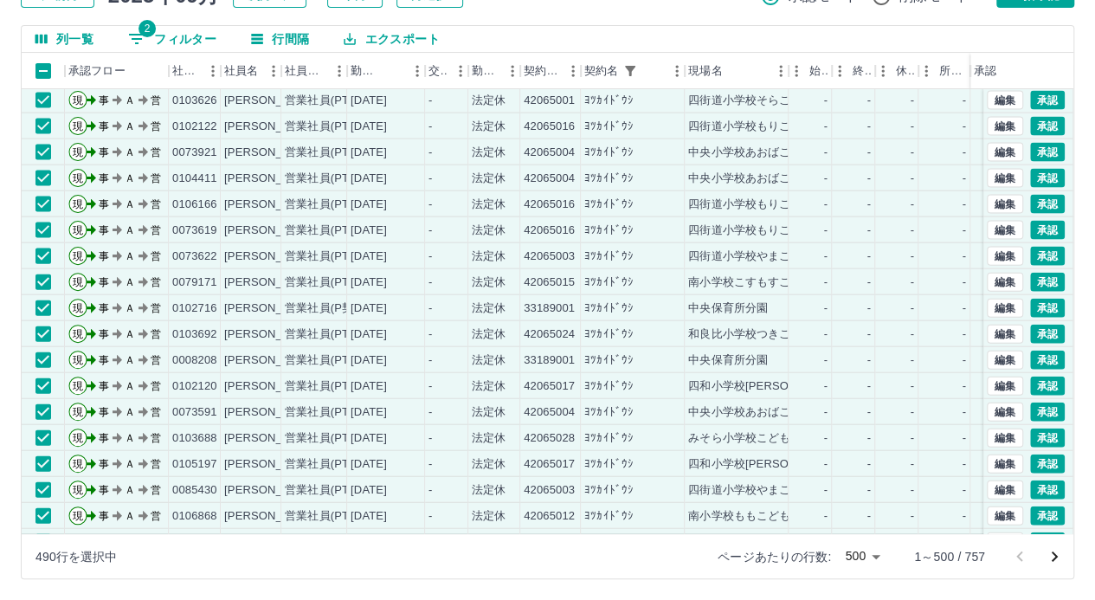
scroll to position [5280, 0]
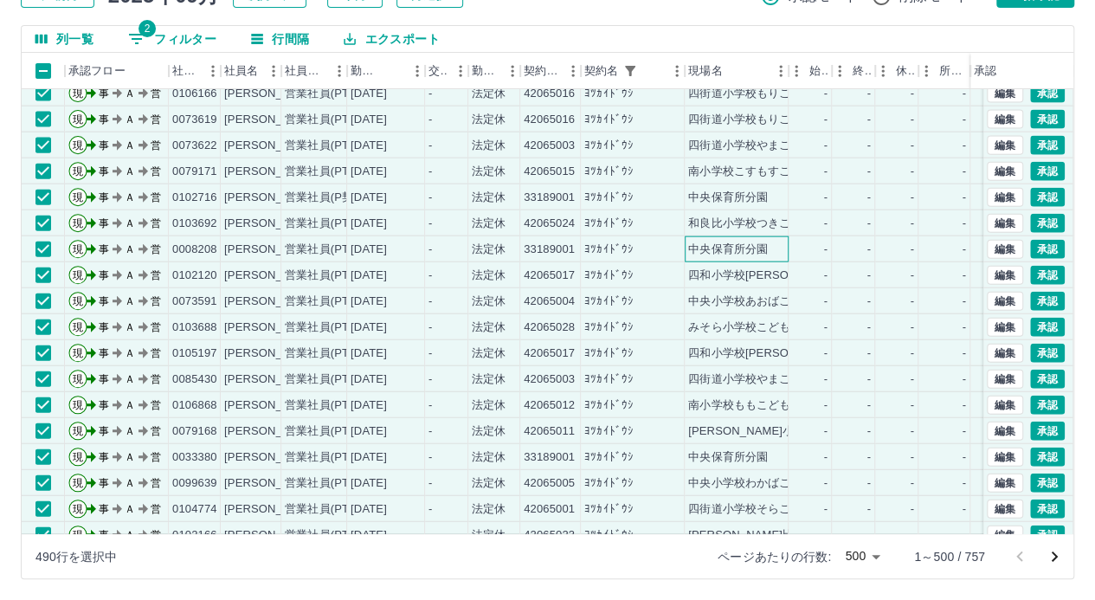
click at [729, 245] on div "中央保育所分園" at bounding box center [728, 249] width 80 height 16
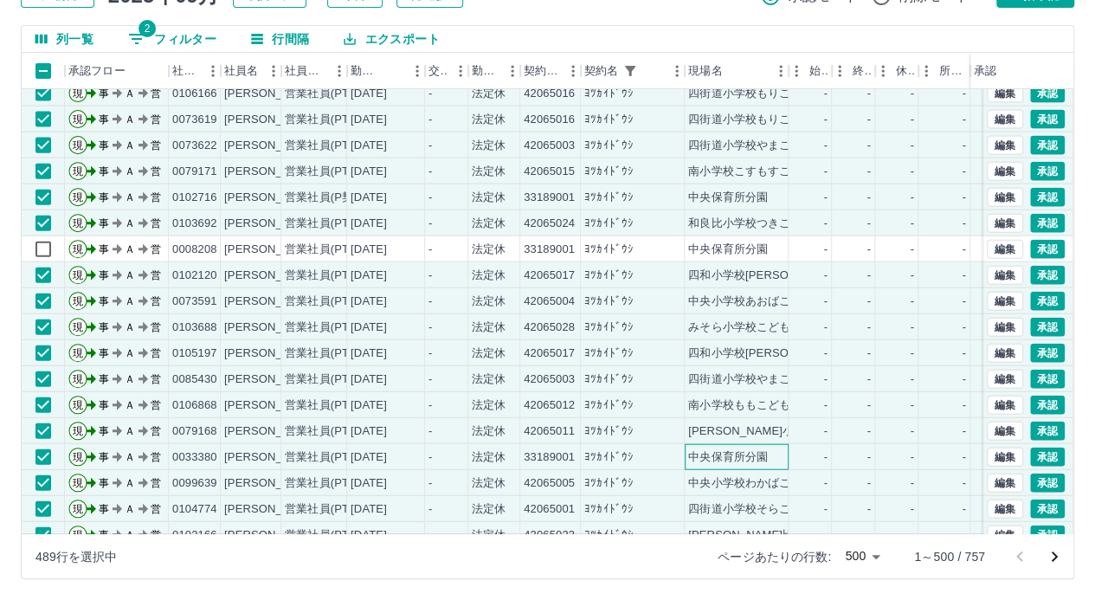
click at [734, 453] on div "中央保育所分園" at bounding box center [728, 457] width 80 height 16
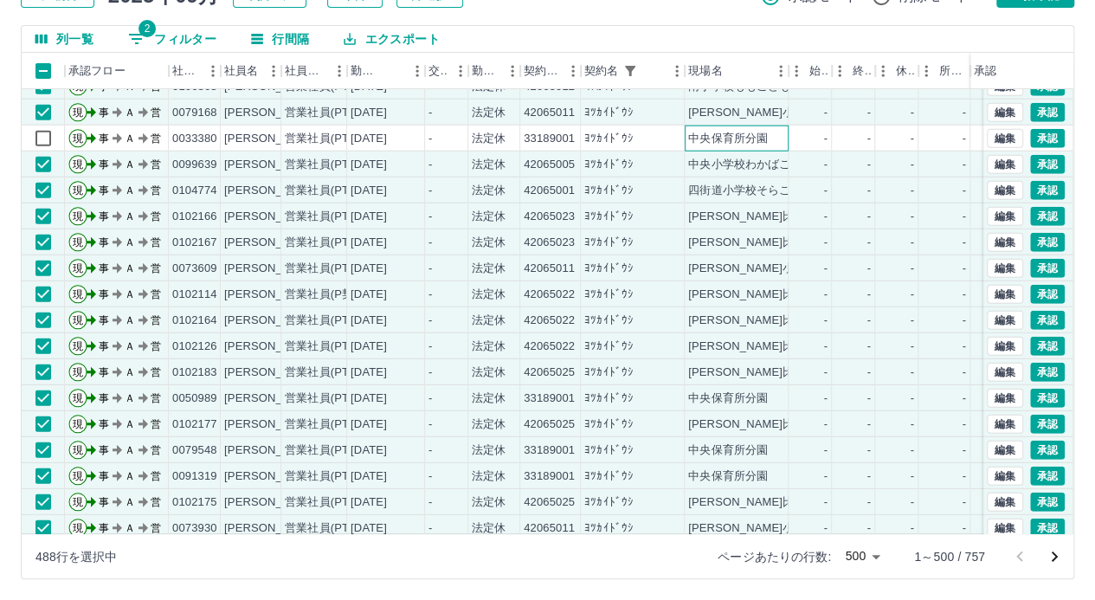
scroll to position [5626, 0]
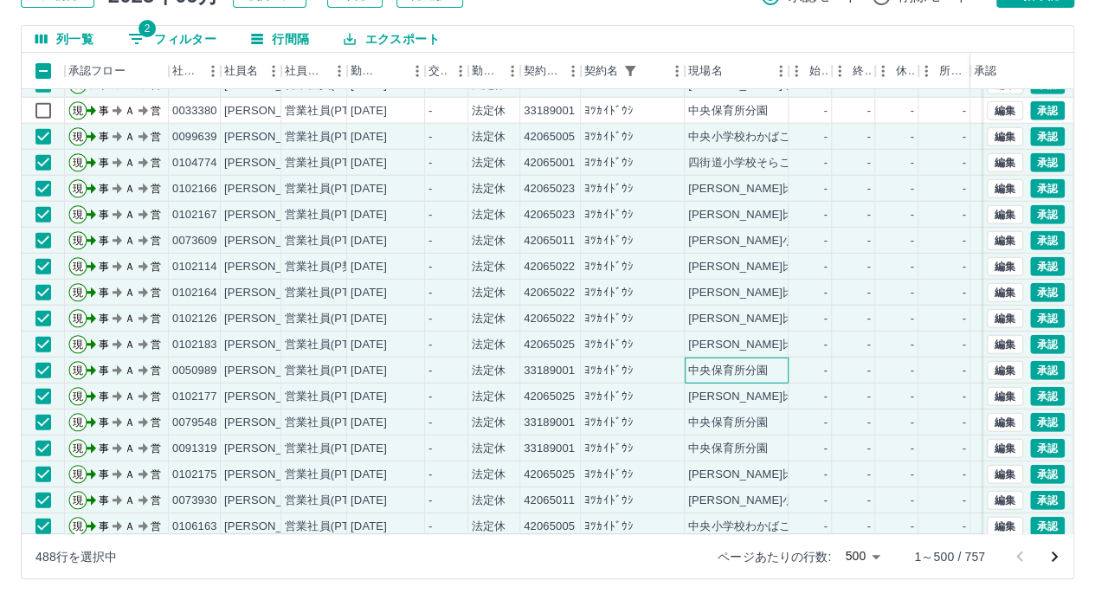
click at [732, 368] on div "中央保育所分園" at bounding box center [728, 371] width 80 height 16
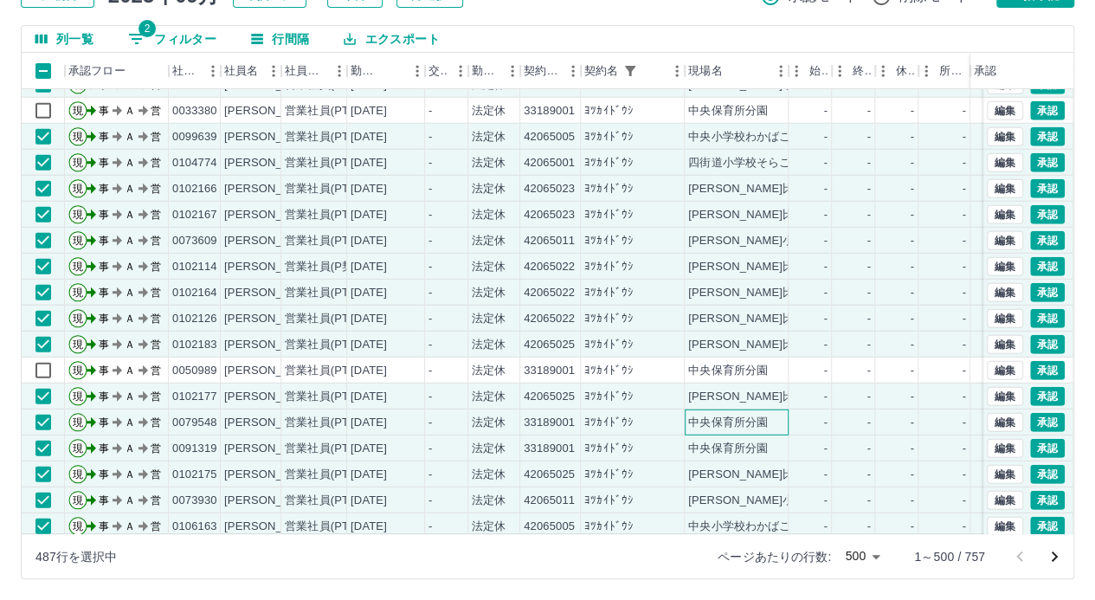
click at [739, 425] on div "中央保育所分園" at bounding box center [728, 423] width 80 height 16
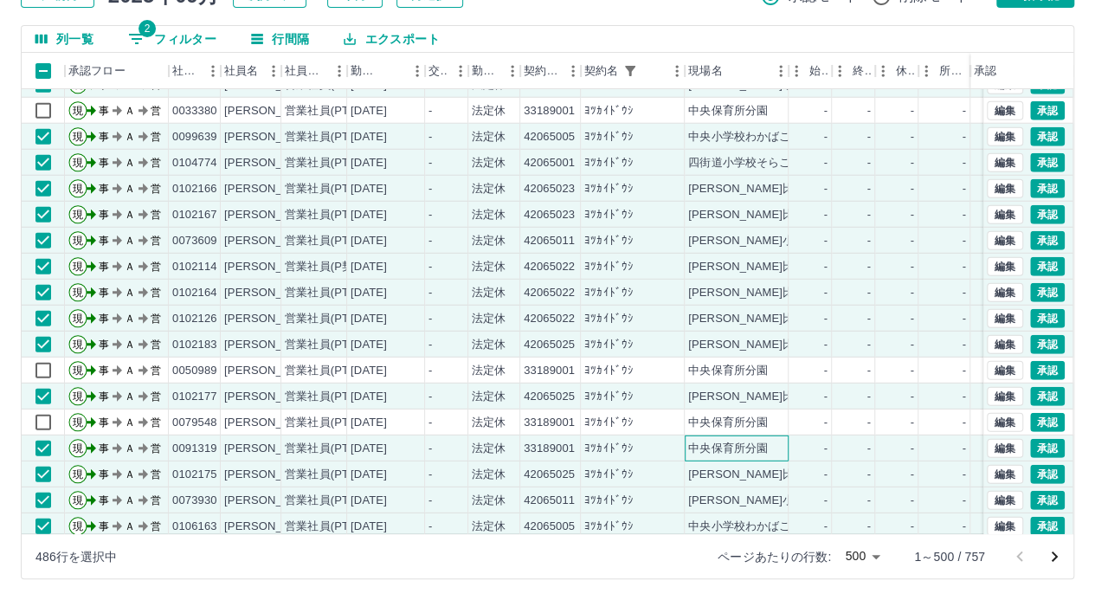
click at [744, 441] on div "中央保育所分園" at bounding box center [728, 449] width 80 height 16
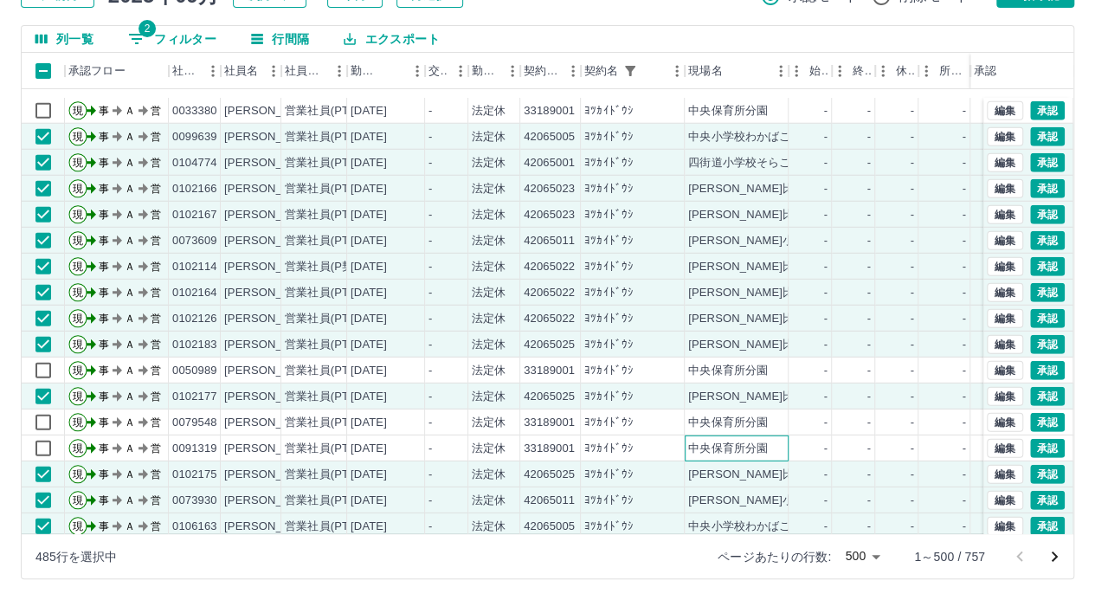
scroll to position [5799, 0]
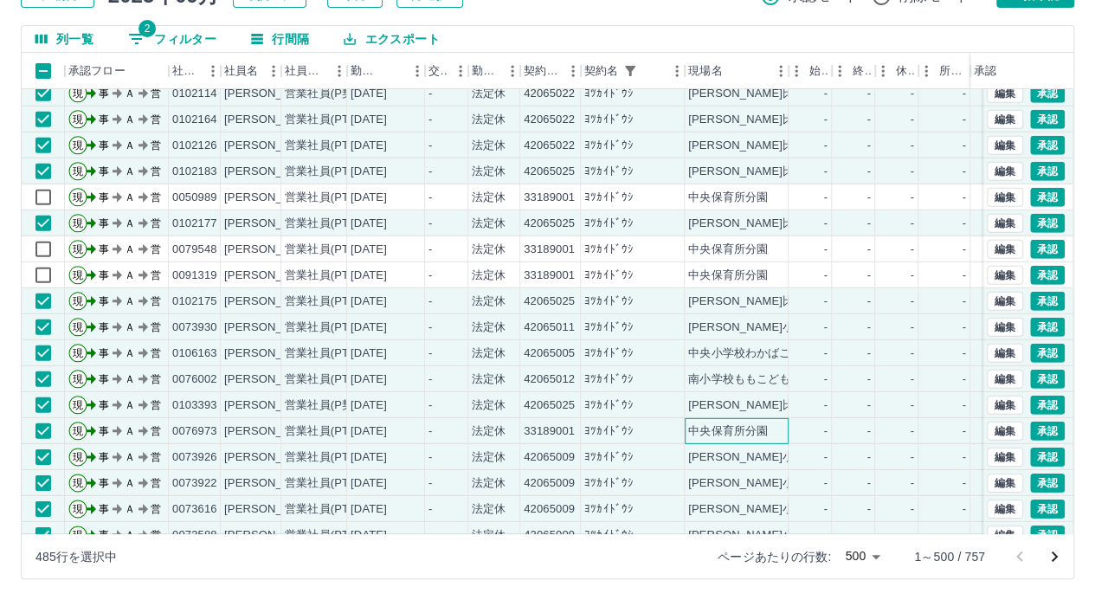
click at [744, 431] on div "中央保育所分園" at bounding box center [728, 431] width 80 height 16
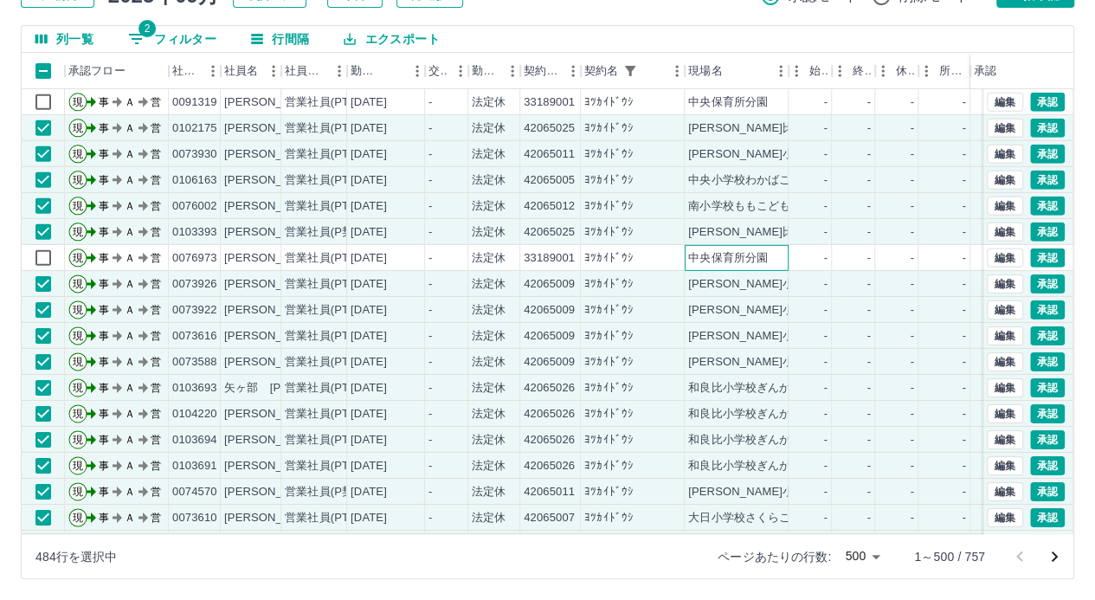
scroll to position [6232, 0]
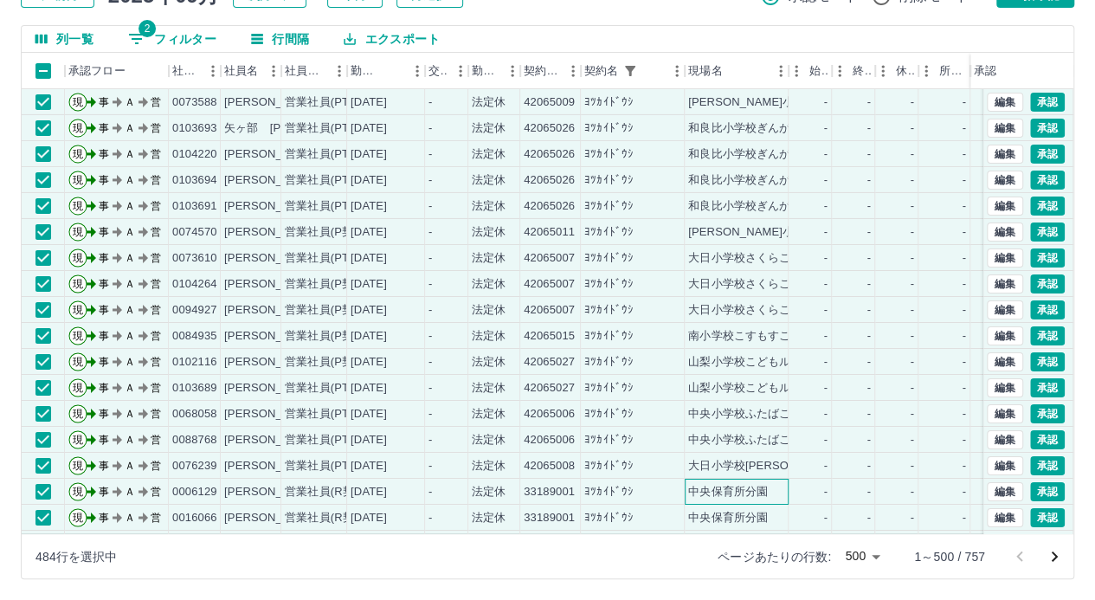
click at [743, 482] on div "中央保育所分園" at bounding box center [737, 492] width 104 height 26
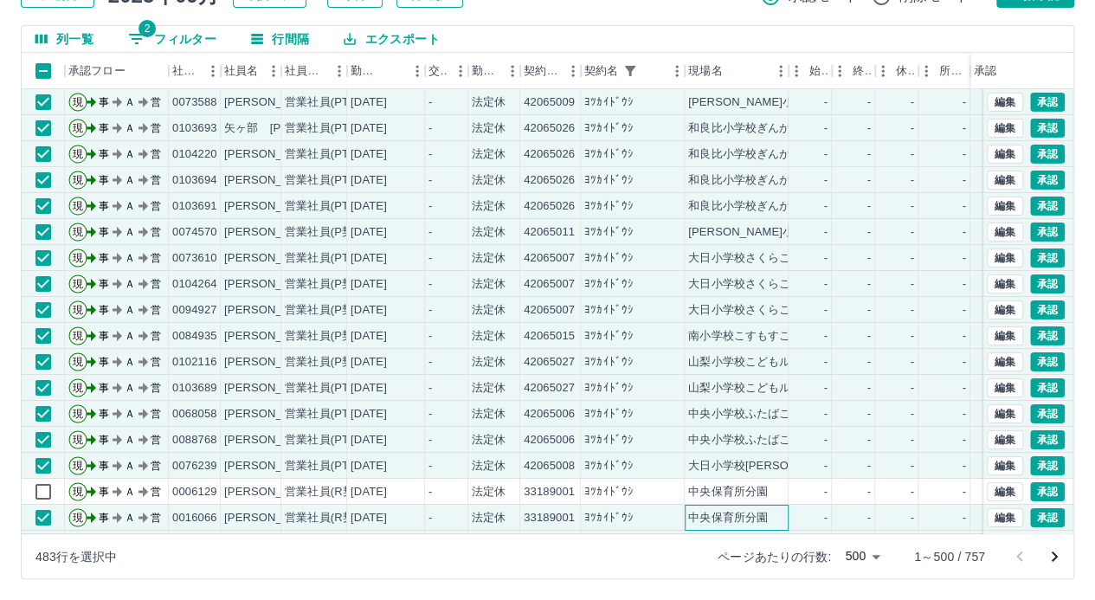
click at [750, 511] on div "中央保育所分園" at bounding box center [728, 518] width 80 height 16
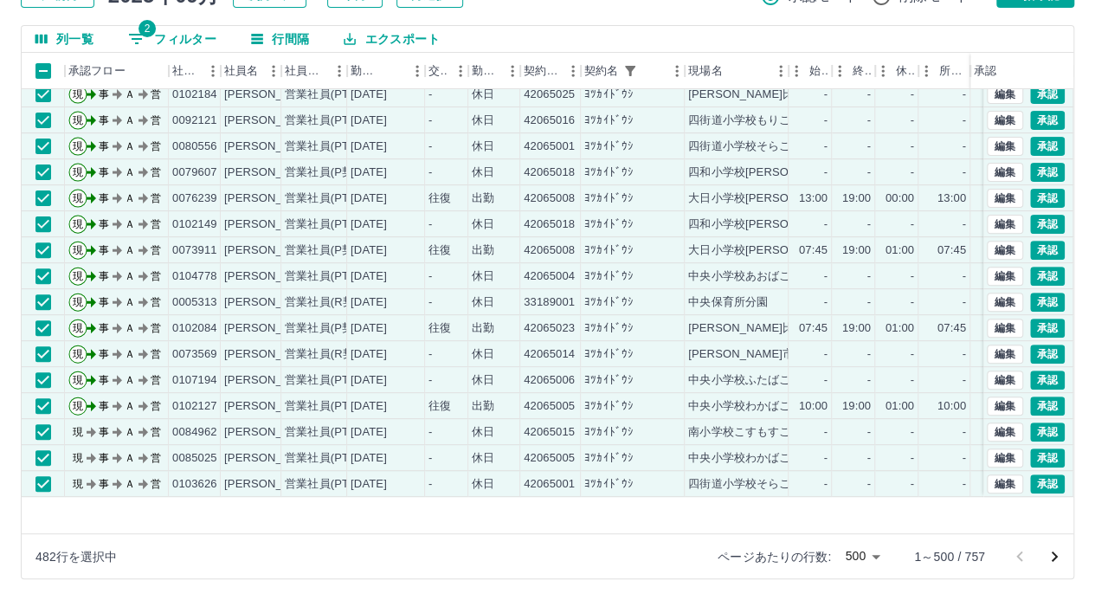
scroll to position [6838, 0]
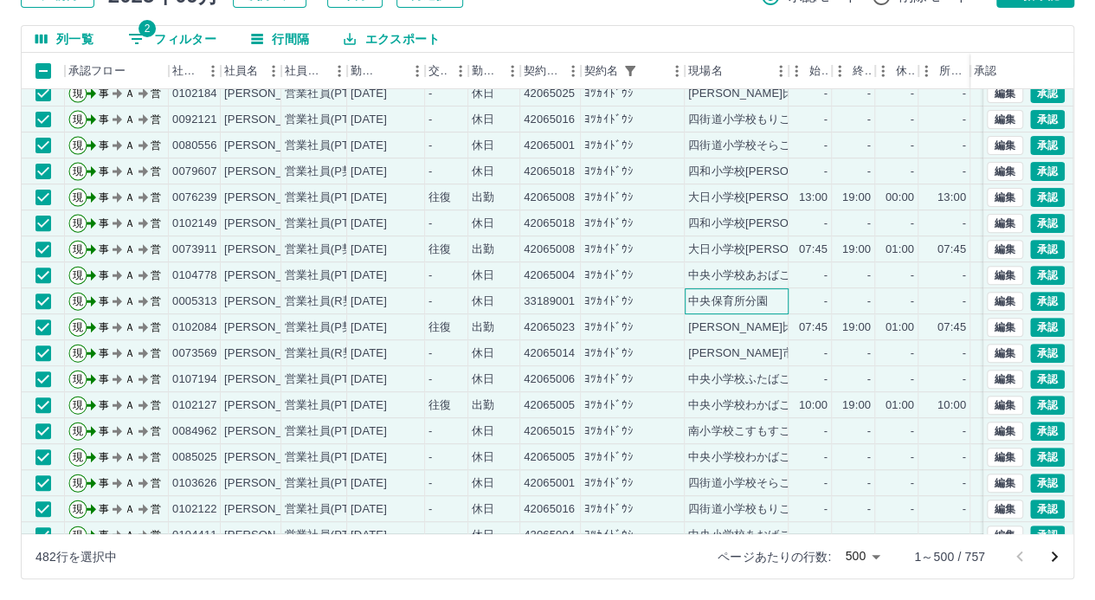
click at [760, 306] on div "中央保育所分園" at bounding box center [728, 301] width 80 height 16
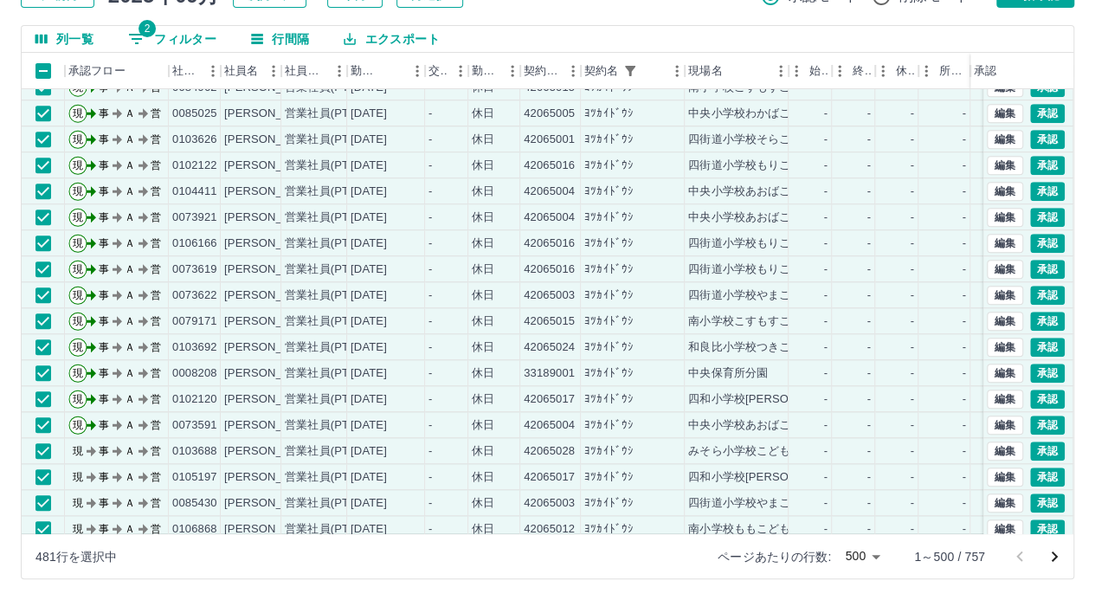
scroll to position [7184, 0]
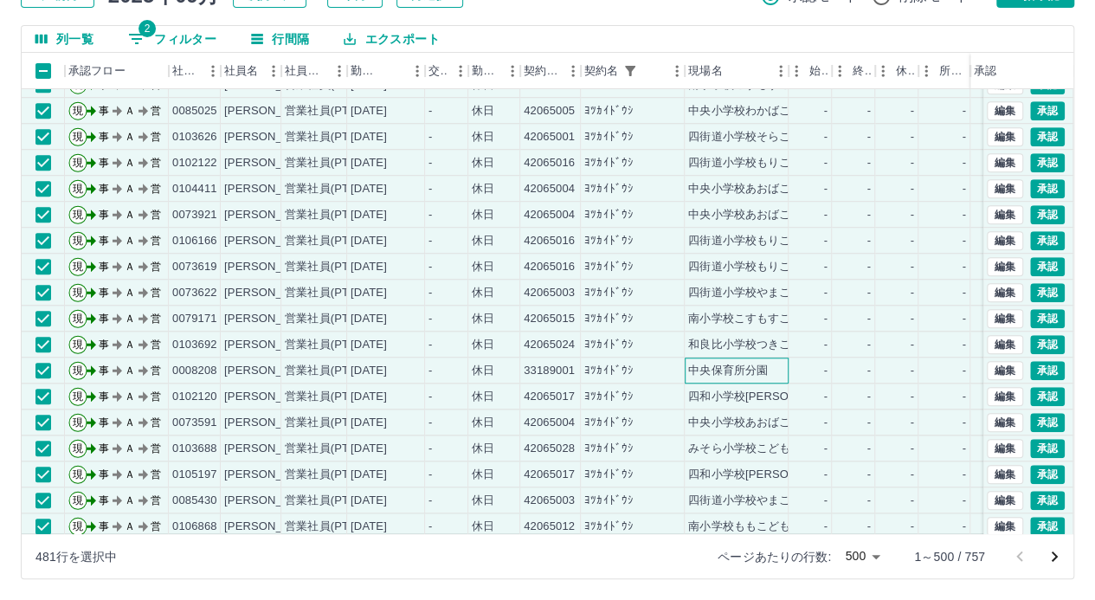
click at [755, 363] on div "中央保育所分園" at bounding box center [728, 371] width 80 height 16
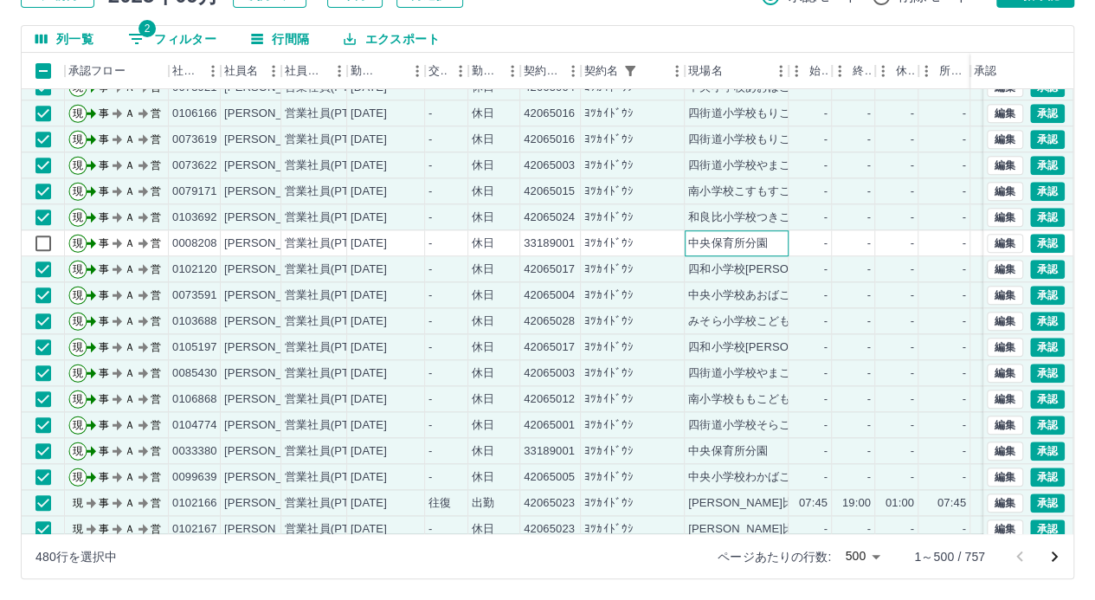
scroll to position [7357, 0]
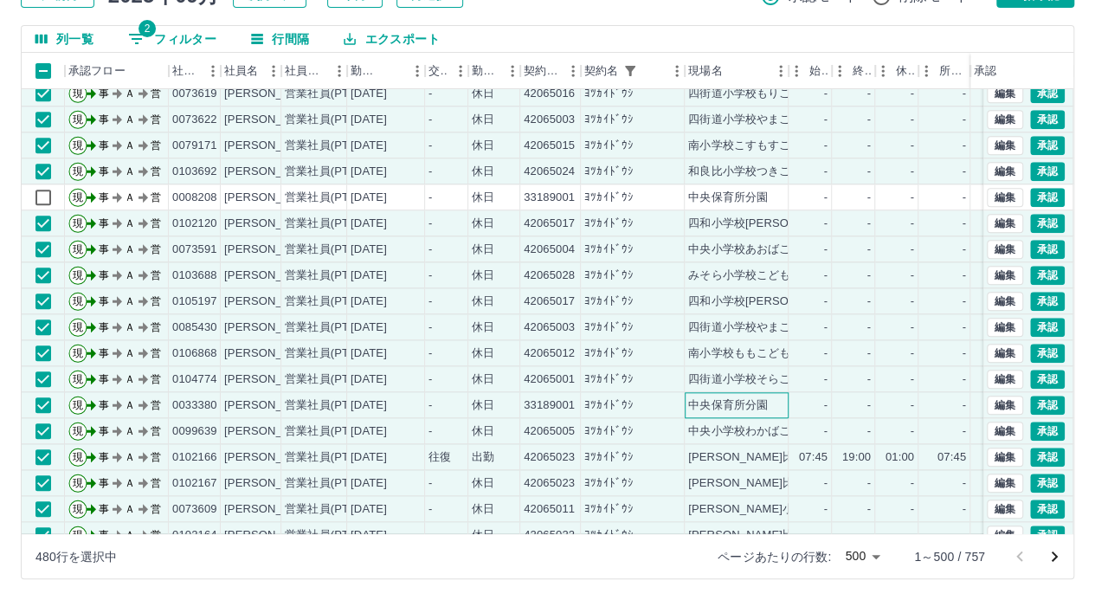
click at [756, 404] on div "中央保育所分園" at bounding box center [728, 405] width 80 height 16
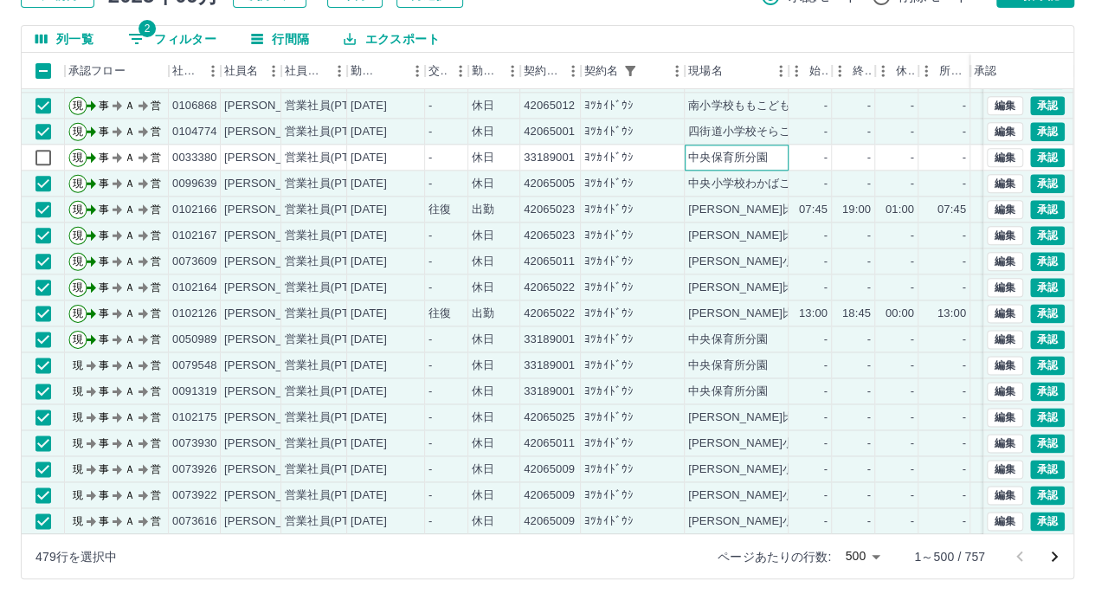
scroll to position [7617, 0]
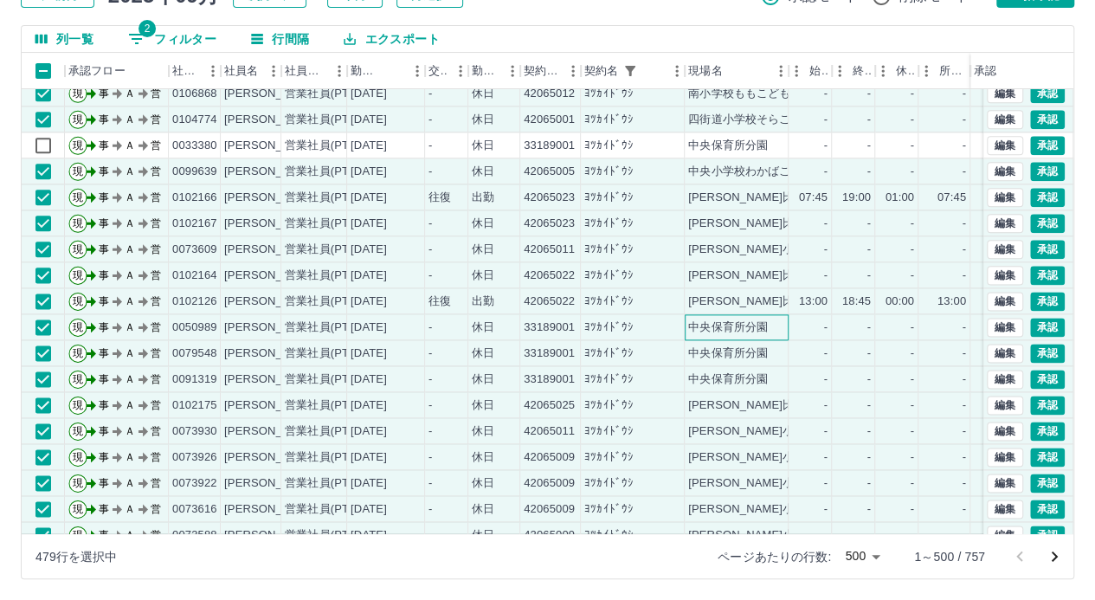
click at [753, 325] on div "中央保育所分園" at bounding box center [728, 327] width 80 height 16
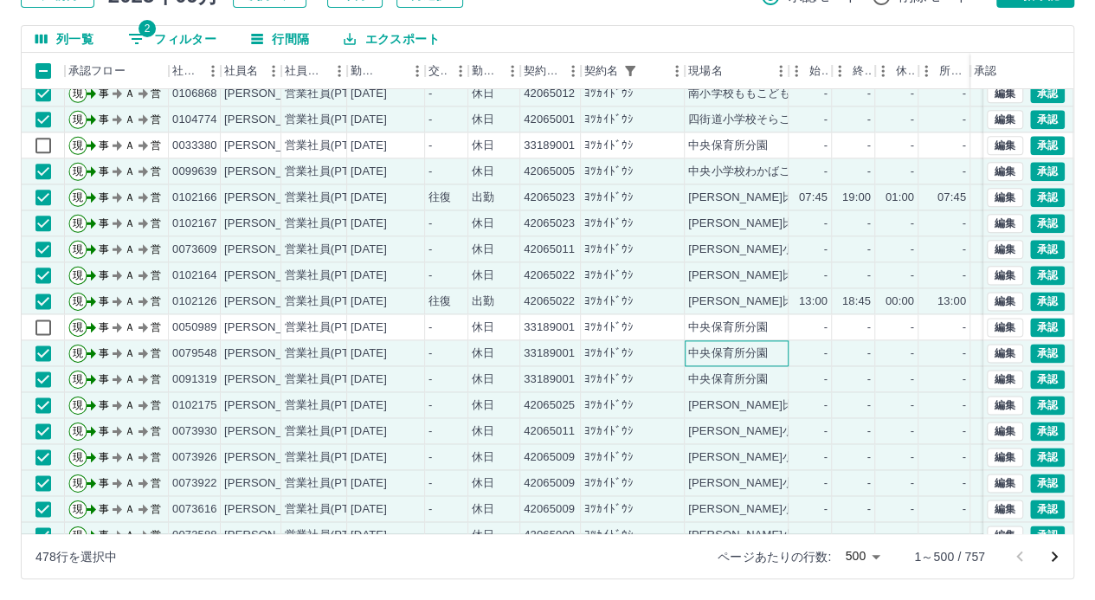
click at [752, 354] on div "中央保育所分園" at bounding box center [728, 353] width 80 height 16
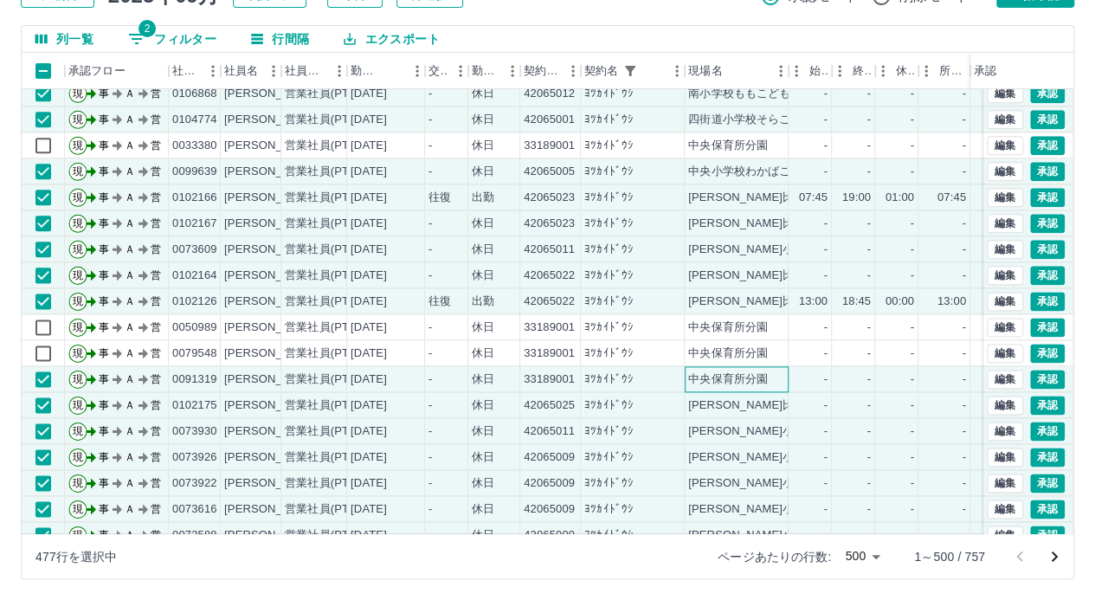
click at [754, 377] on div "中央保育所分園" at bounding box center [728, 379] width 80 height 16
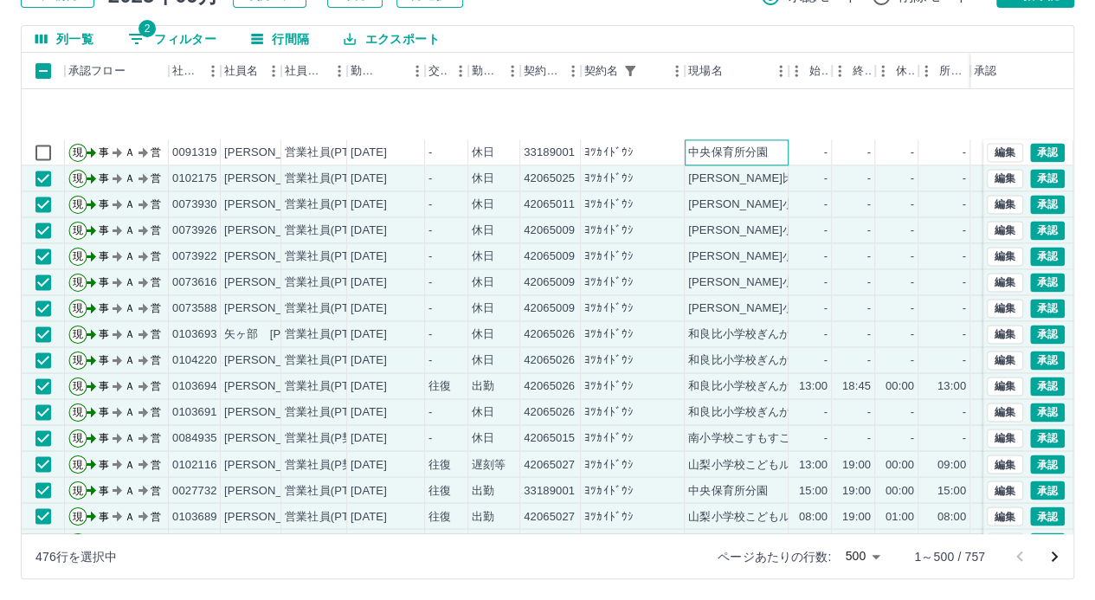
scroll to position [7963, 0]
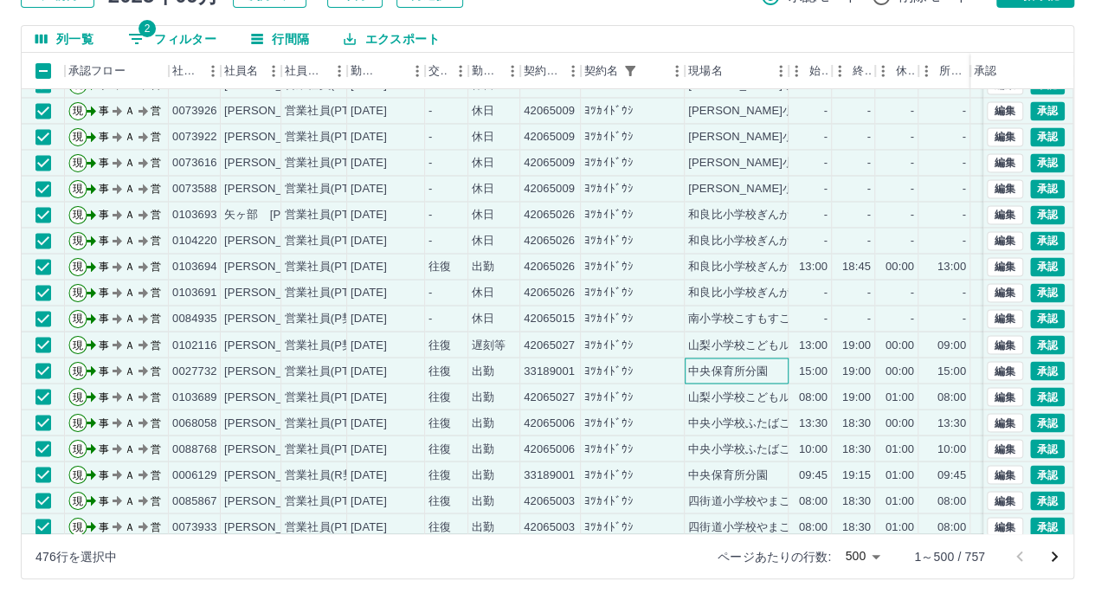
click at [756, 373] on div "中央保育所分園" at bounding box center [728, 371] width 80 height 16
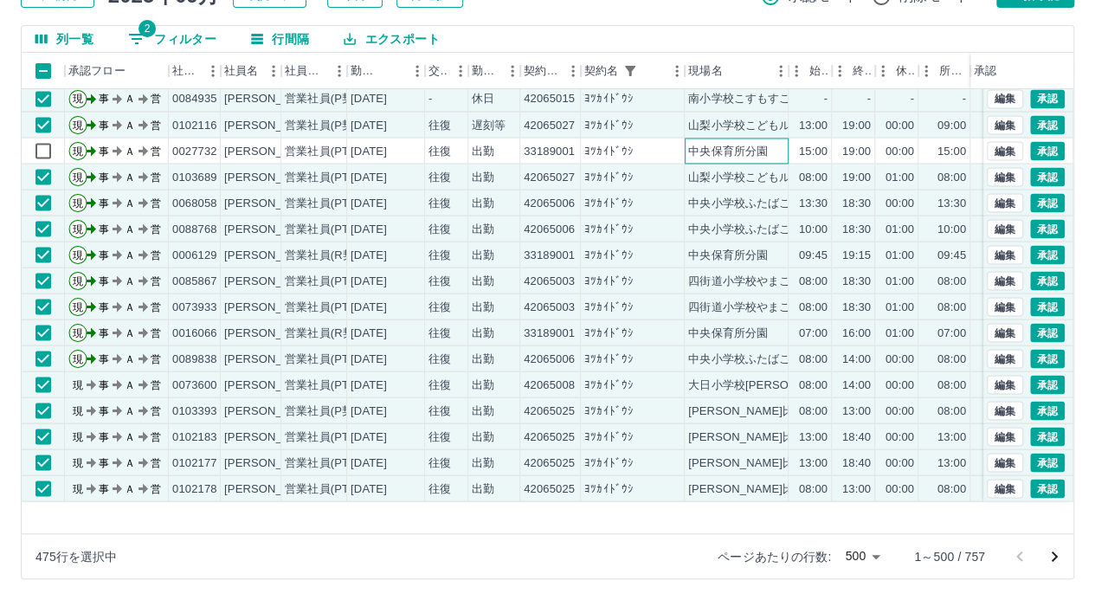
scroll to position [8223, 0]
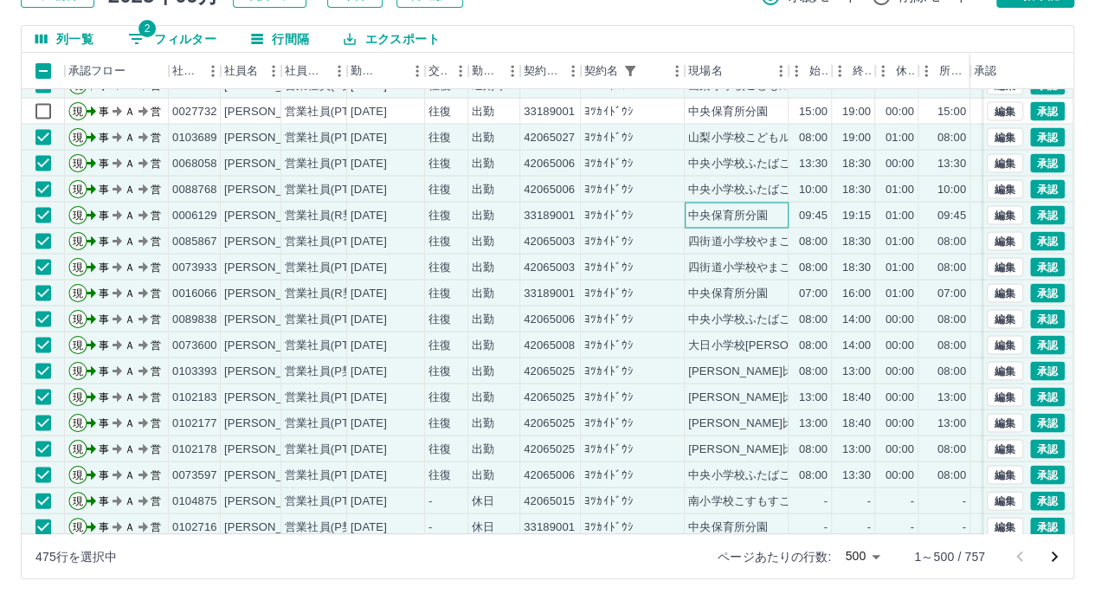
click at [752, 213] on div "中央保育所分園" at bounding box center [728, 215] width 80 height 16
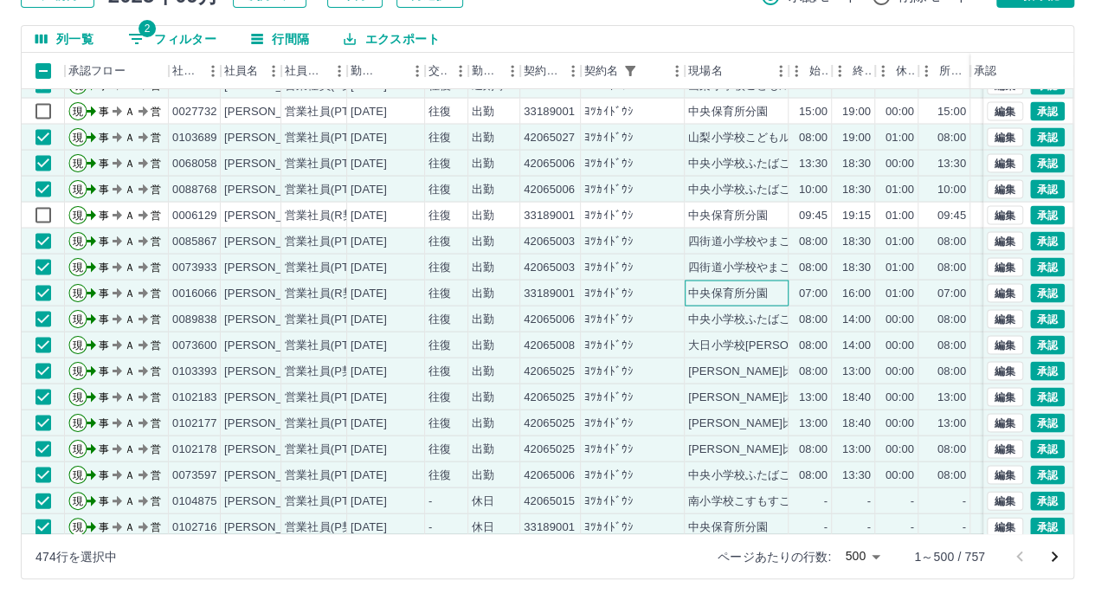
click at [753, 292] on div "中央保育所分園" at bounding box center [728, 293] width 80 height 16
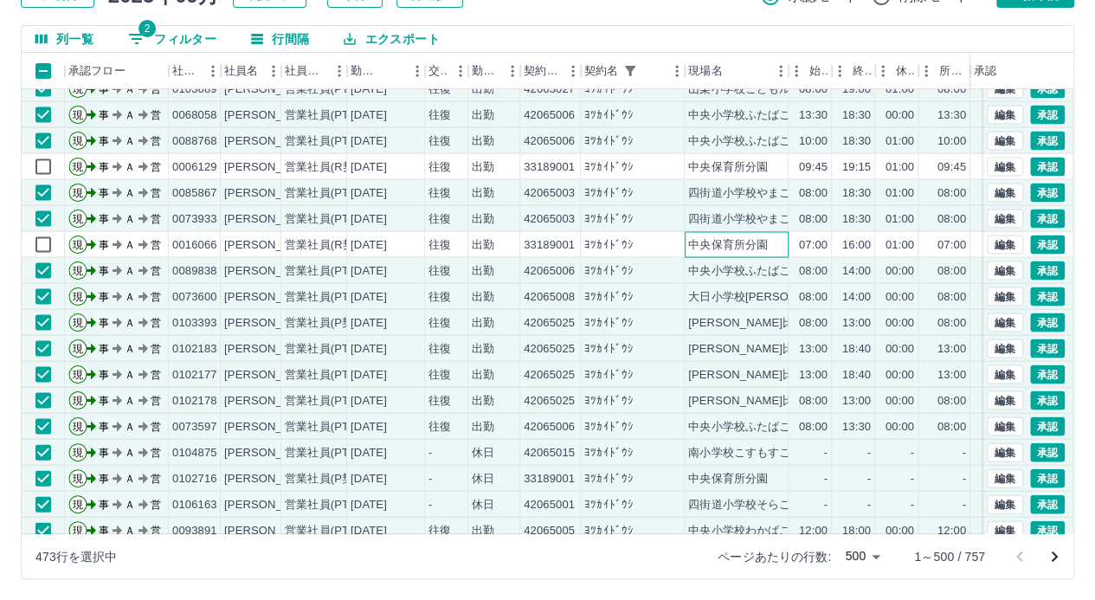
scroll to position [8310, 0]
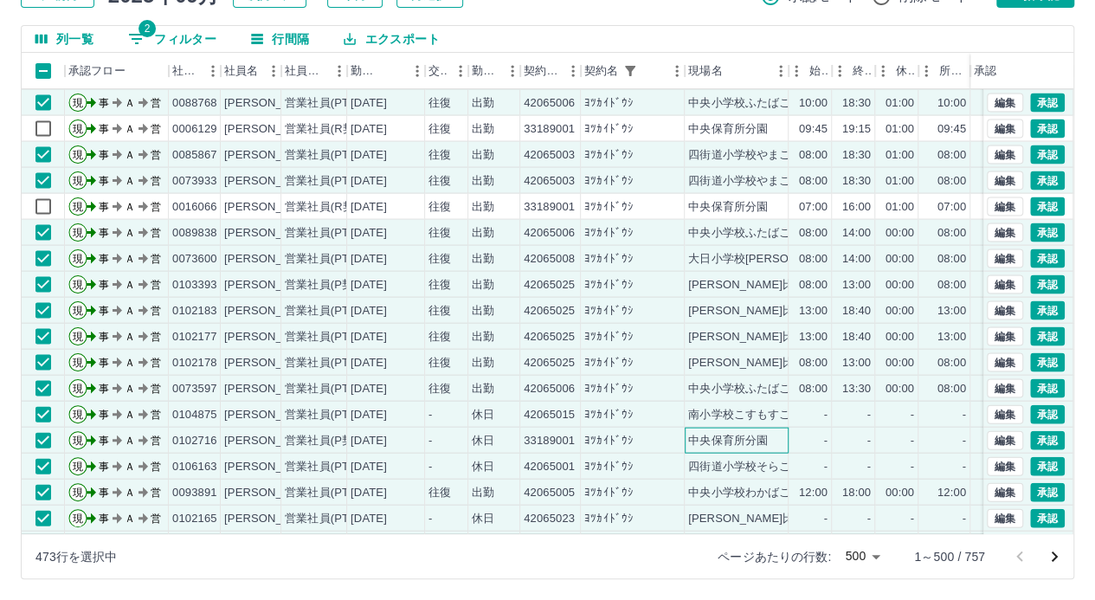
click at [756, 434] on div "中央保育所分園" at bounding box center [728, 440] width 80 height 16
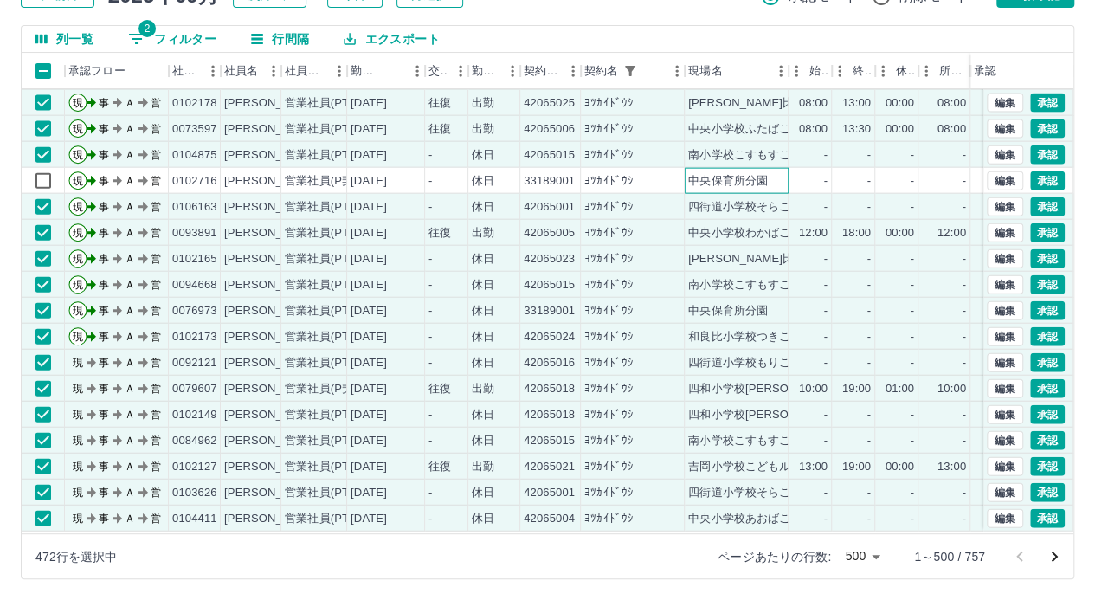
scroll to position [8569, 0]
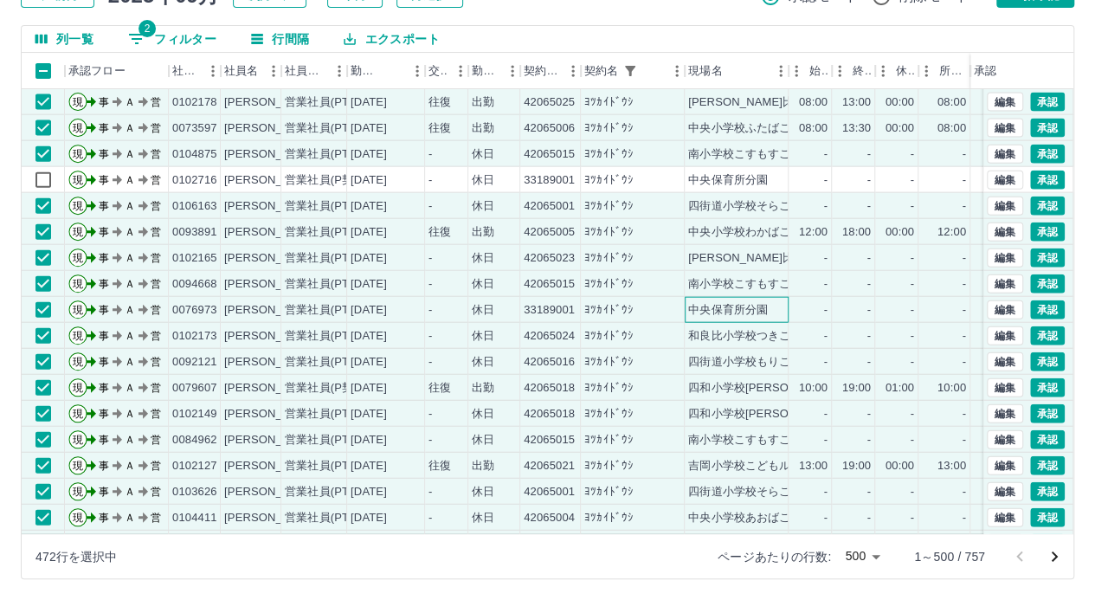
click at [756, 307] on div "中央保育所分園" at bounding box center [728, 310] width 80 height 16
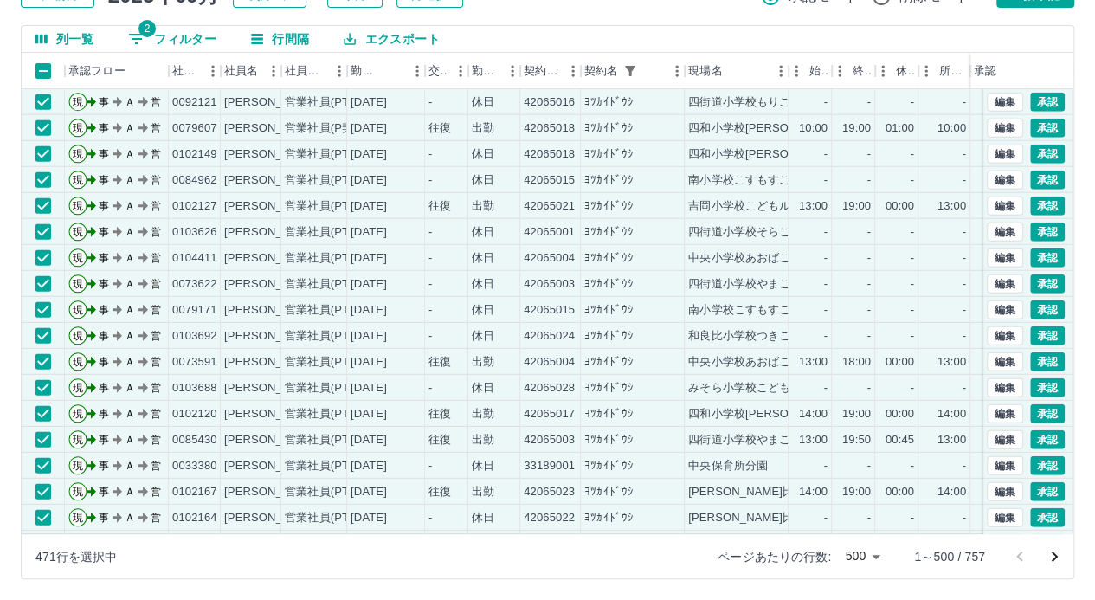
scroll to position [9002, 0]
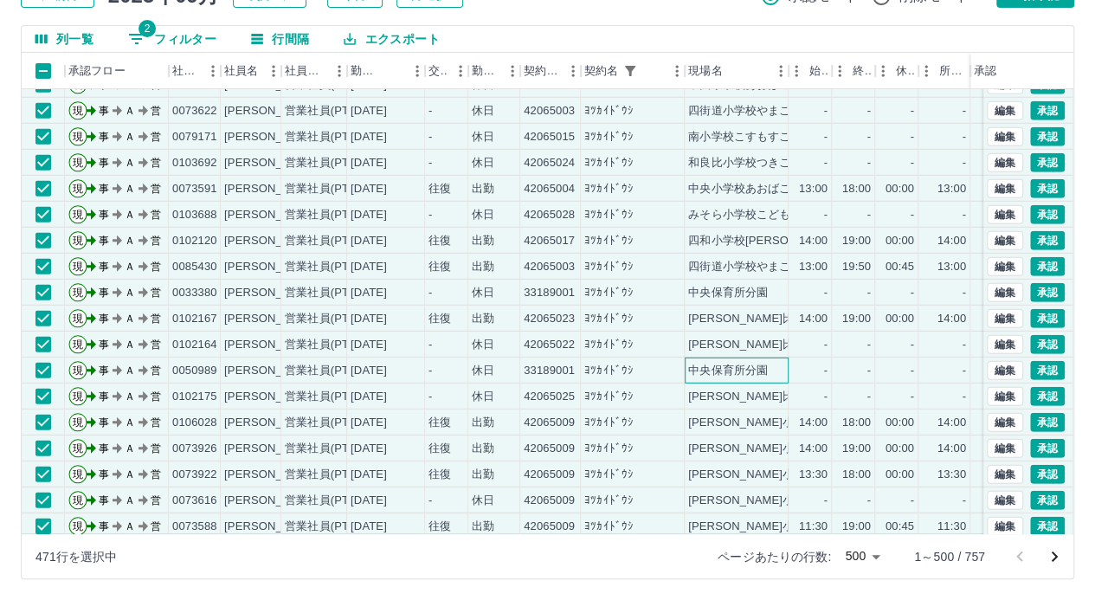
click at [757, 372] on div "中央保育所分園" at bounding box center [728, 371] width 80 height 16
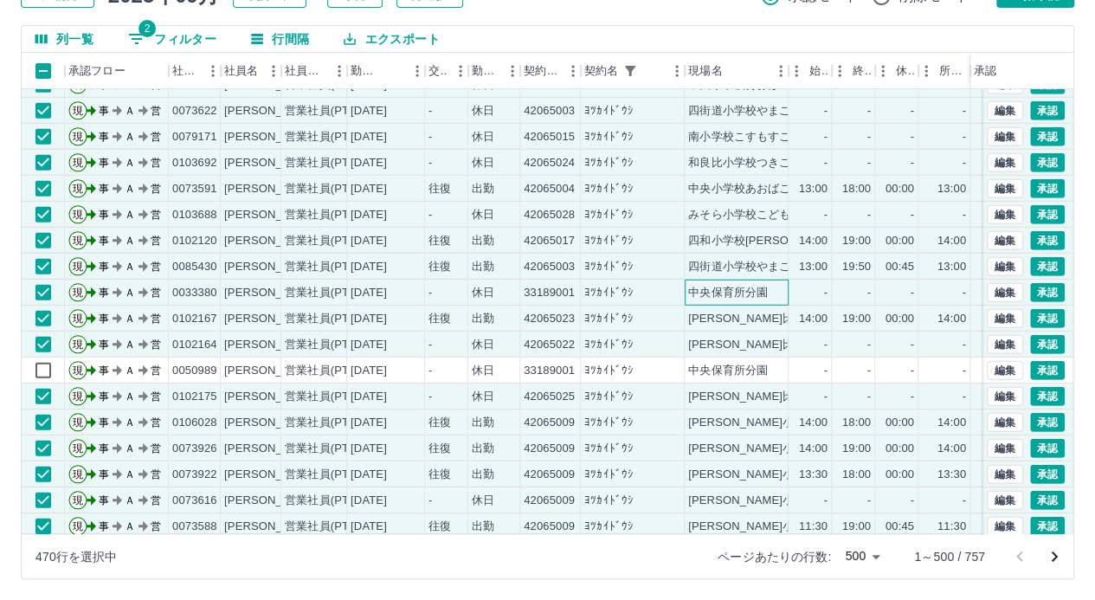
click at [744, 295] on div "中央保育所分園" at bounding box center [728, 293] width 80 height 16
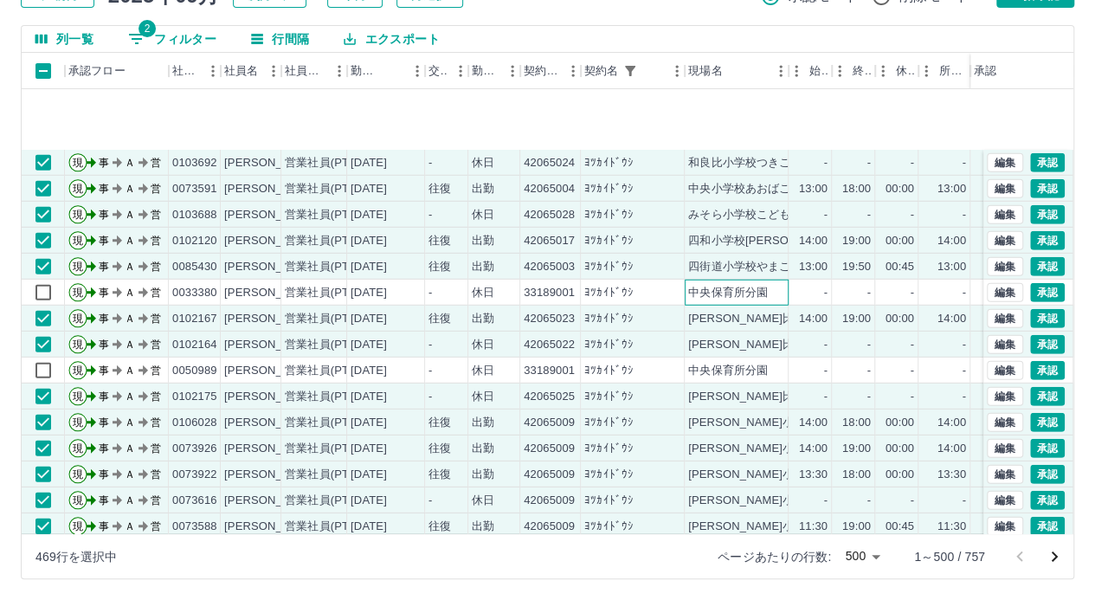
scroll to position [9348, 0]
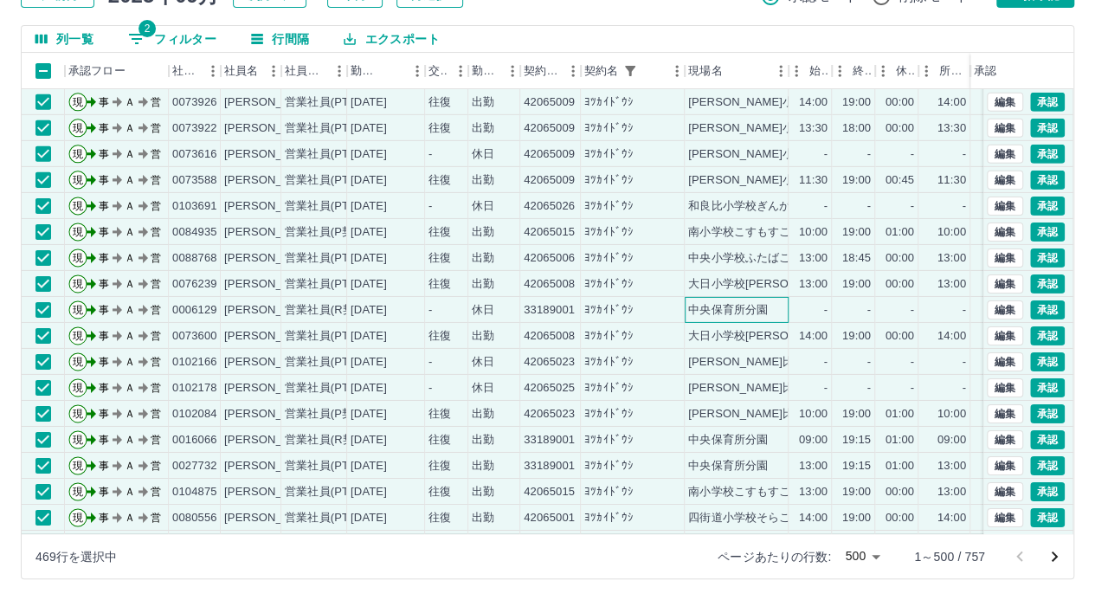
click at [740, 307] on div "中央保育所分園" at bounding box center [728, 310] width 80 height 16
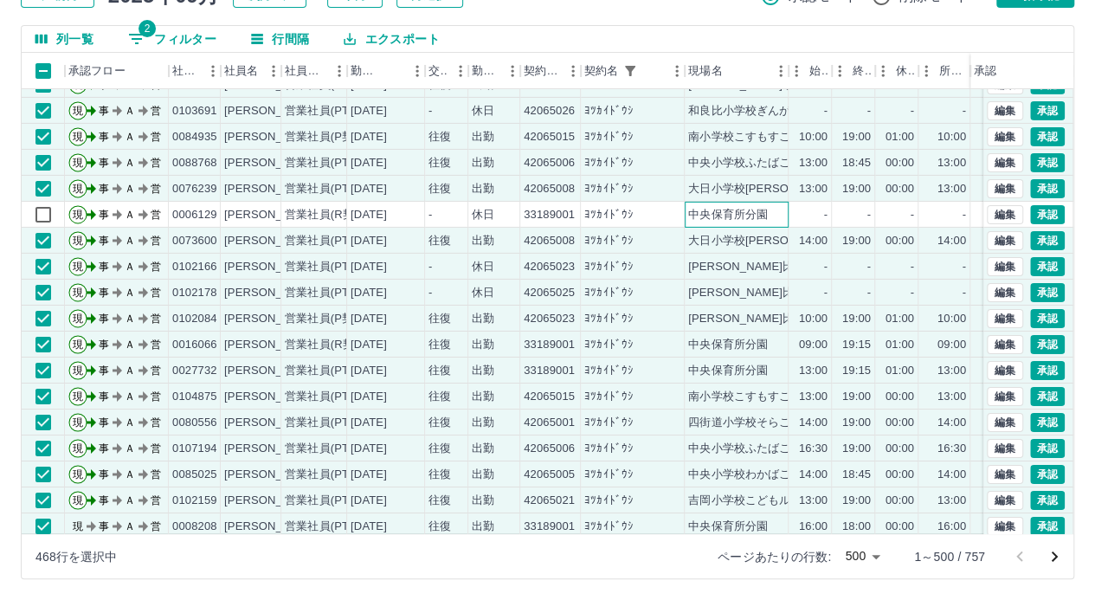
scroll to position [9521, 0]
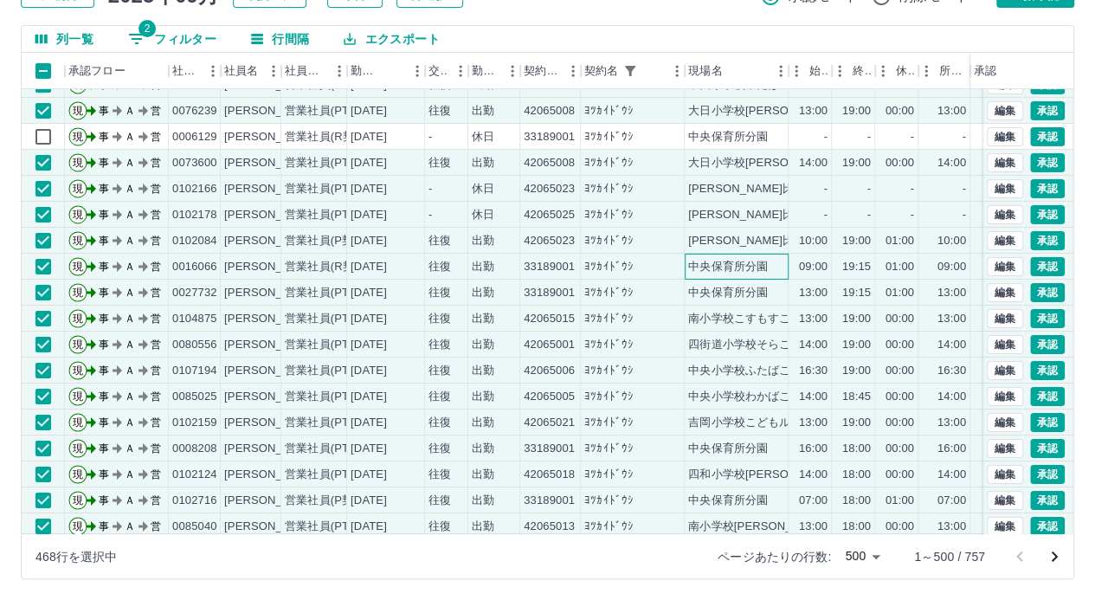
click at [744, 264] on div "中央保育所分園" at bounding box center [728, 267] width 80 height 16
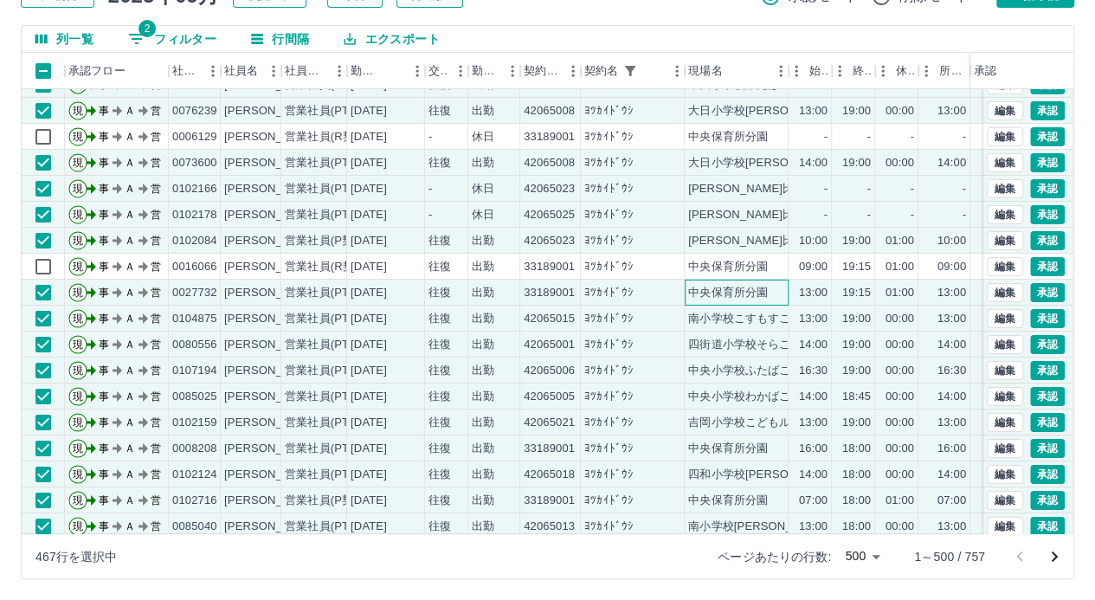
click at [751, 290] on div "中央保育所分園" at bounding box center [728, 293] width 80 height 16
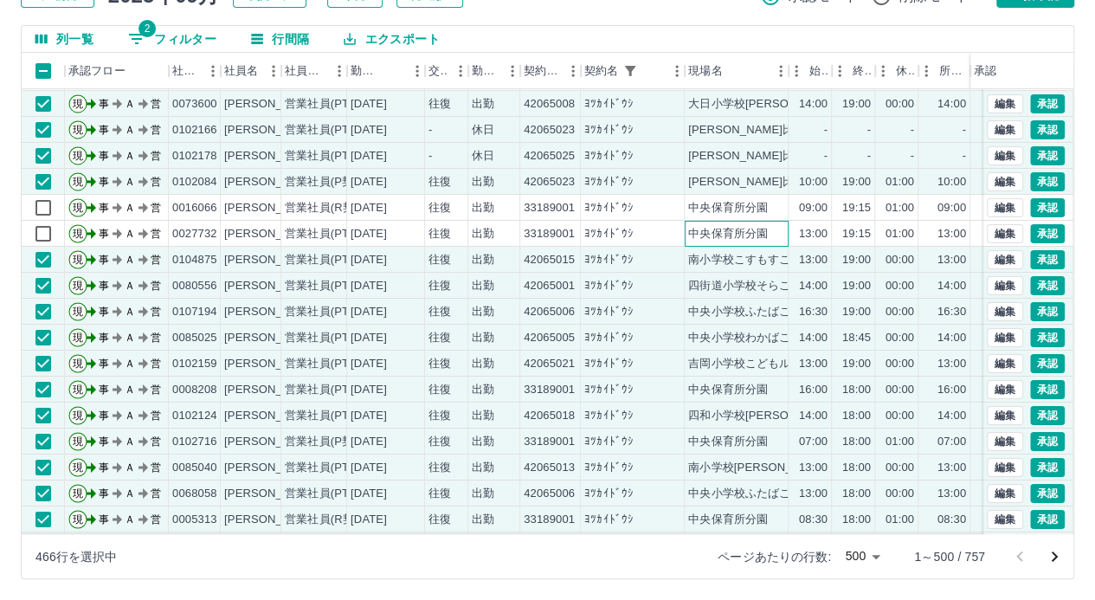
scroll to position [9608, 0]
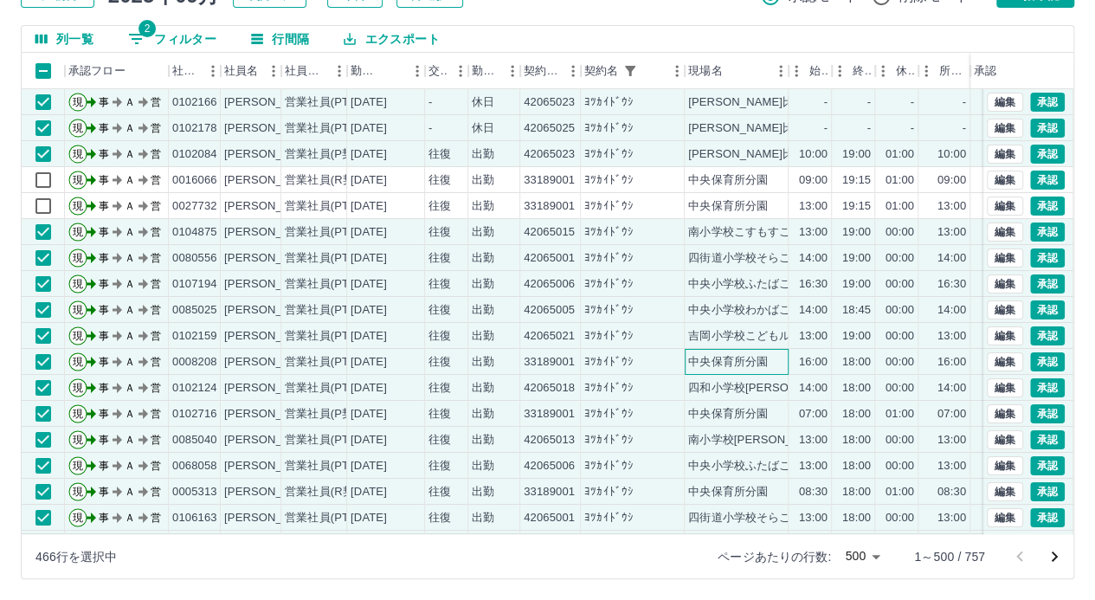
click at [736, 359] on div "中央保育所分園" at bounding box center [728, 362] width 80 height 16
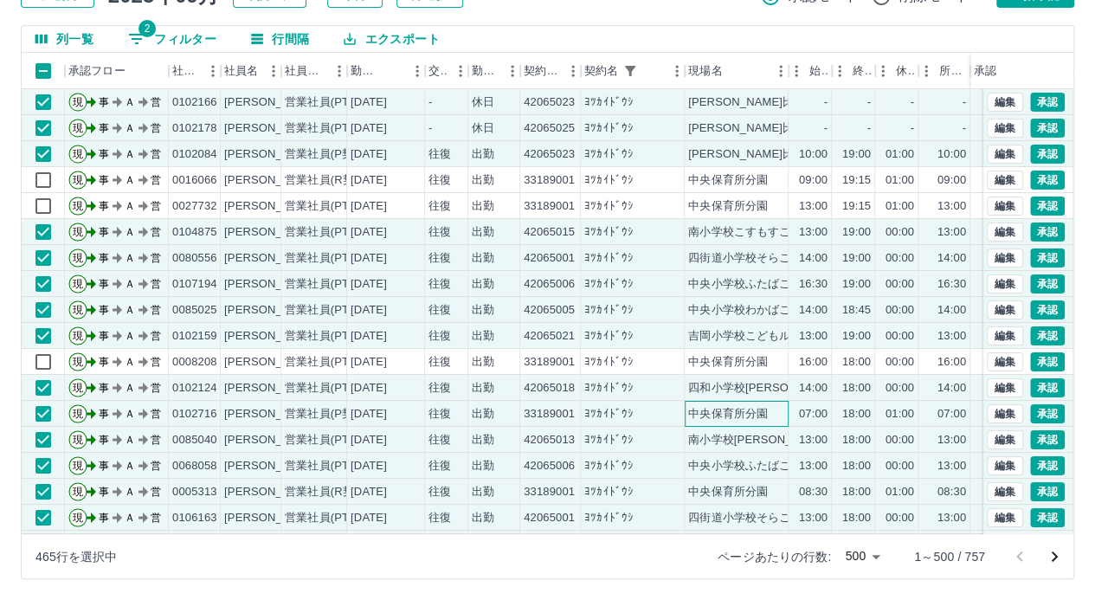
click at [742, 415] on div "中央保育所分園" at bounding box center [728, 414] width 80 height 16
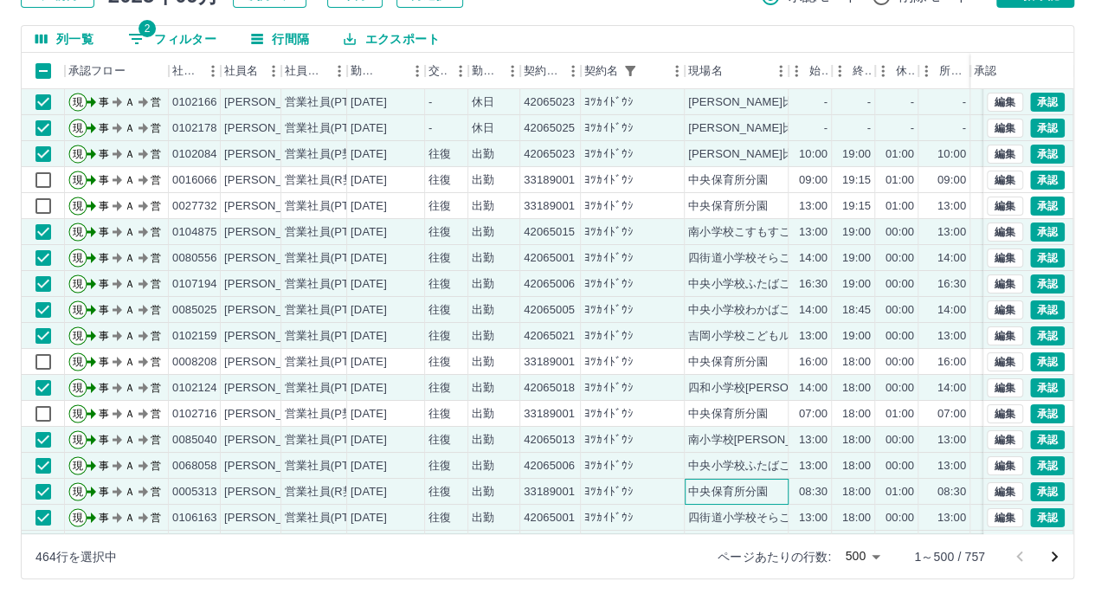
click at [751, 494] on div "中央保育所分園" at bounding box center [728, 492] width 80 height 16
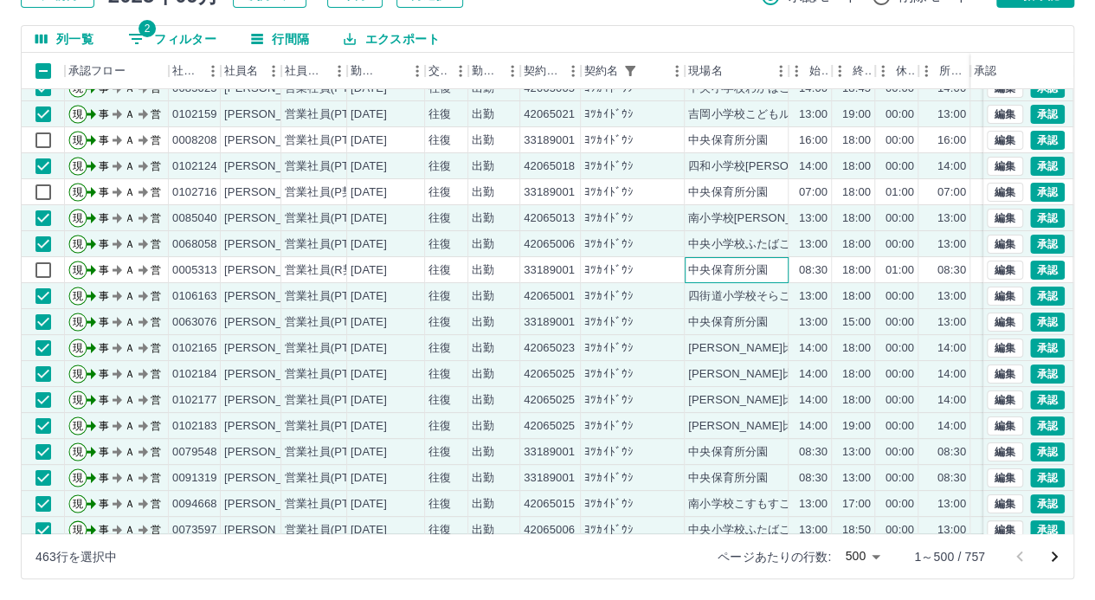
scroll to position [9868, 0]
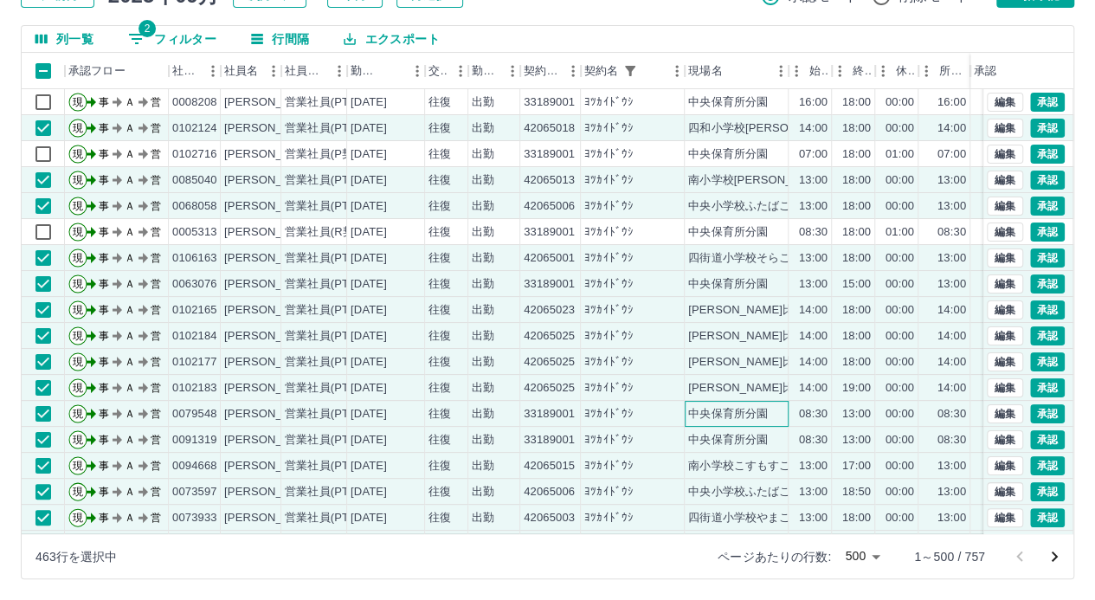
click at [757, 413] on div "中央保育所分園" at bounding box center [728, 414] width 80 height 16
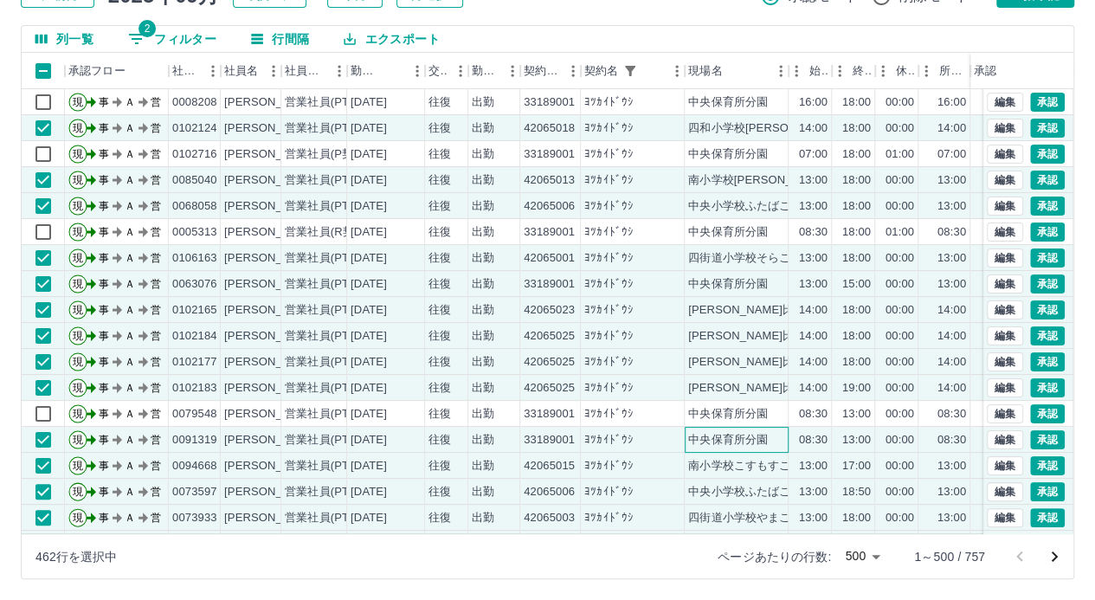
click at [757, 434] on div "中央保育所分園" at bounding box center [728, 440] width 80 height 16
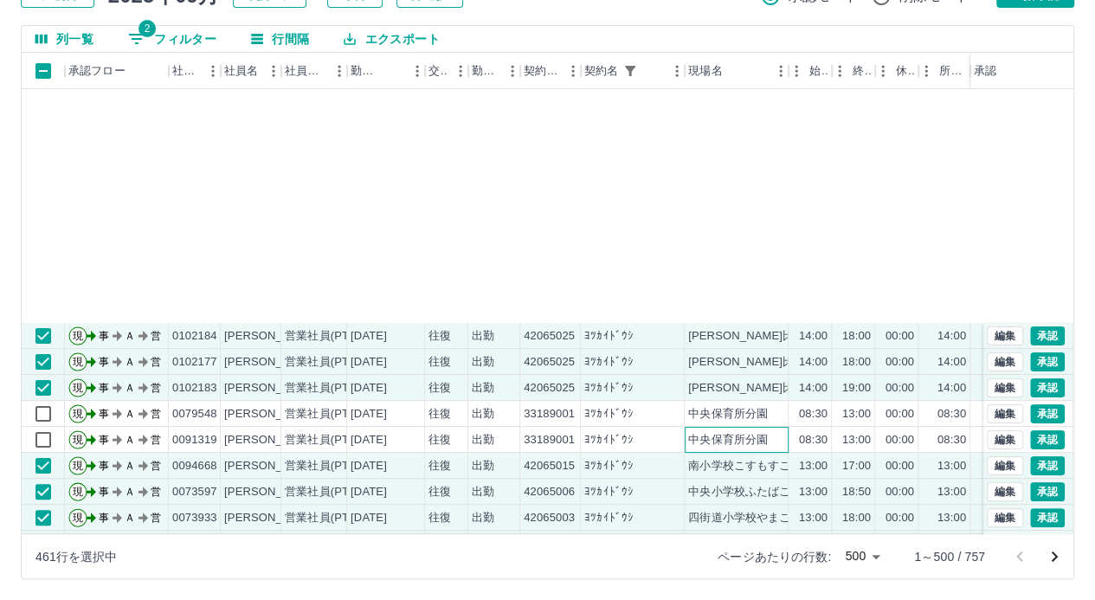
scroll to position [10214, 0]
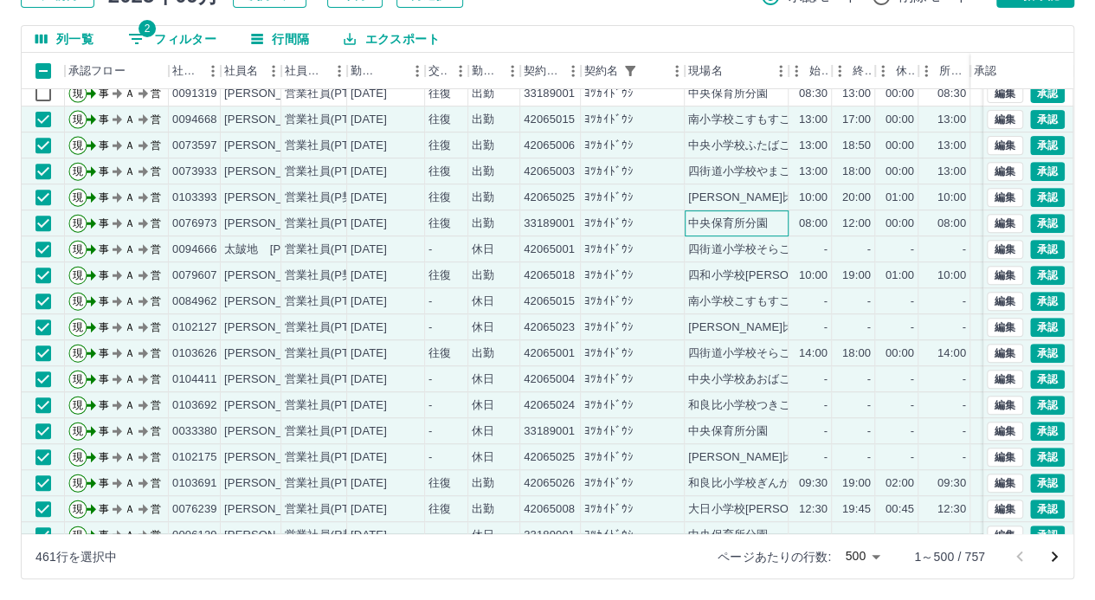
click at [751, 222] on div "中央保育所分園" at bounding box center [728, 224] width 80 height 16
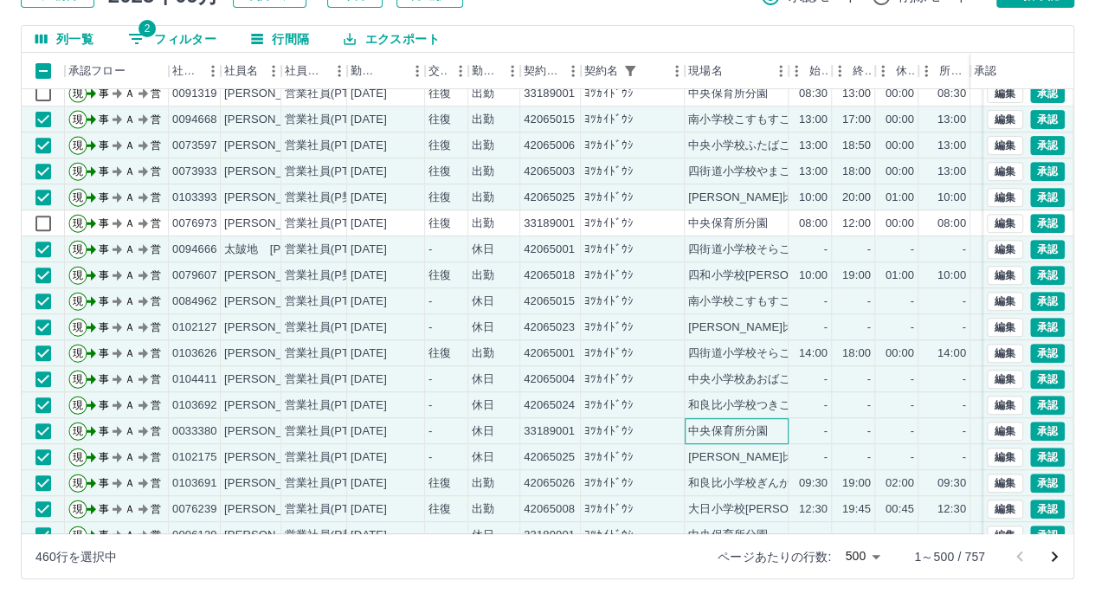
click at [760, 427] on div "中央保育所分園" at bounding box center [728, 431] width 80 height 16
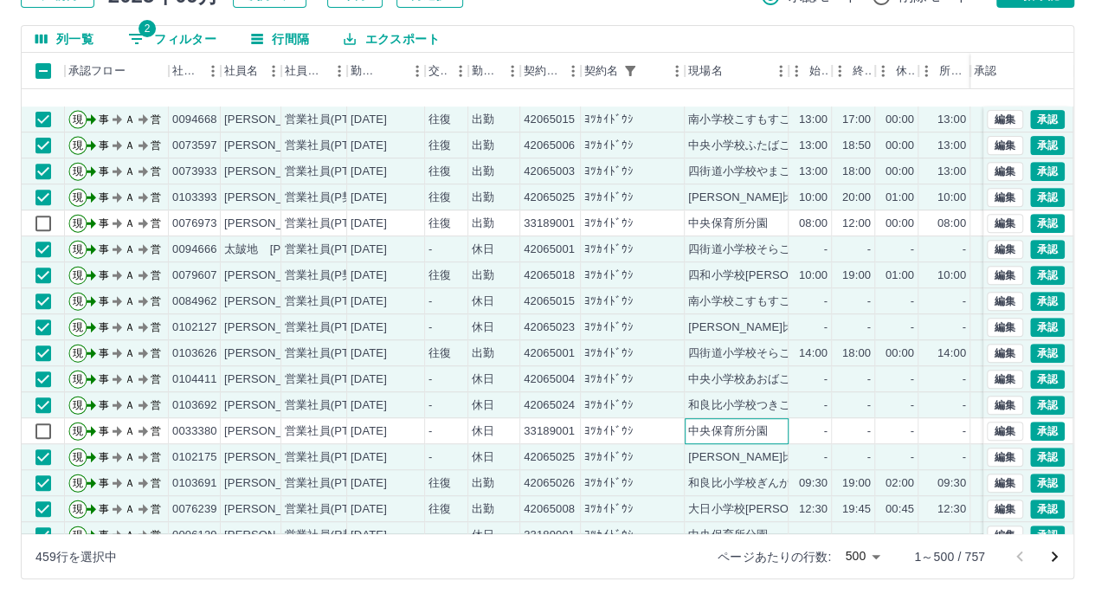
scroll to position [10474, 0]
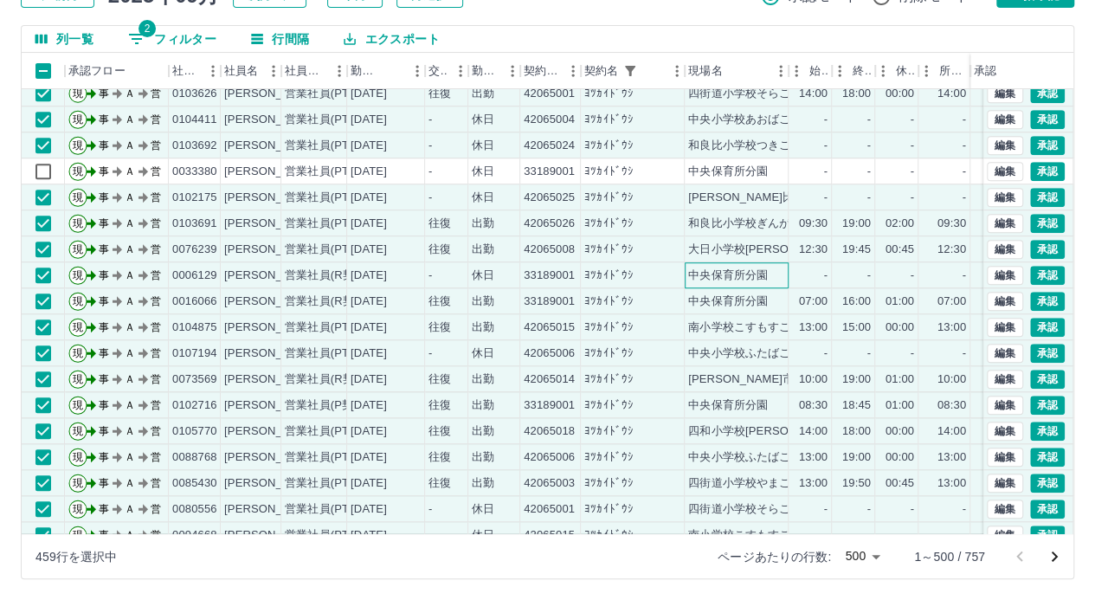
click at [758, 270] on div "中央保育所分園" at bounding box center [728, 275] width 80 height 16
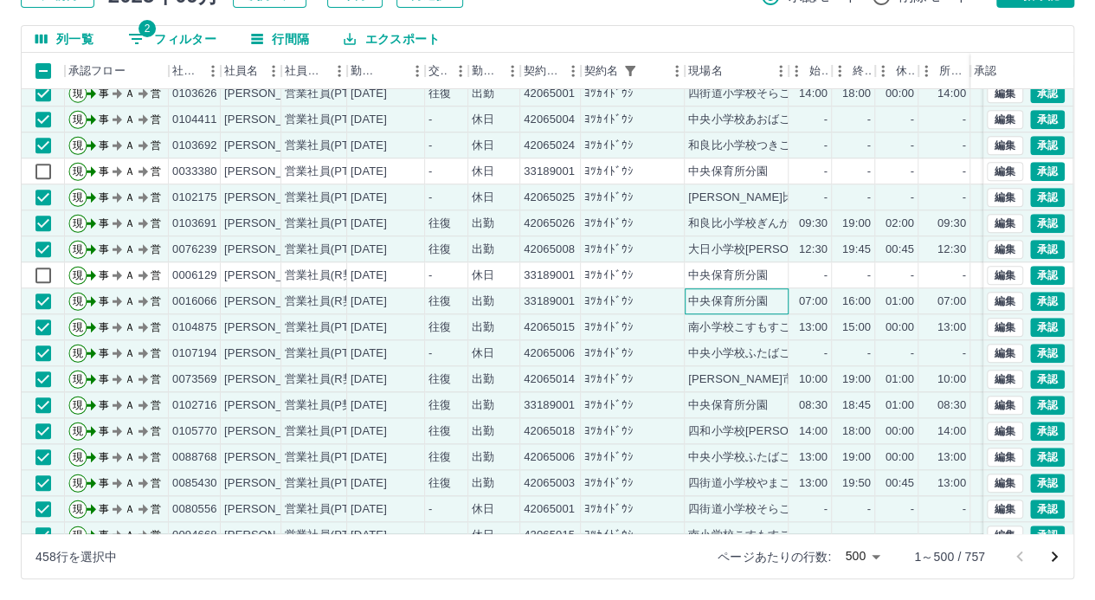
click at [760, 301] on div "中央保育所分園" at bounding box center [728, 301] width 80 height 16
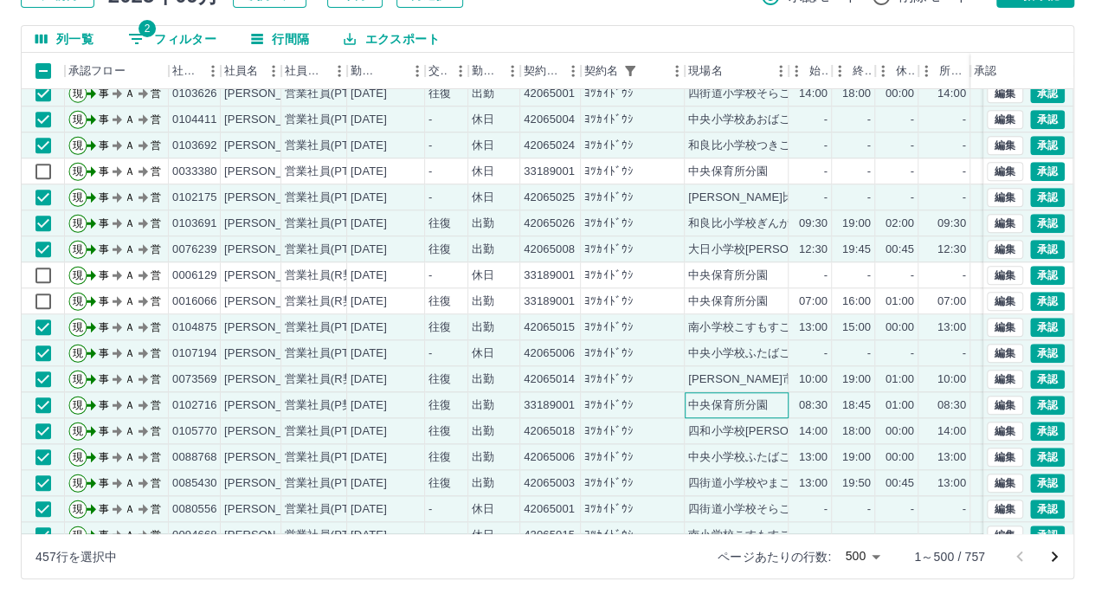
click at [763, 401] on div "中央保育所分園" at bounding box center [728, 405] width 80 height 16
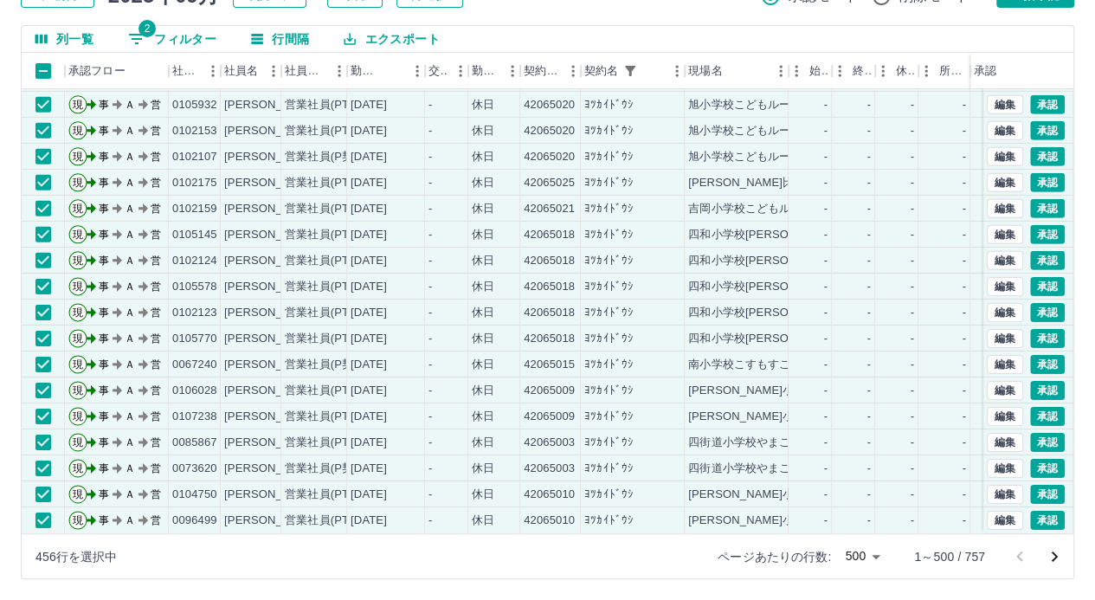
scroll to position [12552, 0]
click at [1049, 40] on div "列一覧 2 フィルター 行間隔 エクスポート" at bounding box center [548, 39] width 1052 height 27
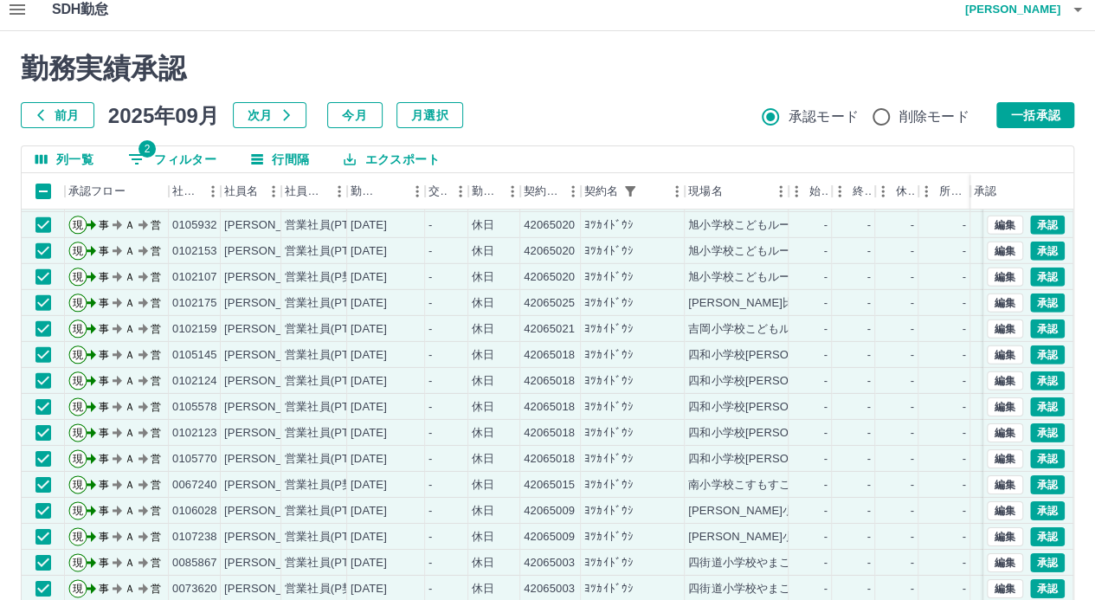
scroll to position [0, 0]
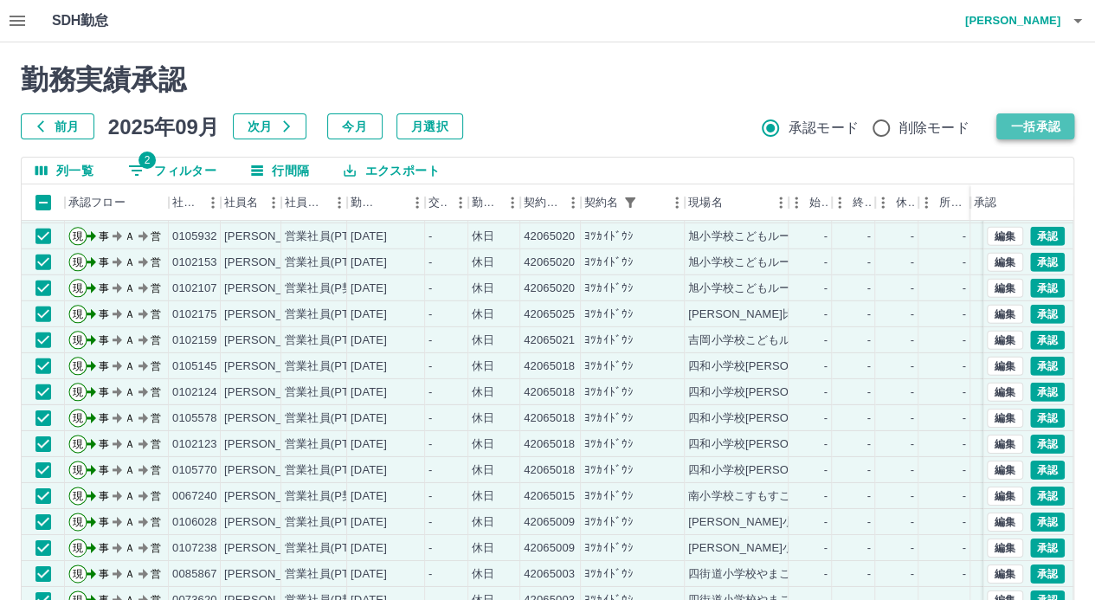
click at [1044, 122] on button "一括承認" at bounding box center [1035, 126] width 78 height 26
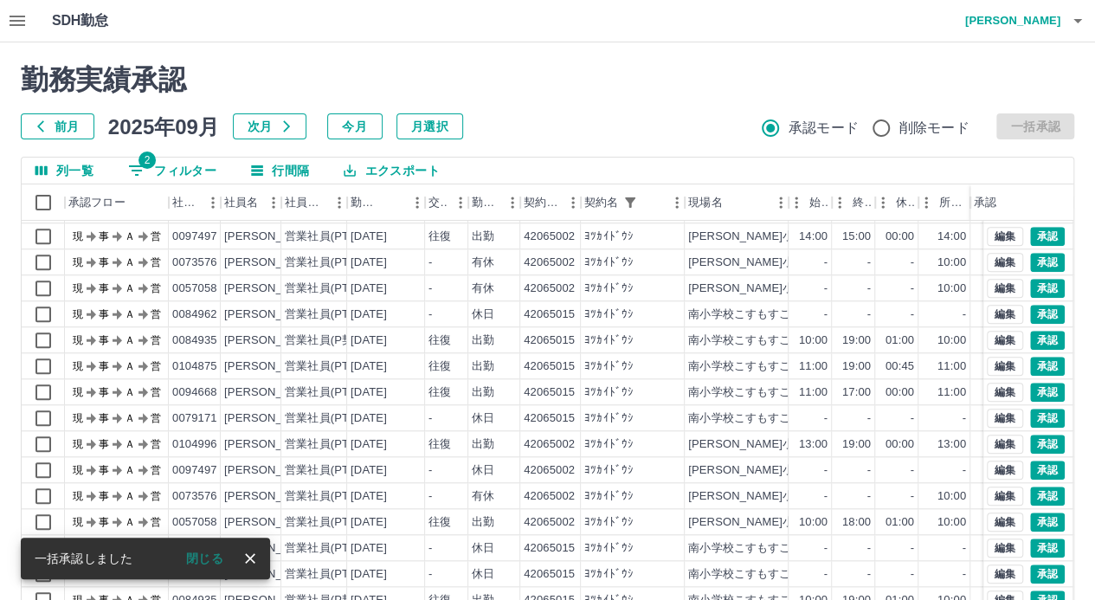
scroll to position [7384, 0]
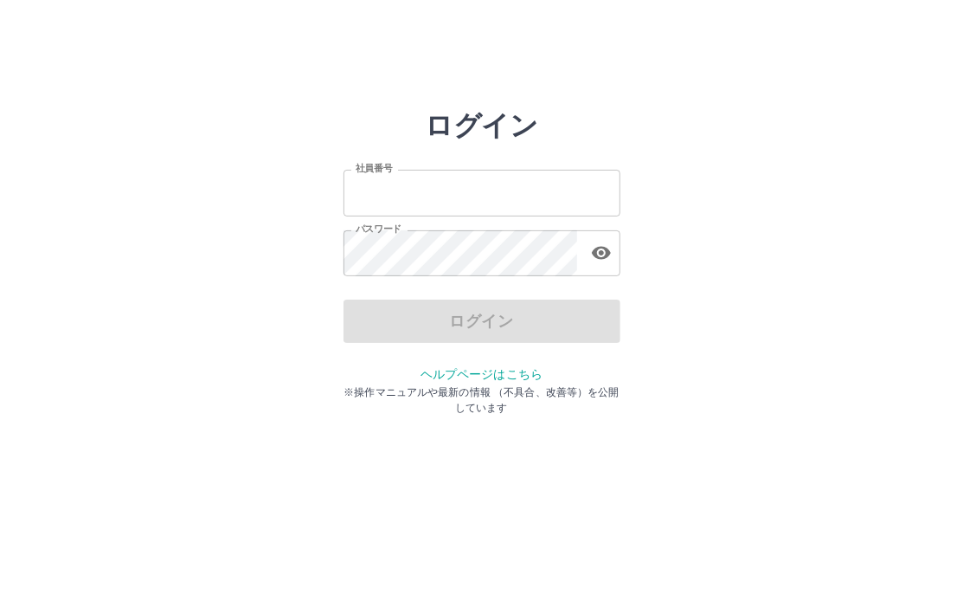
type input "*******"
click at [589, 328] on div "ログイン" at bounding box center [482, 320] width 277 height 43
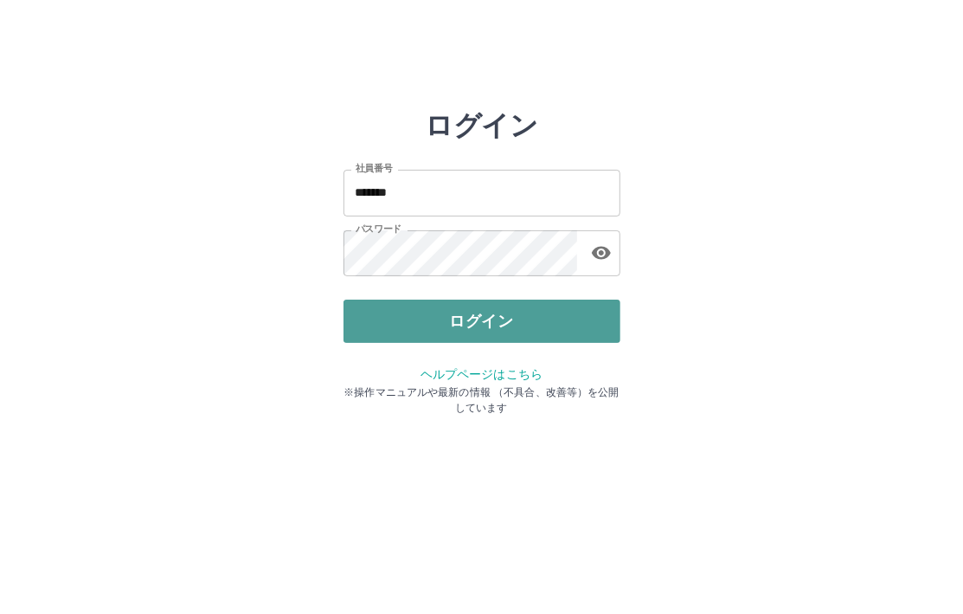
click at [575, 328] on button "ログイン" at bounding box center [482, 320] width 277 height 43
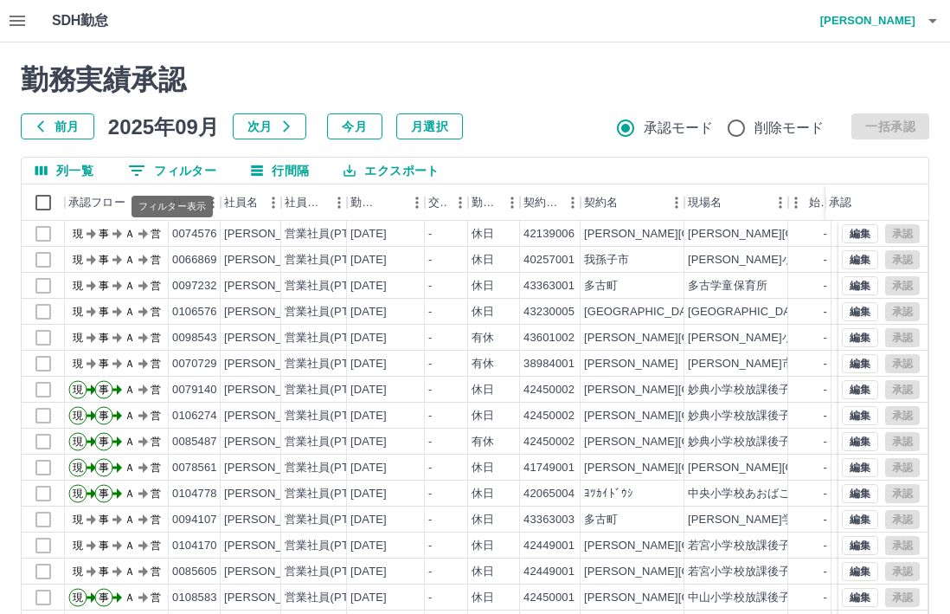
click at [204, 165] on button "0 フィルター" at bounding box center [172, 171] width 116 height 26
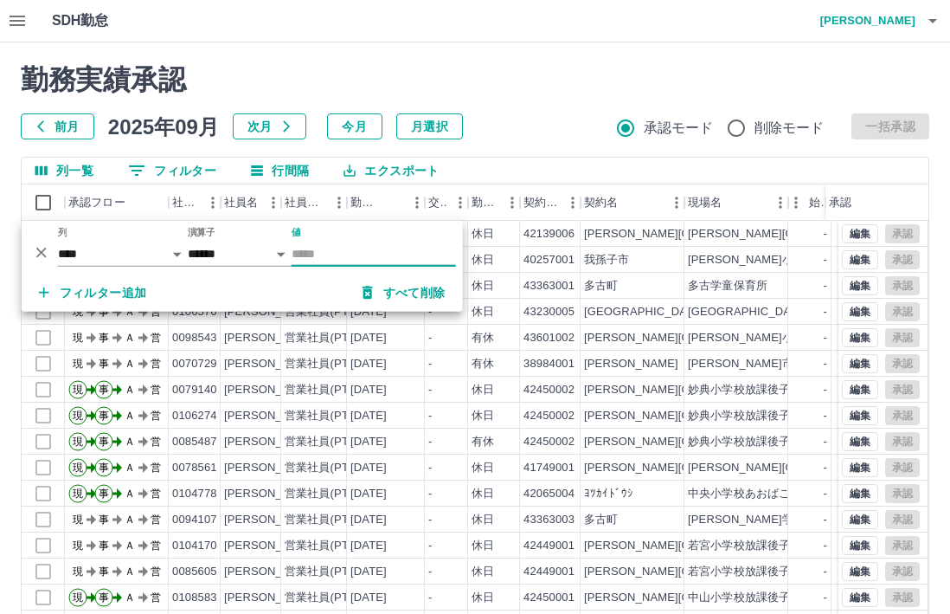
click at [334, 247] on input "値" at bounding box center [374, 253] width 164 height 25
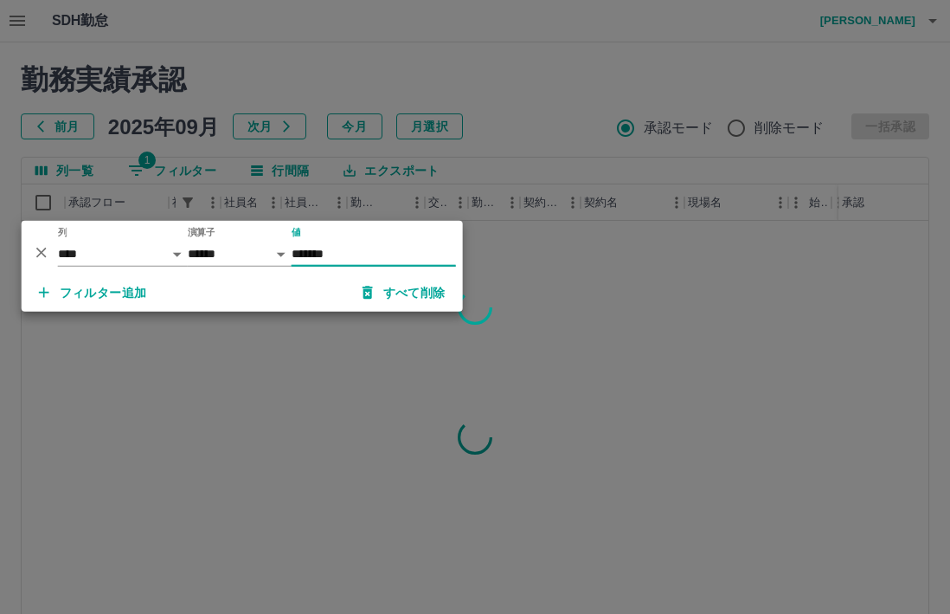
type input "*******"
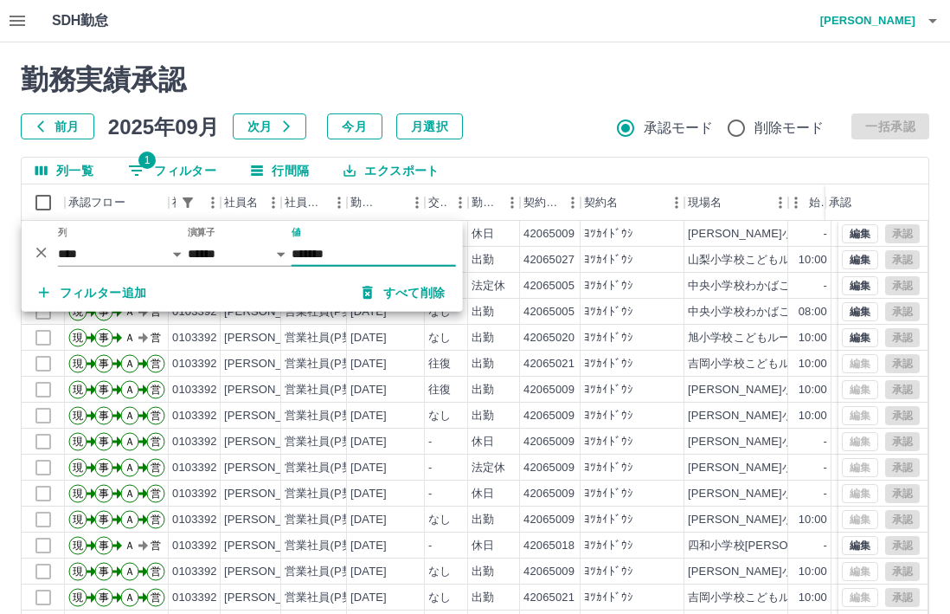
click at [544, 134] on div "前月 2025年09月 次月 今月 月選択 承認モード 削除モード 一括承認" at bounding box center [475, 126] width 909 height 26
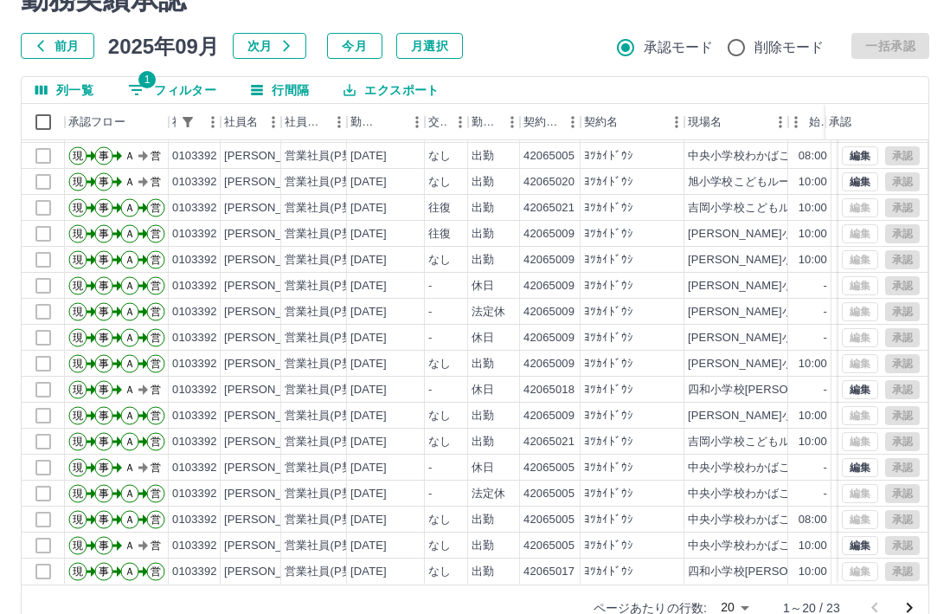
scroll to position [118, 0]
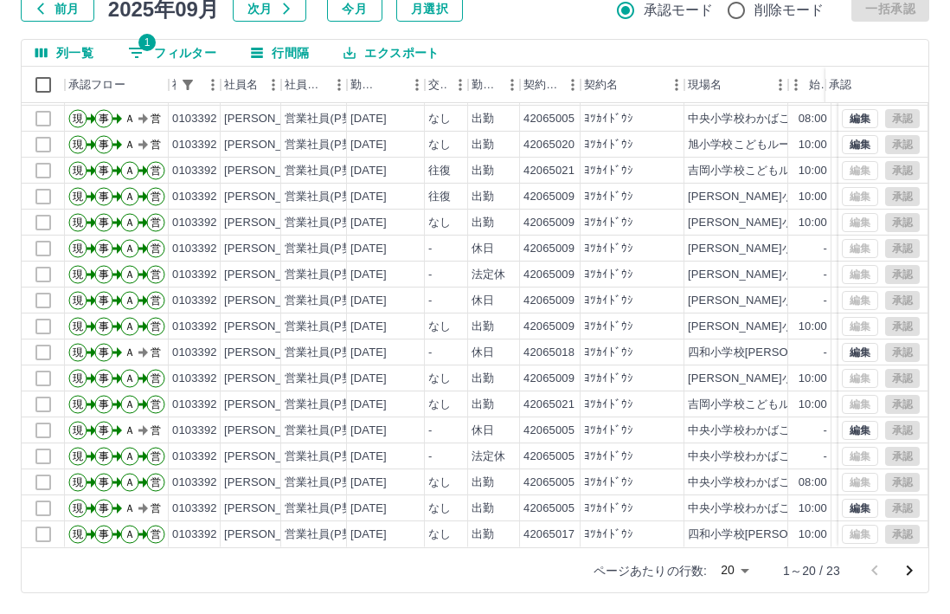
click at [749, 570] on body "SDH勤怠 [PERSON_NAME] 勤務実績承認 前月 [DATE] 次月 今月 月選択 承認モード 削除モード 一括承認 列一覧 1 フィルター 行間隔…" at bounding box center [475, 247] width 950 height 731
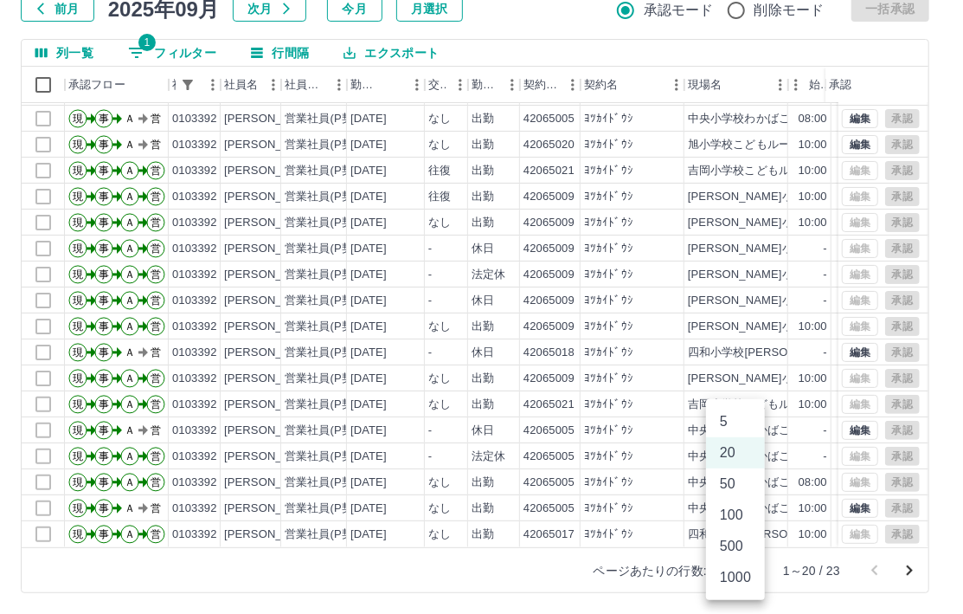
click at [731, 475] on li "50" at bounding box center [735, 483] width 59 height 31
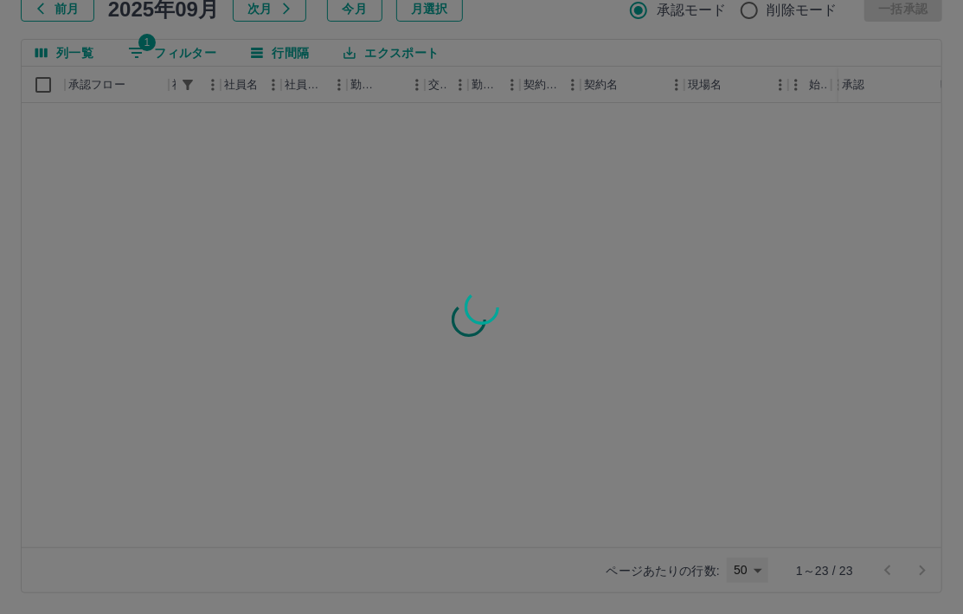
type input "**"
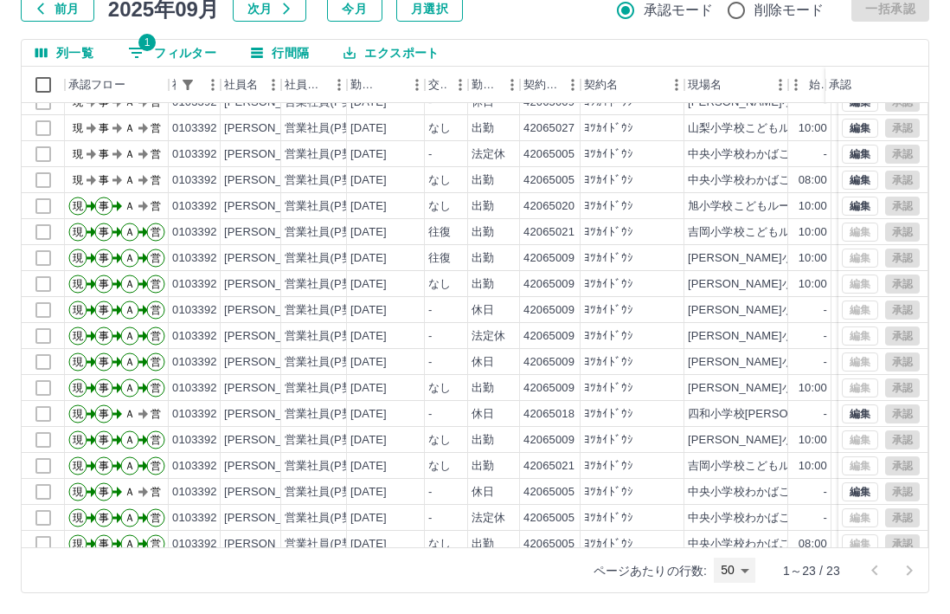
scroll to position [0, 0]
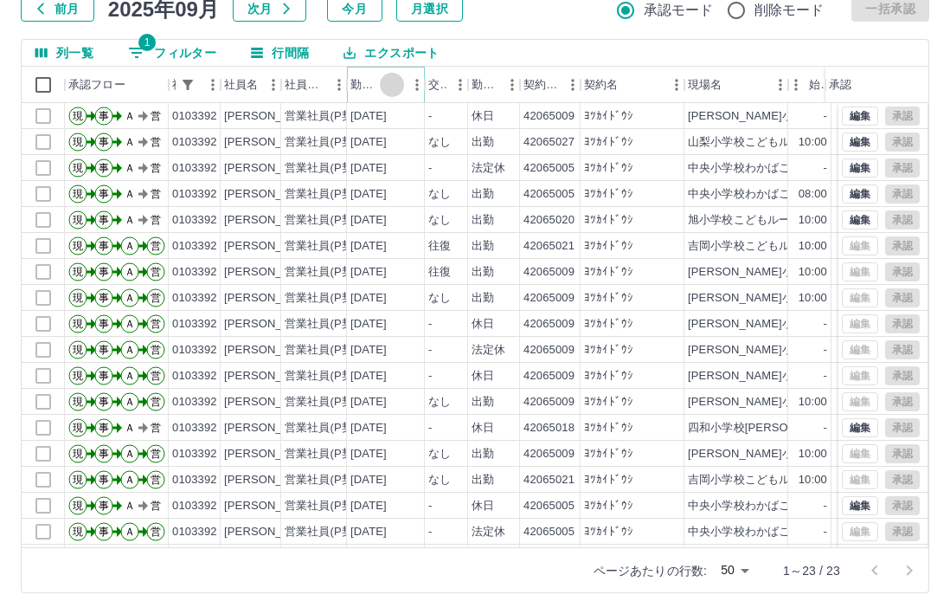
click at [396, 84] on icon "ソート" at bounding box center [392, 85] width 10 height 10
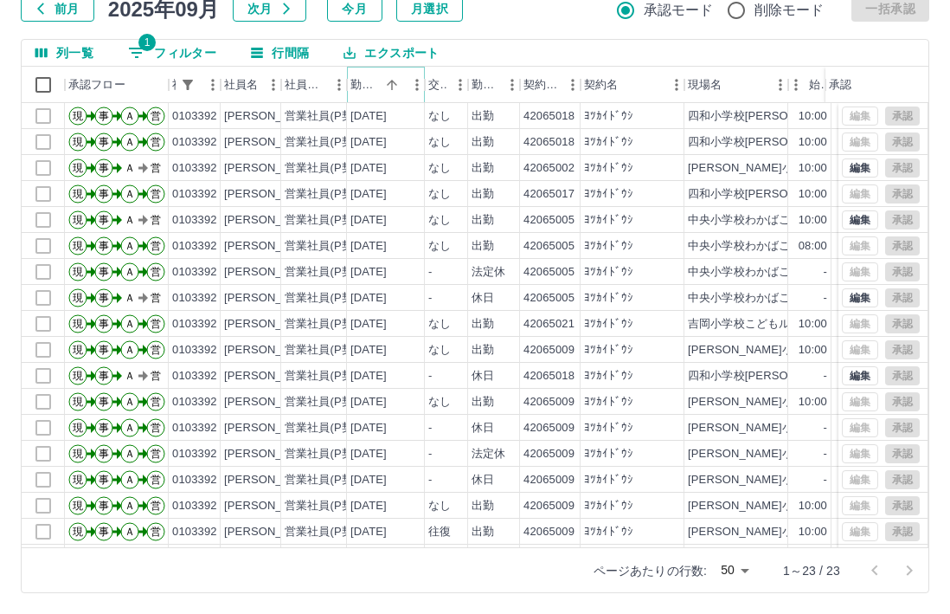
scroll to position [31, 0]
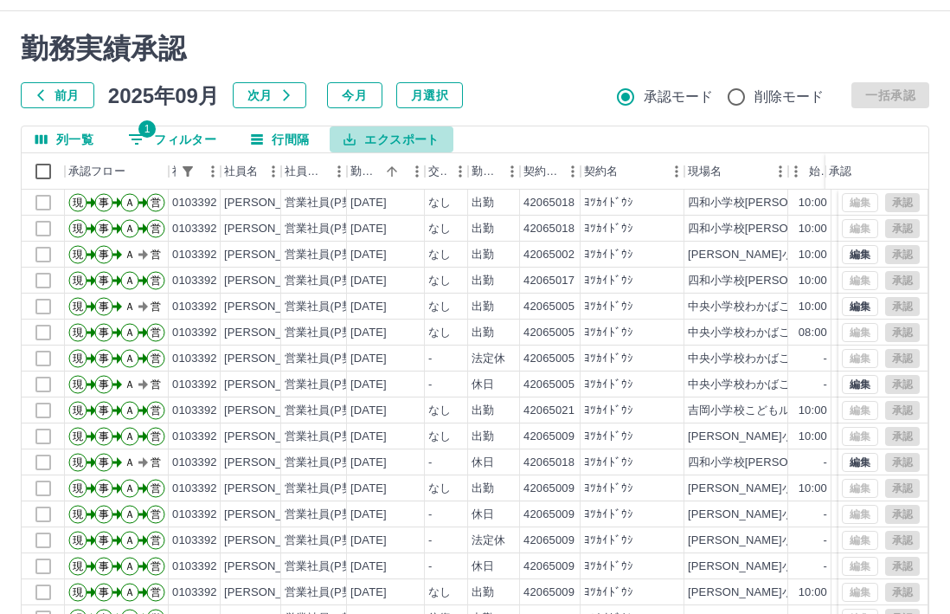
click at [428, 134] on button "エクスポート" at bounding box center [391, 139] width 123 height 26
click at [559, 110] on div "勤務実績承認 前月 [DATE] 次月 今月 月選択 承認モード 削除モード 一括承認 列一覧 1 フィルター 行間隔 エクスポート 承認フロー 社員番号 社…" at bounding box center [475, 355] width 950 height 689
